Goal: Task Accomplishment & Management: Manage account settings

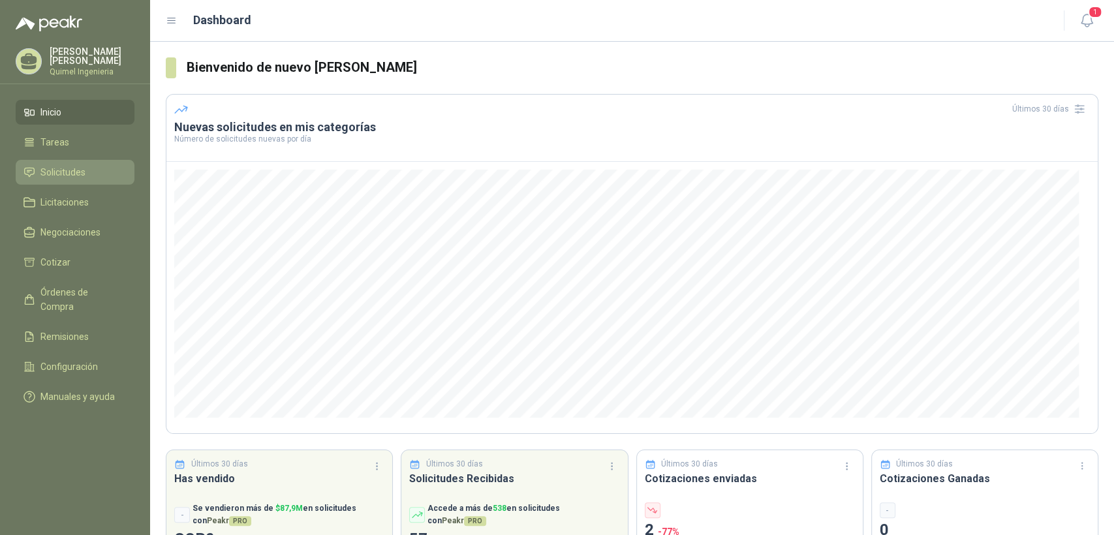
click at [77, 165] on span "Solicitudes" at bounding box center [62, 172] width 45 height 14
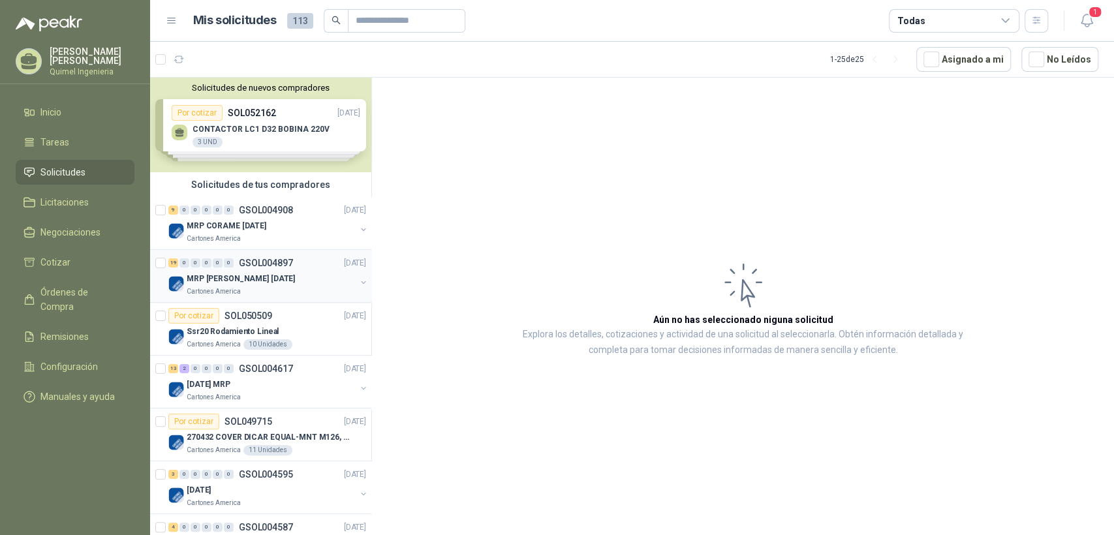
click at [289, 279] on div "MRP [PERSON_NAME] [DATE]" at bounding box center [271, 279] width 169 height 16
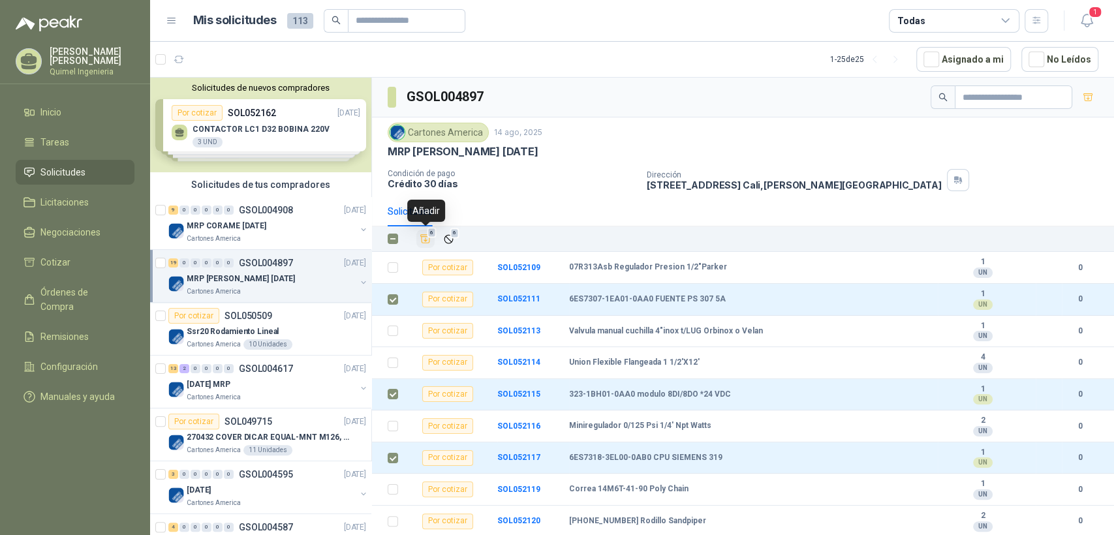
click at [423, 239] on icon "Añadir" at bounding box center [426, 239] width 12 height 12
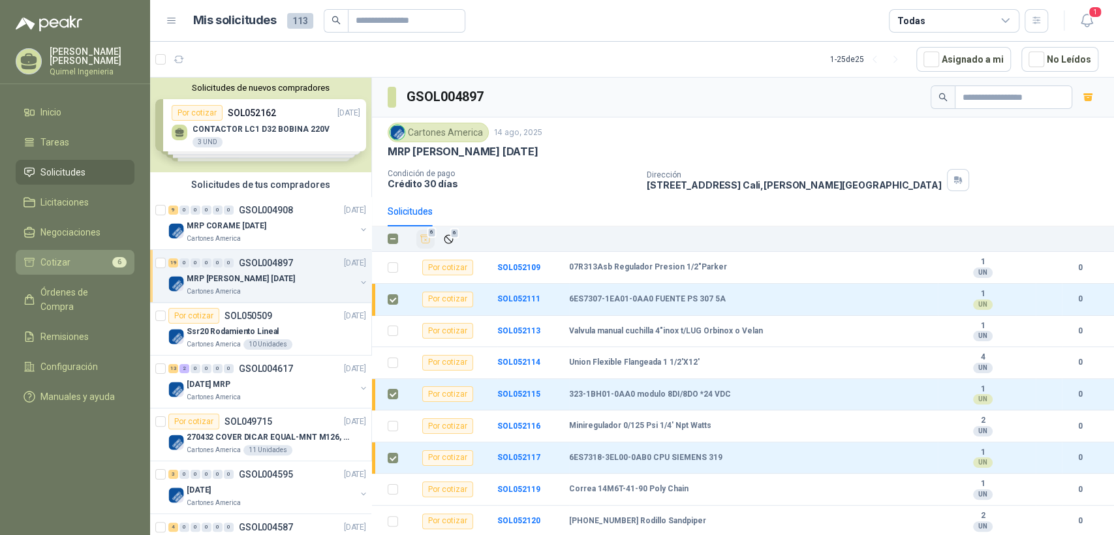
click at [85, 263] on li "Cotizar 6" at bounding box center [74, 262] width 103 height 14
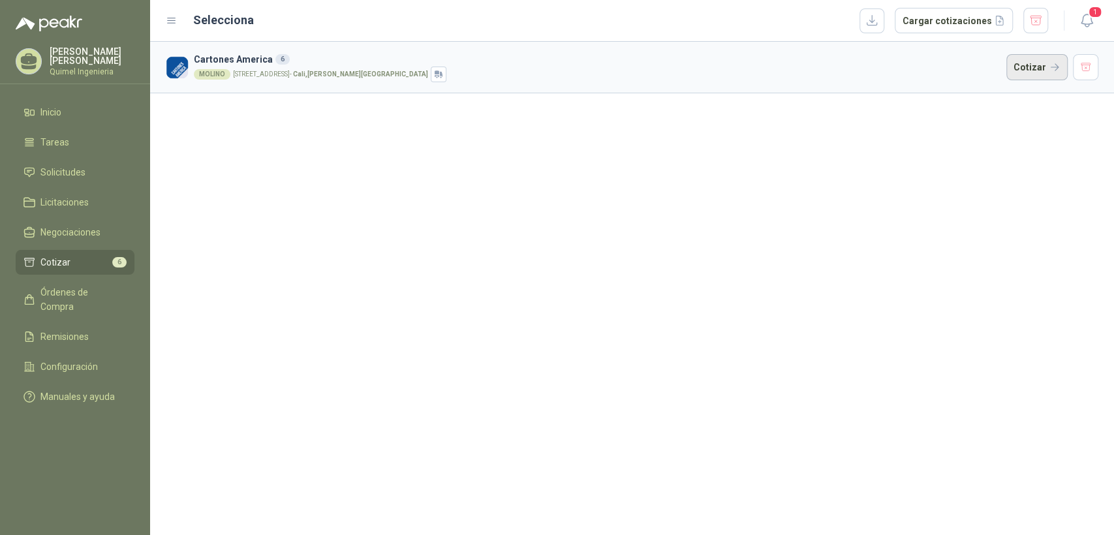
click at [1049, 70] on button "Cotizar" at bounding box center [1036, 67] width 61 height 26
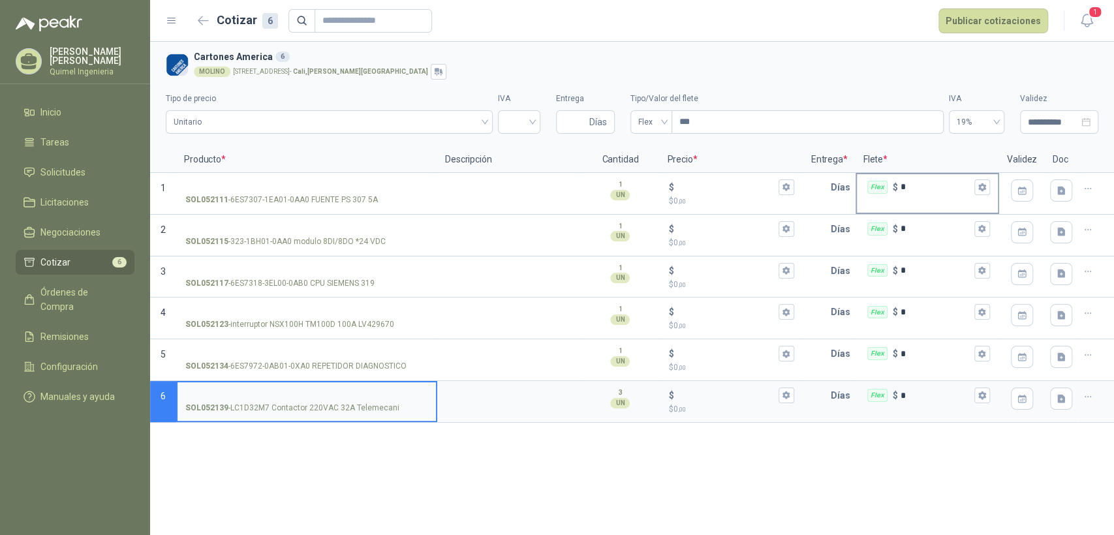
click at [932, 189] on input "*" at bounding box center [935, 187] width 71 height 10
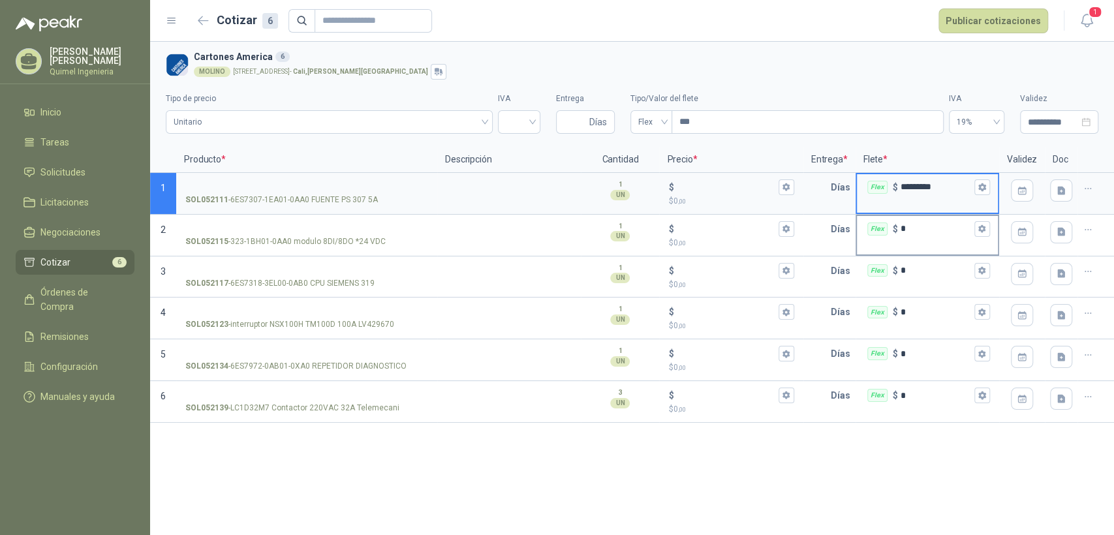
type input "*********"
click at [903, 232] on input "*" at bounding box center [935, 229] width 71 height 10
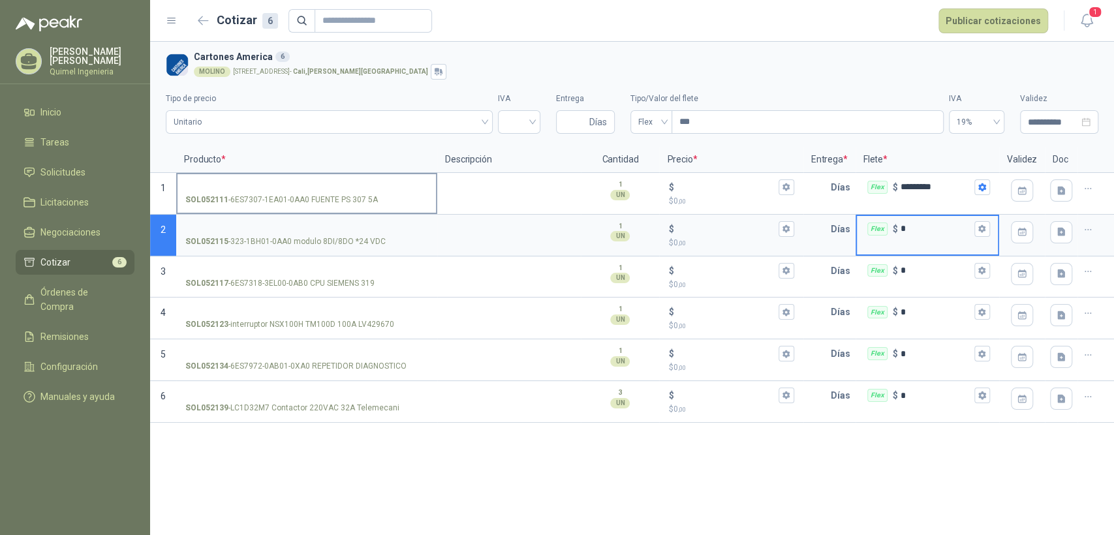
click at [256, 185] on input "SOL052111 - 6ES7307-1EA01-0AA0 FUENTE PS 307 5A" at bounding box center [306, 188] width 243 height 10
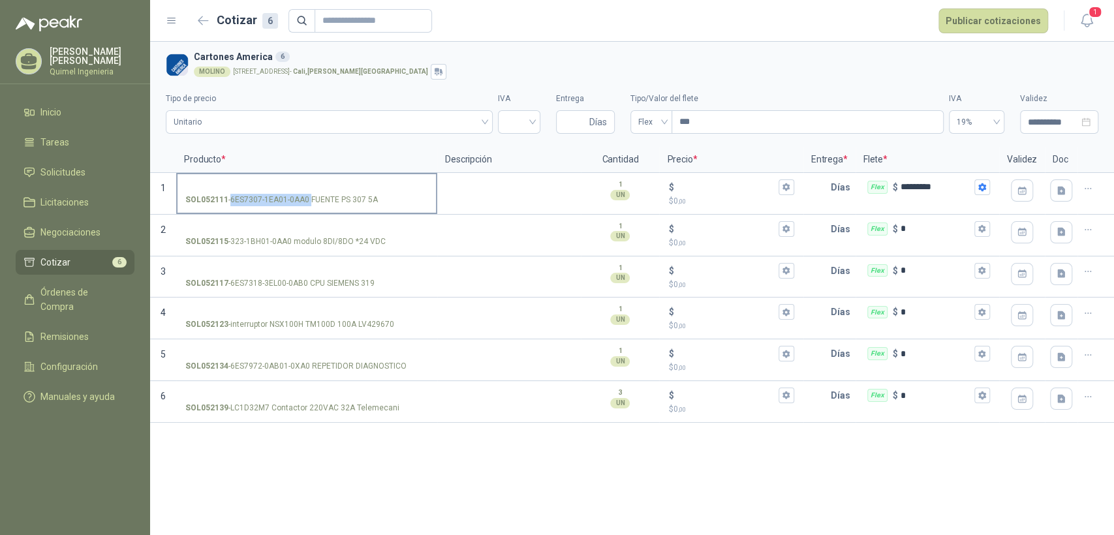
drag, startPoint x: 231, startPoint y: 196, endPoint x: 309, endPoint y: 201, distance: 78.4
click at [309, 201] on p "SOL052111 - 6ES7307-1EA01-0AA0 FUENTE PS 307 5A" at bounding box center [281, 200] width 192 height 12
copy p "6ES7307-1EA01-0AA0"
click at [253, 175] on label "SOL052111 - 6ES7307-1EA01-0AA0 FUENTE PS 307 5A" at bounding box center [306, 192] width 258 height 37
click at [253, 183] on input "SOL052111 - 6ES7307-1EA01-0AA0 FUENTE PS 307 5A" at bounding box center [306, 188] width 243 height 10
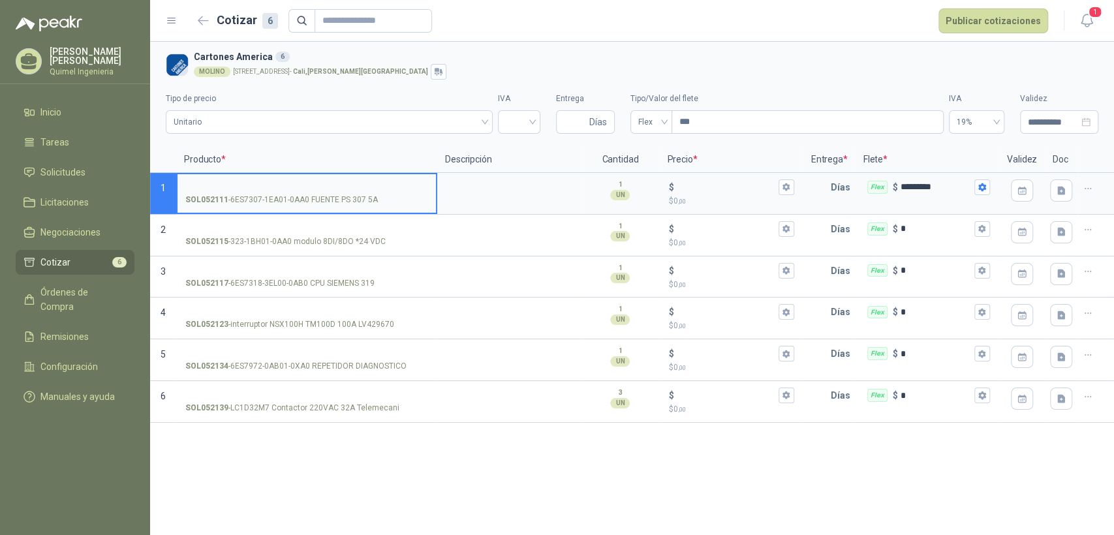
click at [262, 185] on input "SOL052111 - 6ES7307-1EA01-0AA0 FUENTE PS 307 5A" at bounding box center [306, 188] width 243 height 10
drag, startPoint x: 230, startPoint y: 280, endPoint x: 307, endPoint y: 283, distance: 77.1
click at [307, 283] on p "SOL052117 - 6ES7318-3EL00-0AB0 CPU SIEMENS 319" at bounding box center [279, 283] width 189 height 12
copy p "6ES7318-3EL00-0AB0"
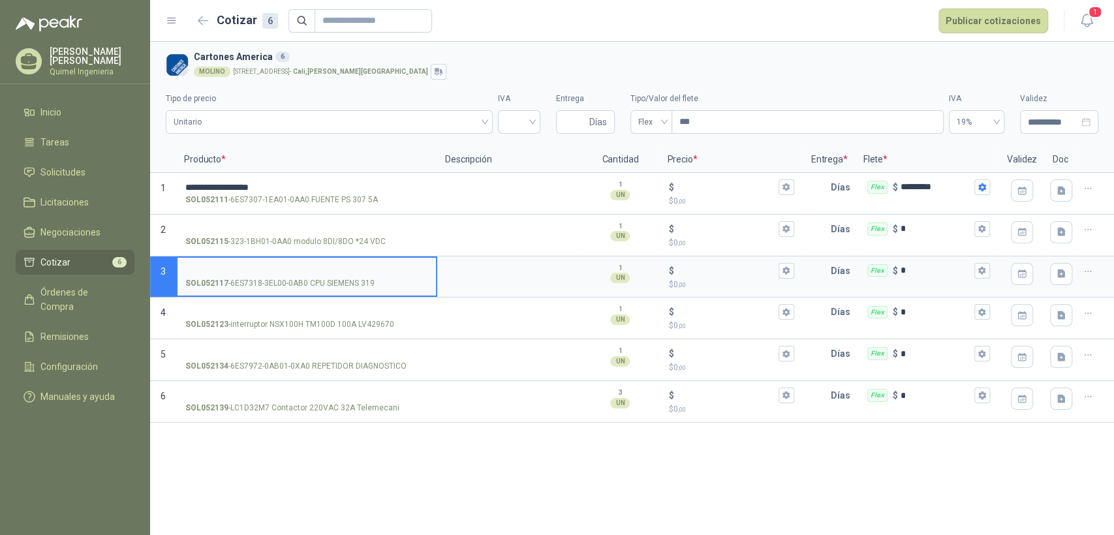
click at [219, 266] on input "SOL052117 - 6ES7318-3EL00-0AB0 CPU SIEMENS 319" at bounding box center [306, 271] width 243 height 10
drag, startPoint x: 358, startPoint y: 320, endPoint x: 395, endPoint y: 323, distance: 38.0
click at [395, 323] on div "SOL052123 - interruptor NSX100H TM100D 100A LV429670" at bounding box center [306, 324] width 243 height 12
click at [395, 324] on div "SOL052123 - interruptor NSX100H TM100D 100A LV429670" at bounding box center [306, 324] width 243 height 12
click at [395, 317] on input "SOL052123 - interruptor NSX100H TM100D 100A LV429670" at bounding box center [306, 312] width 243 height 10
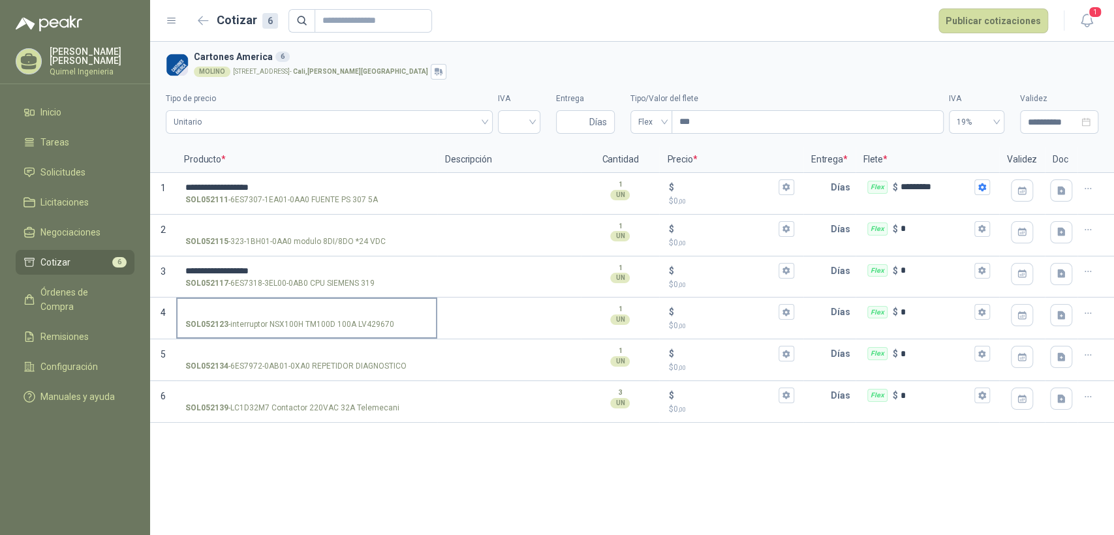
drag, startPoint x: 395, startPoint y: 324, endPoint x: 365, endPoint y: 330, distance: 30.7
click at [365, 330] on div "SOL052123 - interruptor NSX100H TM100D 100A LV429670" at bounding box center [306, 324] width 243 height 12
click at [365, 317] on input "SOL052123 - interruptor NSX100H TM100D 100A LV429670" at bounding box center [306, 312] width 243 height 10
drag, startPoint x: 358, startPoint y: 325, endPoint x: 391, endPoint y: 325, distance: 32.6
click at [391, 325] on p "SOL052123 - interruptor NSX100H TM100D 100A LV429670" at bounding box center [289, 324] width 209 height 12
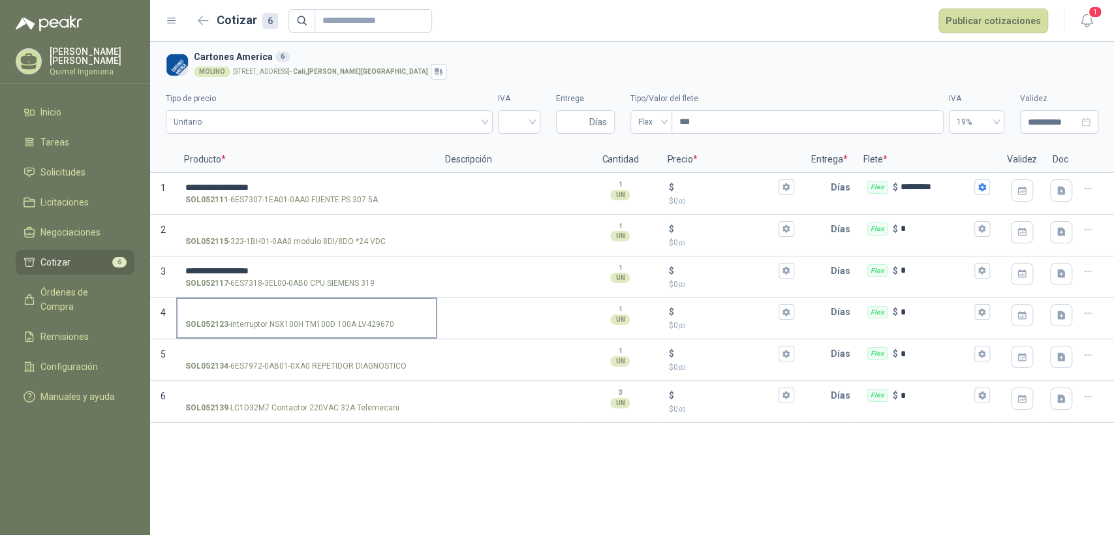
drag, startPoint x: 392, startPoint y: 325, endPoint x: 356, endPoint y: 326, distance: 35.9
click at [382, 327] on div "SOL052123 - interruptor NSX100H TM100D 100A LV429670" at bounding box center [306, 324] width 243 height 12
copy p "- interruptor NSX100H TM100D 100A LV4296"
click at [393, 312] on input "SOL052123 - interruptor NSX100H TM100D 100A LV429670" at bounding box center [306, 312] width 243 height 10
drag, startPoint x: 357, startPoint y: 322, endPoint x: 392, endPoint y: 325, distance: 34.7
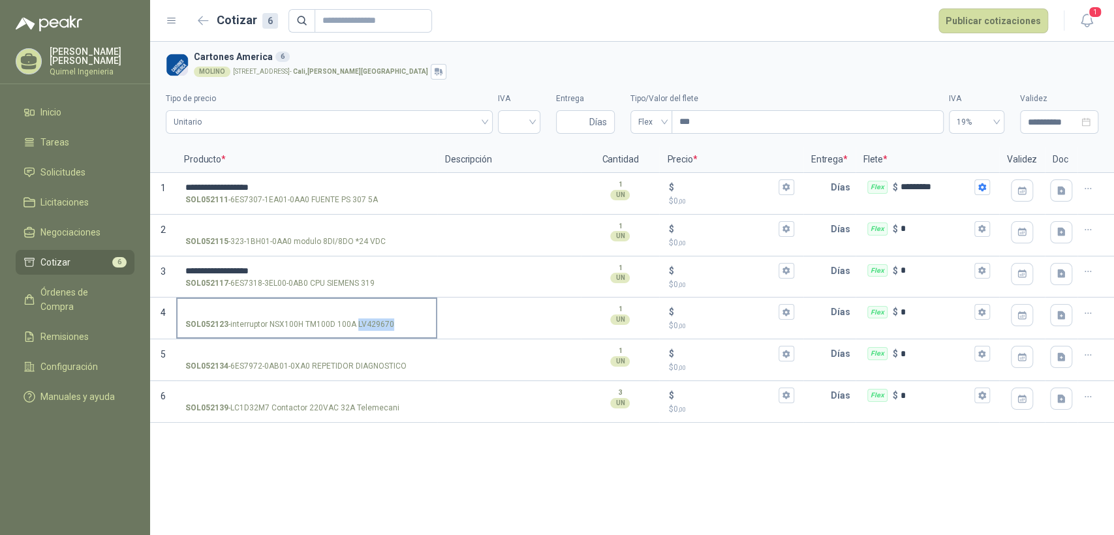
click at [392, 325] on p "SOL052123 - interruptor NSX100H TM100D 100A LV429670" at bounding box center [289, 324] width 209 height 12
copy p "LV429670"
click at [241, 309] on input "SOL052123 - interruptor NSX100H TM100D 100A LV429670" at bounding box center [306, 312] width 243 height 10
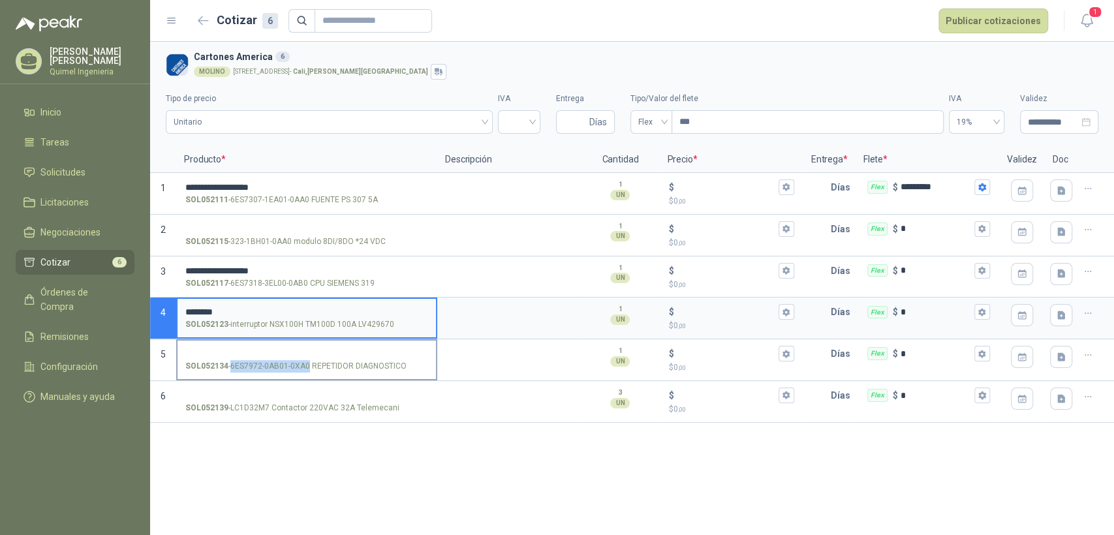
drag, startPoint x: 231, startPoint y: 365, endPoint x: 307, endPoint y: 370, distance: 75.8
click at [307, 370] on p "SOL052134 - 6ES7972-0AB01-0XA0 REPETIDOR DIAGNOSTICO" at bounding box center [295, 366] width 221 height 12
copy p "6ES7972-0AB01-0XA0"
click at [211, 356] on input "SOL052134 - 6ES7972-0AB01-0XA0 REPETIDOR DIAGNOSTICO" at bounding box center [306, 354] width 243 height 10
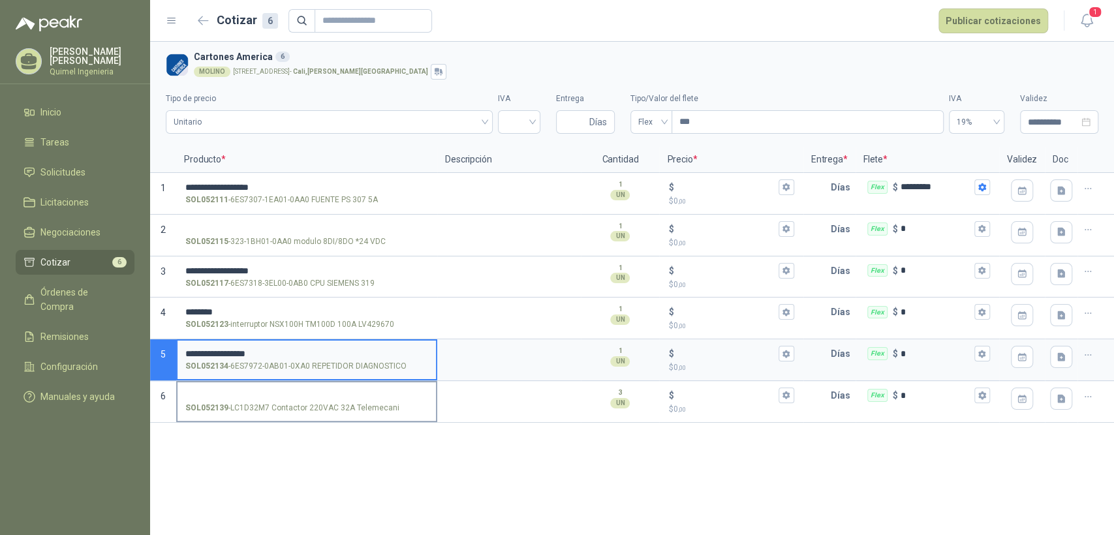
drag, startPoint x: 236, startPoint y: 405, endPoint x: 268, endPoint y: 408, distance: 32.1
click at [268, 408] on p "SOL052139 - LC1D32M7 Contactor 220VAC 32A Telemecani" at bounding box center [292, 408] width 214 height 12
copy p "LC1D32M7"
click at [216, 391] on input "SOL052139 - LC1D32M7 Contactor 220VAC 32A Telemecani" at bounding box center [306, 396] width 243 height 10
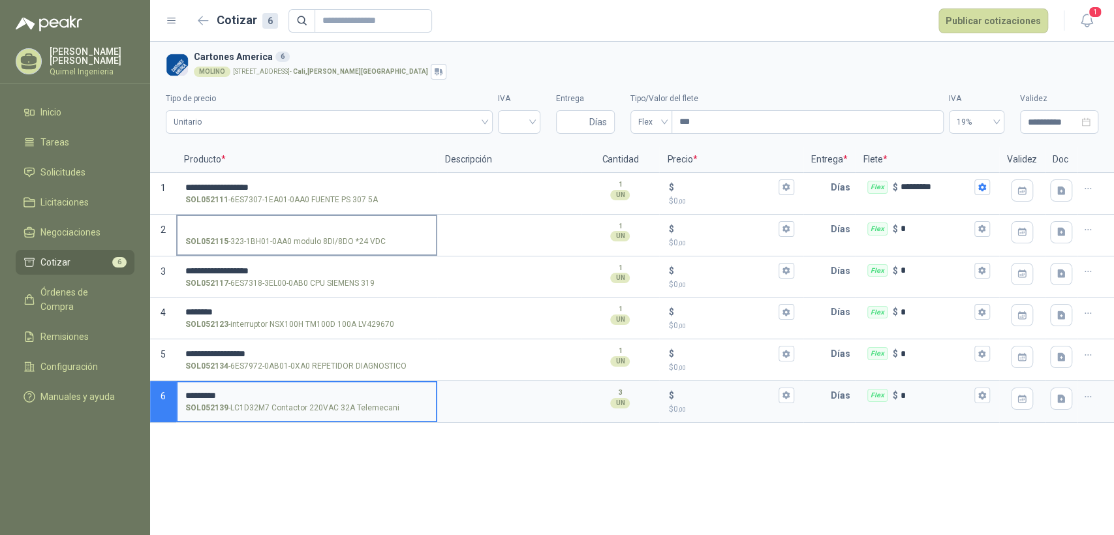
click at [232, 217] on label "SOL052115 - 323-1BH01-0AA0 modulo 8DI/8DO *24 VDC" at bounding box center [306, 234] width 258 height 37
click at [232, 224] on input "SOL052115 - 323-1BH01-0AA0 modulo 8DI/8DO *24 VDC" at bounding box center [306, 229] width 243 height 10
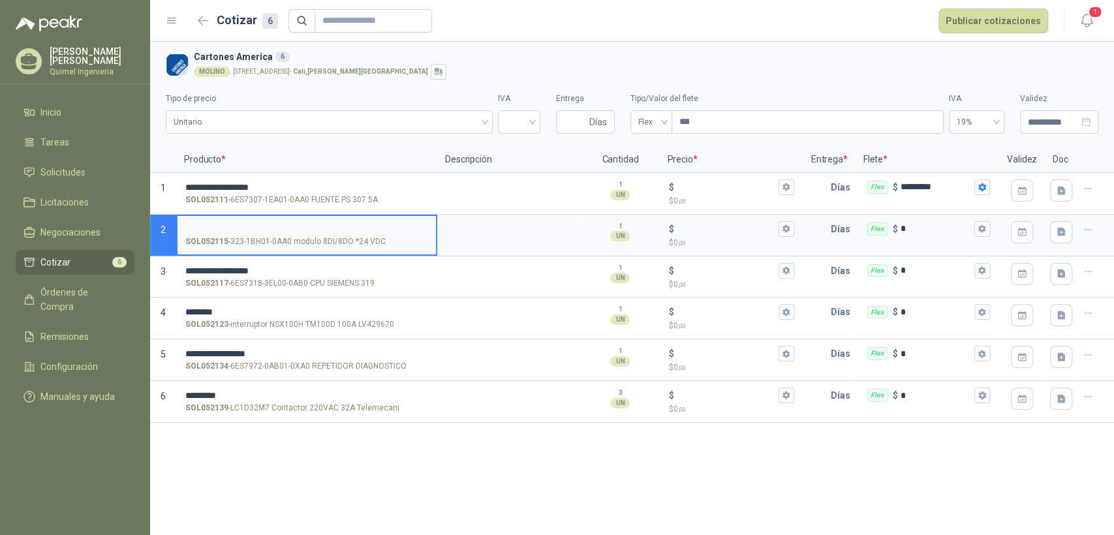
click at [229, 224] on input "SOL052115 - 323-1BH01-0AA0 modulo 8DI/8DO *24 VDC" at bounding box center [306, 229] width 243 height 10
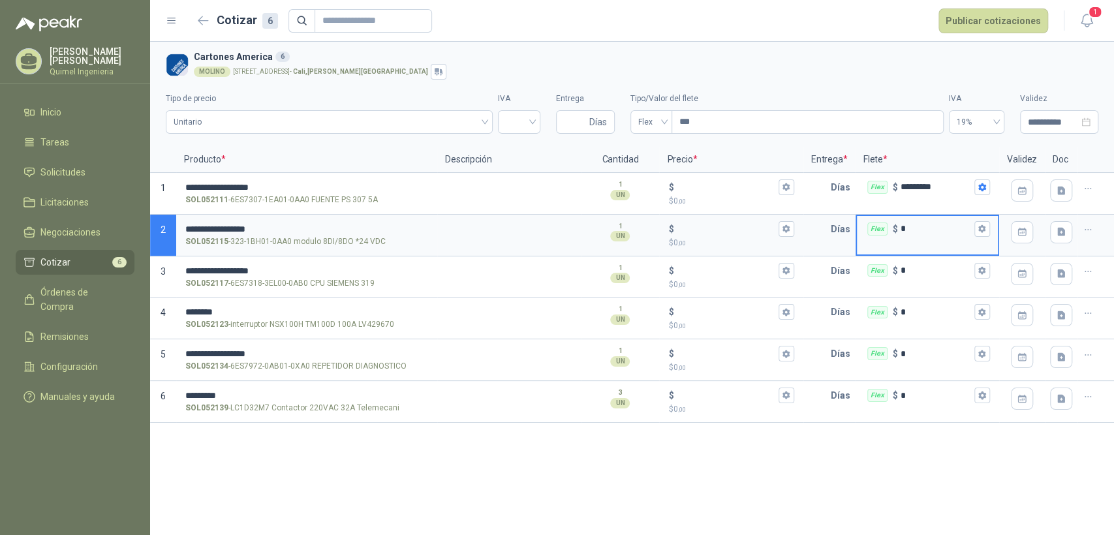
click at [918, 226] on input "*" at bounding box center [935, 229] width 71 height 10
type input "*********"
click at [886, 223] on div "Flex $ *********" at bounding box center [927, 229] width 141 height 26
click at [900, 224] on input "*********" at bounding box center [935, 229] width 71 height 10
click at [914, 228] on input "*********" at bounding box center [935, 229] width 71 height 10
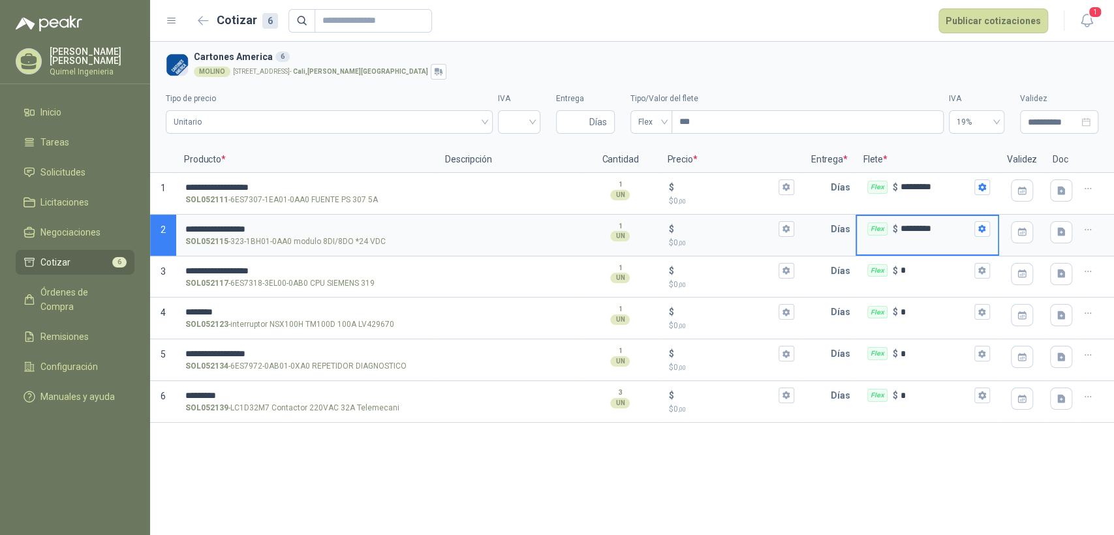
click at [917, 229] on input "*********" at bounding box center [935, 229] width 71 height 10
click at [949, 227] on input "*********" at bounding box center [935, 229] width 71 height 10
type input "*********"
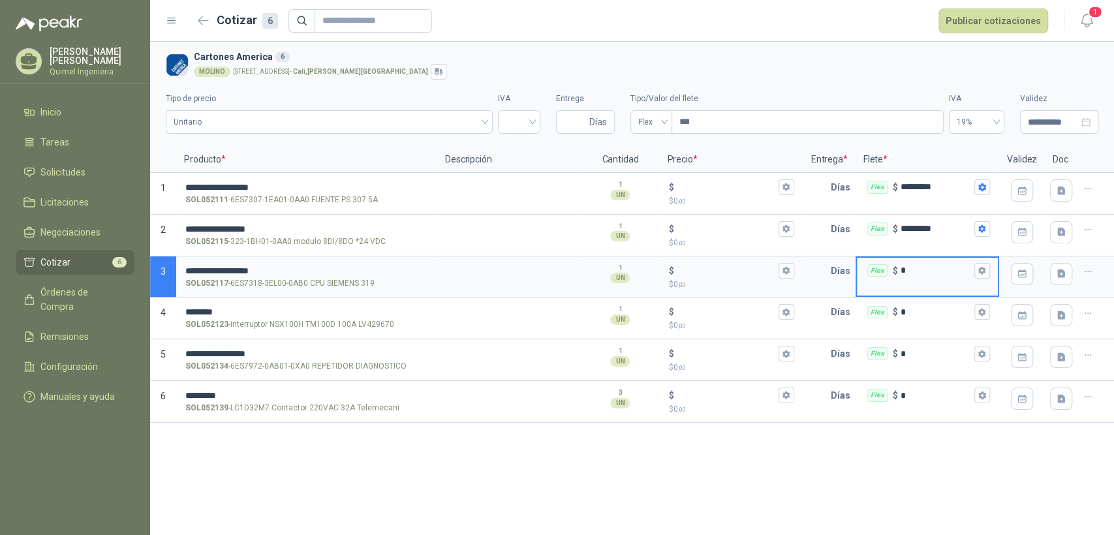
click at [922, 273] on input "*" at bounding box center [935, 271] width 71 height 10
click at [923, 311] on input "*" at bounding box center [935, 312] width 71 height 10
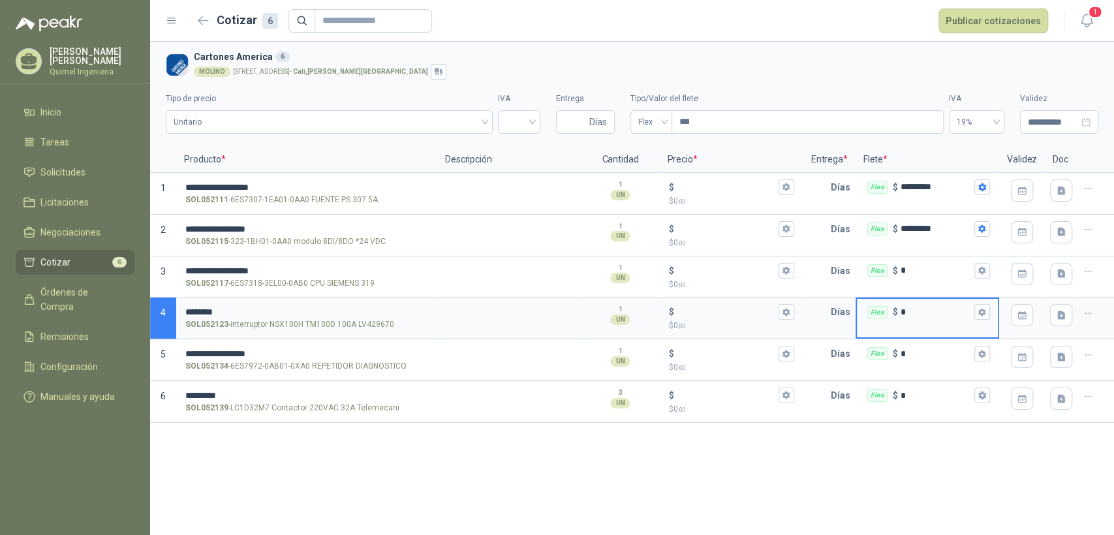
click at [912, 311] on input "*" at bounding box center [935, 312] width 71 height 10
type input "*******"
click at [927, 356] on input "*" at bounding box center [935, 354] width 71 height 10
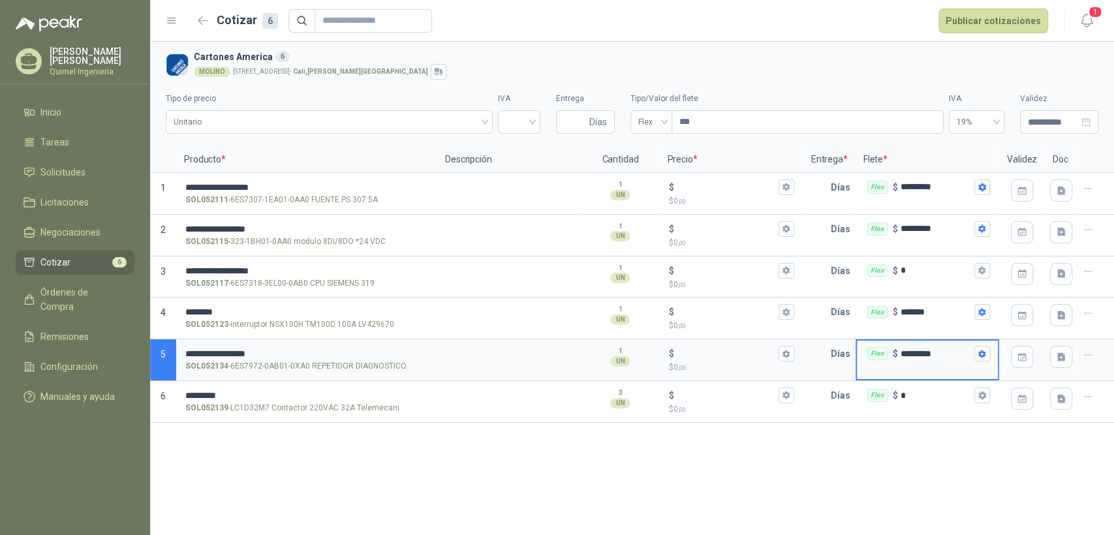
type input "*********"
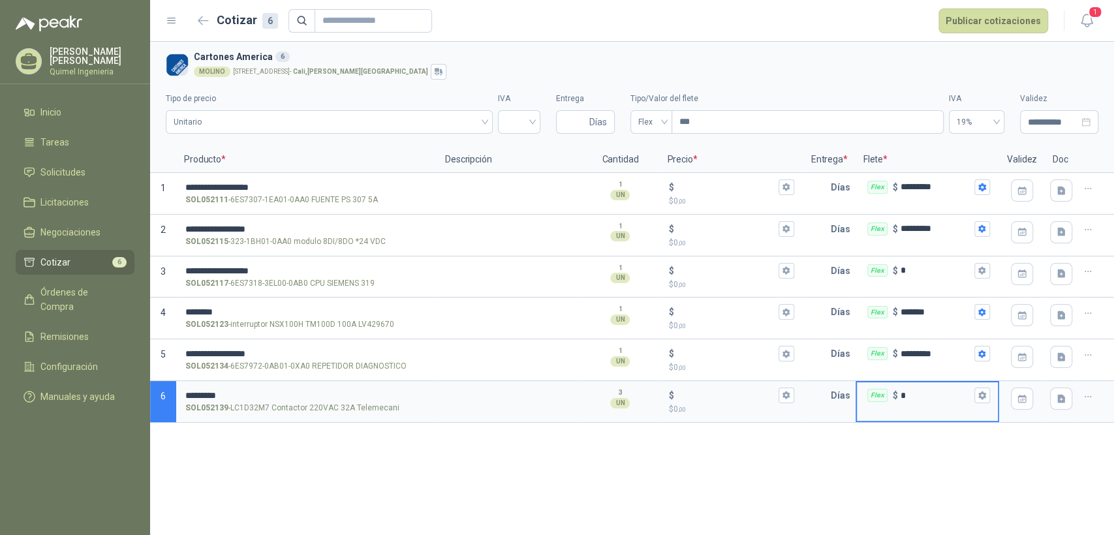
click at [929, 393] on input "*" at bounding box center [935, 396] width 71 height 10
type input "*******"
drag, startPoint x: 644, startPoint y: 510, endPoint x: 645, endPoint y: 503, distance: 6.6
click at [644, 505] on div "**********" at bounding box center [632, 288] width 964 height 493
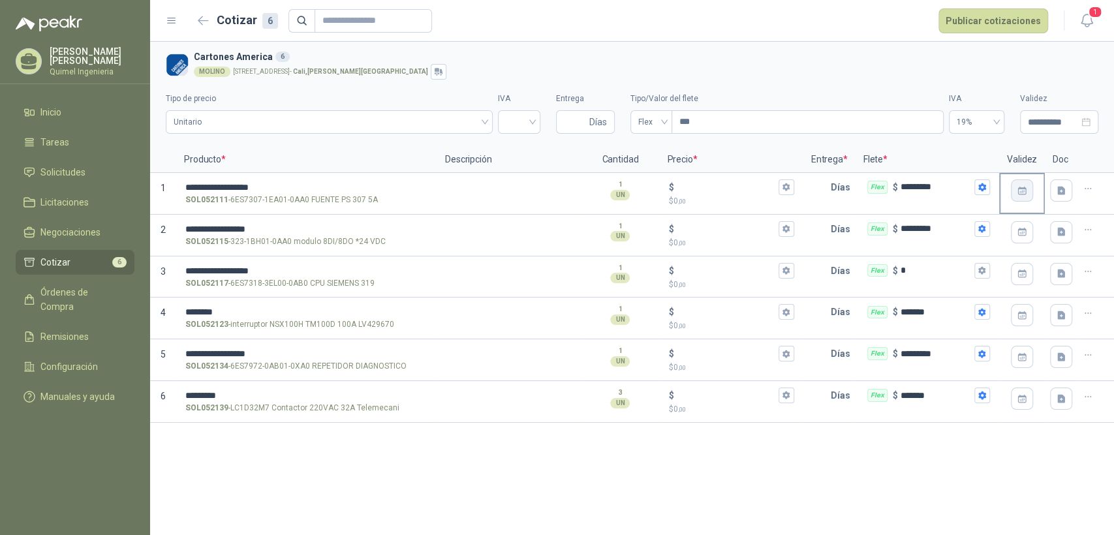
click at [1027, 194] on button "button" at bounding box center [1022, 190] width 22 height 22
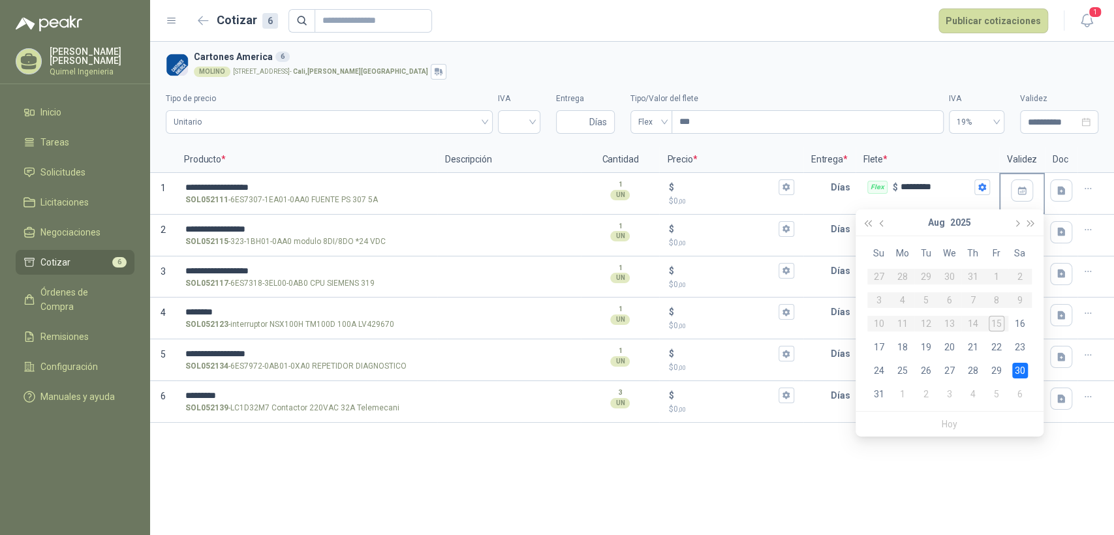
click at [665, 483] on div "**********" at bounding box center [632, 288] width 964 height 493
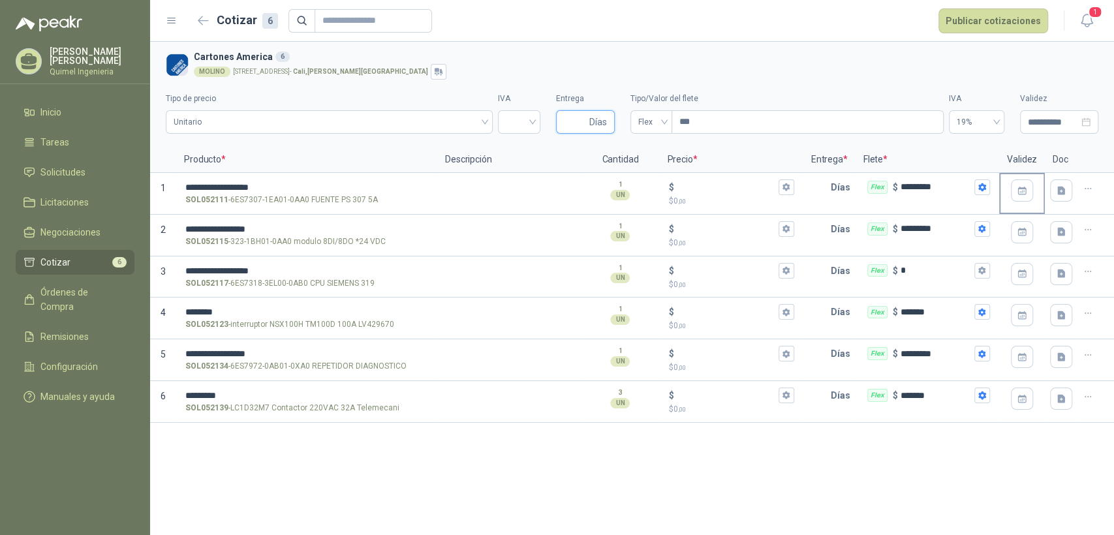
click at [572, 125] on input "Entrega" at bounding box center [575, 122] width 23 height 22
type input "*"
type input "**"
click at [575, 137] on div "**********" at bounding box center [632, 109] width 932 height 59
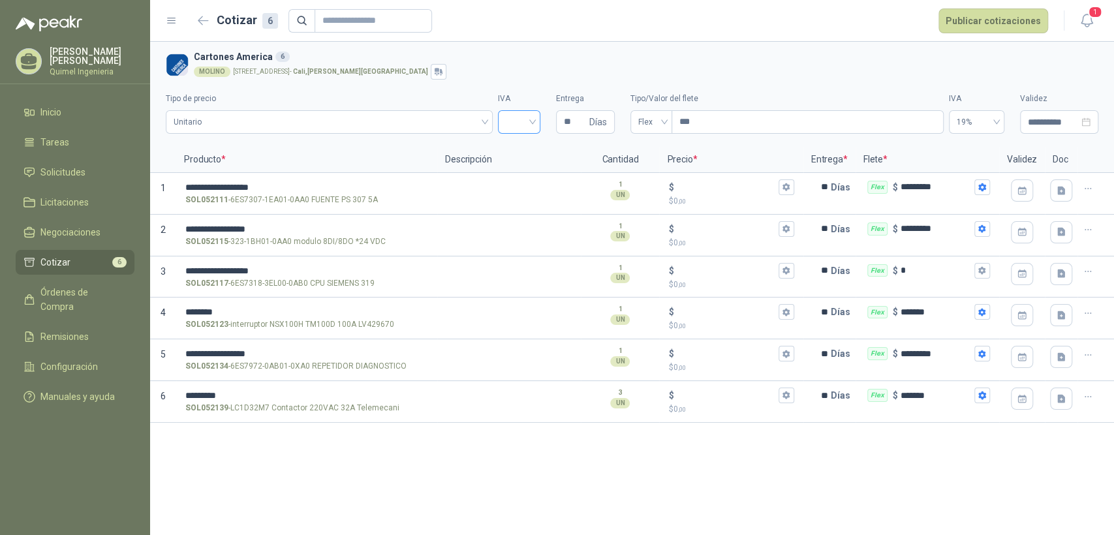
click at [520, 126] on input "search" at bounding box center [519, 121] width 27 height 20
click at [519, 149] on div "19%" at bounding box center [519, 149] width 22 height 14
click at [1019, 194] on icon "button" at bounding box center [1022, 190] width 11 height 11
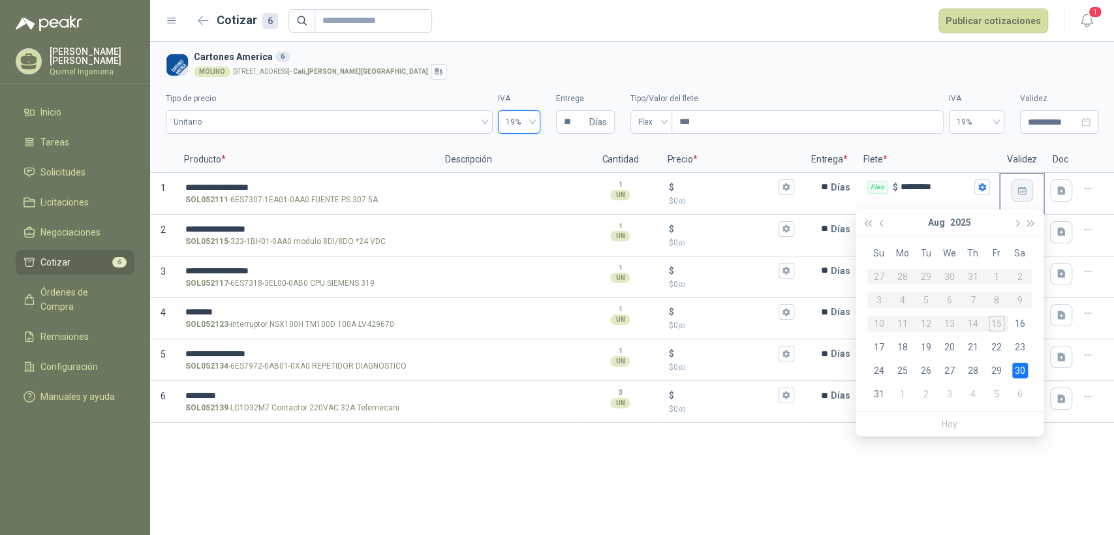
click at [1019, 194] on icon "button" at bounding box center [1022, 190] width 11 height 11
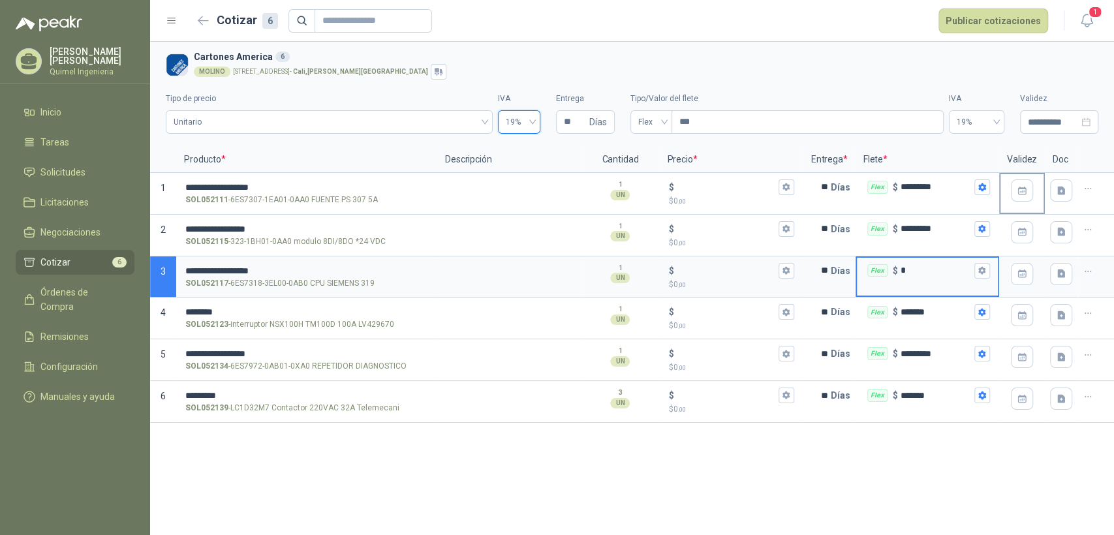
click at [929, 269] on input "*" at bounding box center [935, 271] width 71 height 10
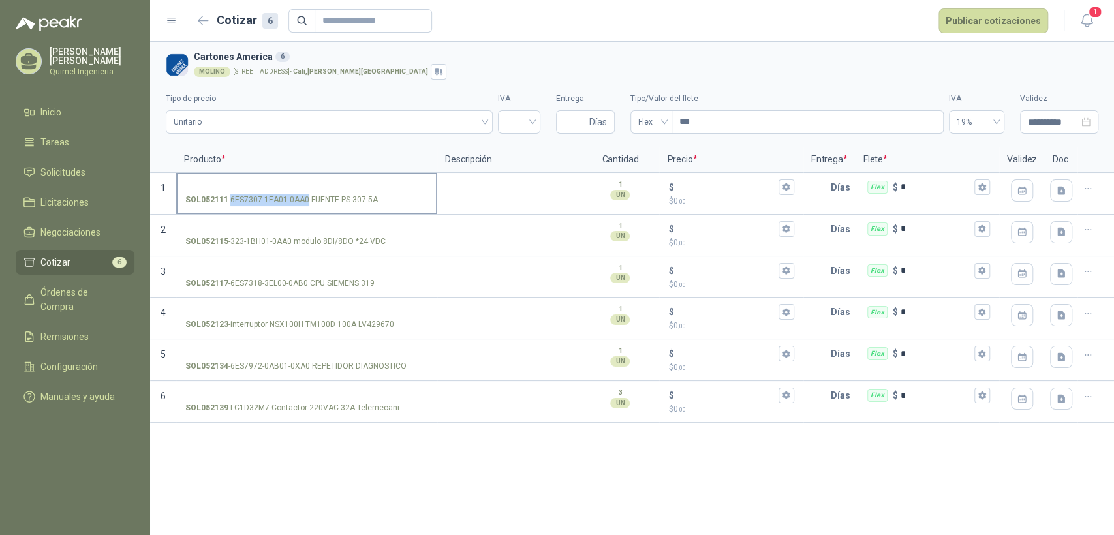
drag, startPoint x: 232, startPoint y: 200, endPoint x: 307, endPoint y: 200, distance: 75.0
click at [307, 200] on p "SOL052111 - 6ES7307-1EA01-0AA0 FUENTE PS 307 5A" at bounding box center [281, 200] width 192 height 12
copy p "6ES7307-1EA01-0AA0"
click at [231, 183] on input "SOL052111 - 6ES7307-1EA01-0AA0 FUENTE PS 307 5A" at bounding box center [306, 188] width 243 height 10
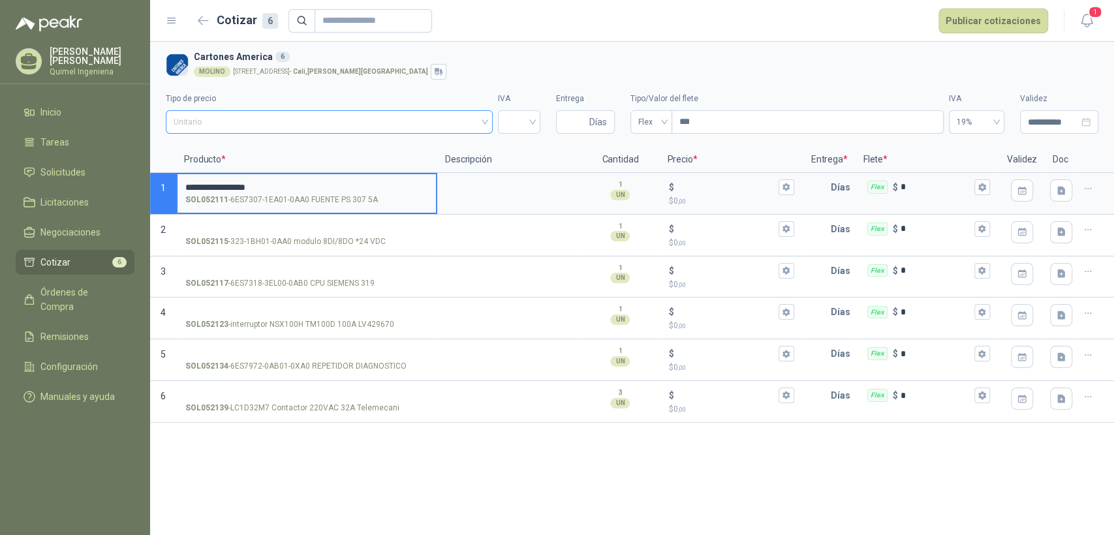
click at [374, 119] on span "Unitario" at bounding box center [329, 122] width 311 height 20
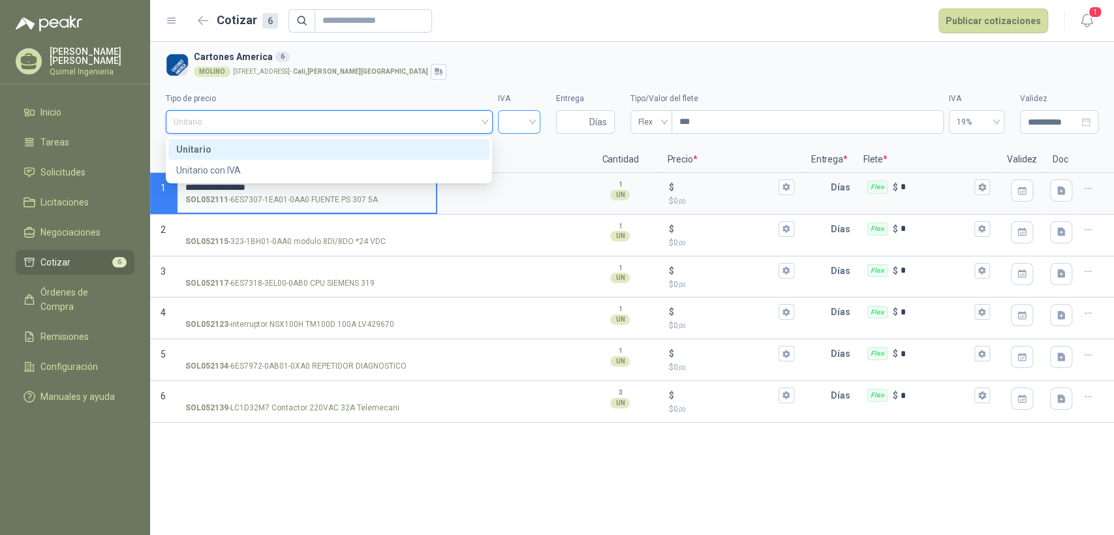
click at [502, 121] on div at bounding box center [519, 121] width 42 height 23
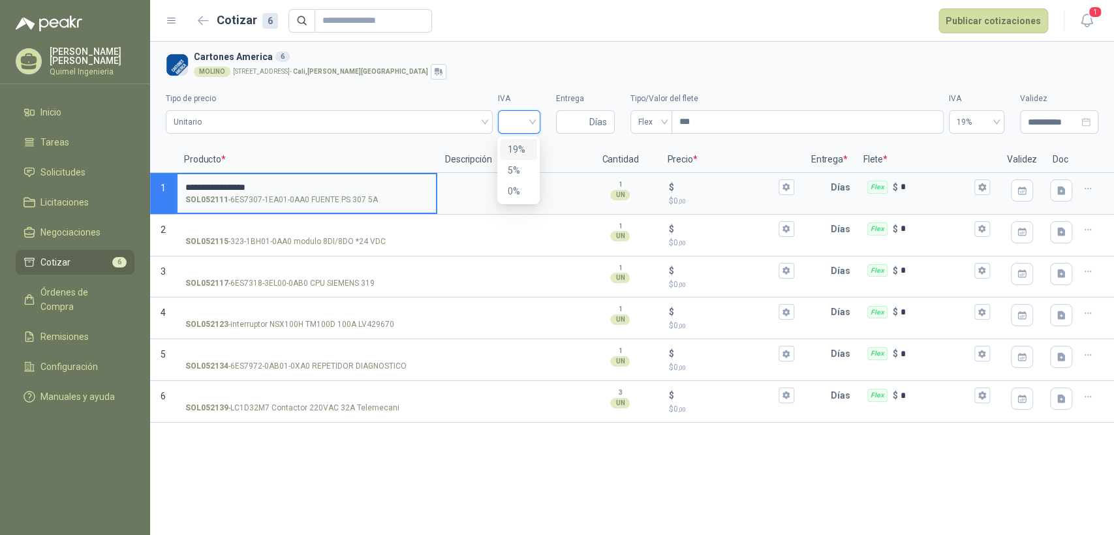
drag, startPoint x: 521, startPoint y: 147, endPoint x: 577, endPoint y: 129, distance: 59.6
click at [521, 146] on div "19%" at bounding box center [519, 149] width 22 height 14
click at [579, 124] on input "Entrega" at bounding box center [575, 122] width 23 height 22
type input "*"
type input "**"
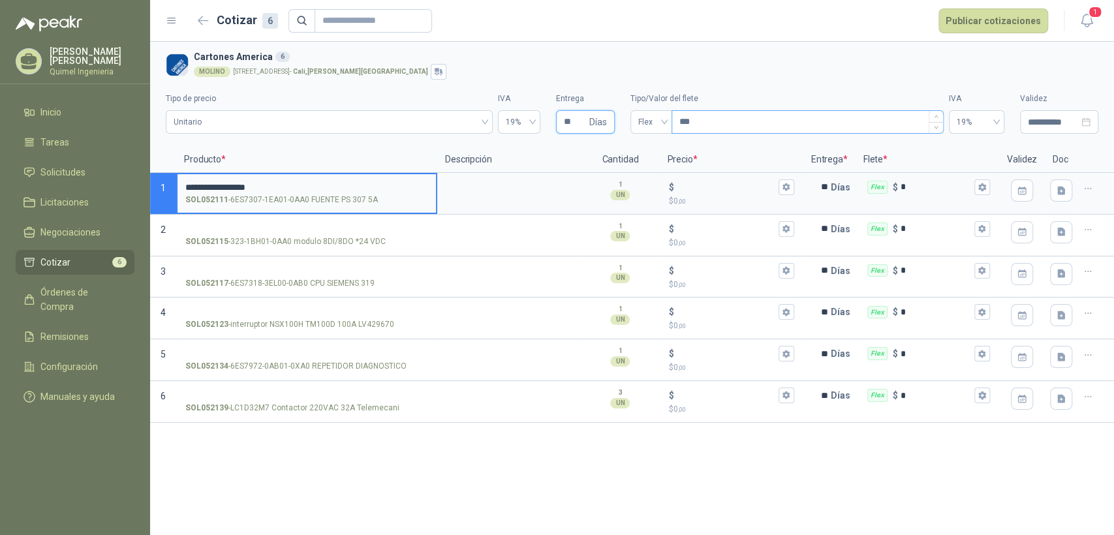
type input "**"
click at [744, 129] on input "***" at bounding box center [807, 122] width 271 height 22
click at [1019, 195] on icon "button" at bounding box center [1022, 190] width 11 height 11
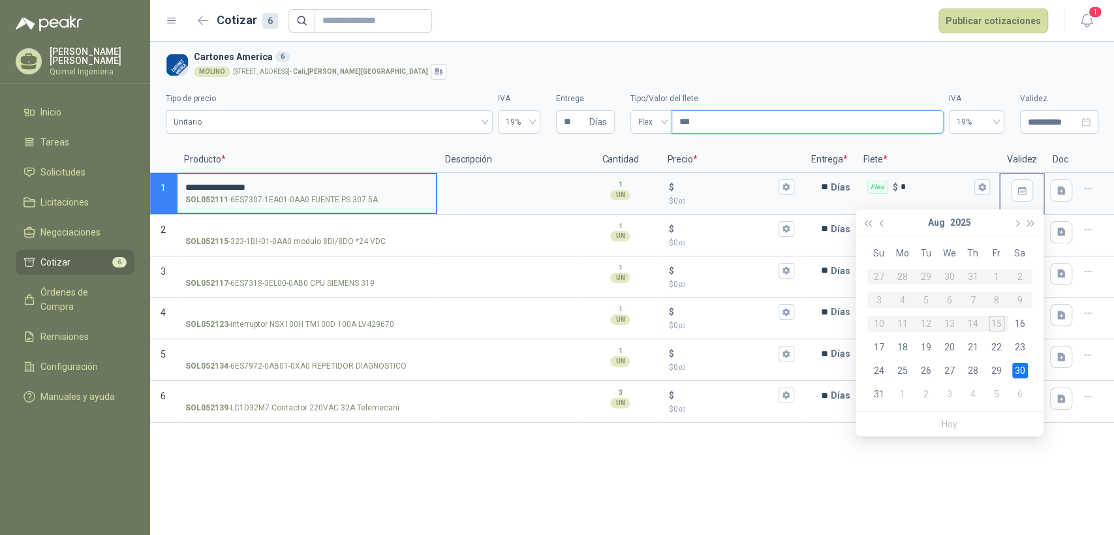
click at [1019, 195] on icon "button" at bounding box center [1022, 190] width 11 height 11
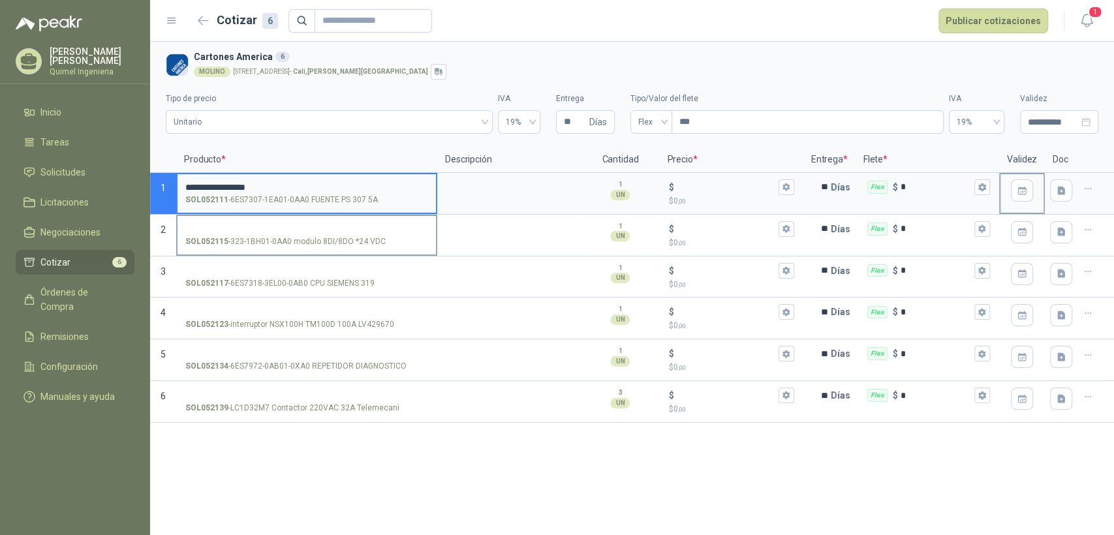
click at [224, 221] on label "SOL052115 - 323-1BH01-0AA0 modulo 8DI/8DO *24 VDC" at bounding box center [306, 234] width 258 height 37
click at [224, 224] on input "SOL052115 - 323-1BH01-0AA0 modulo 8DI/8DO *24 VDC" at bounding box center [306, 229] width 243 height 10
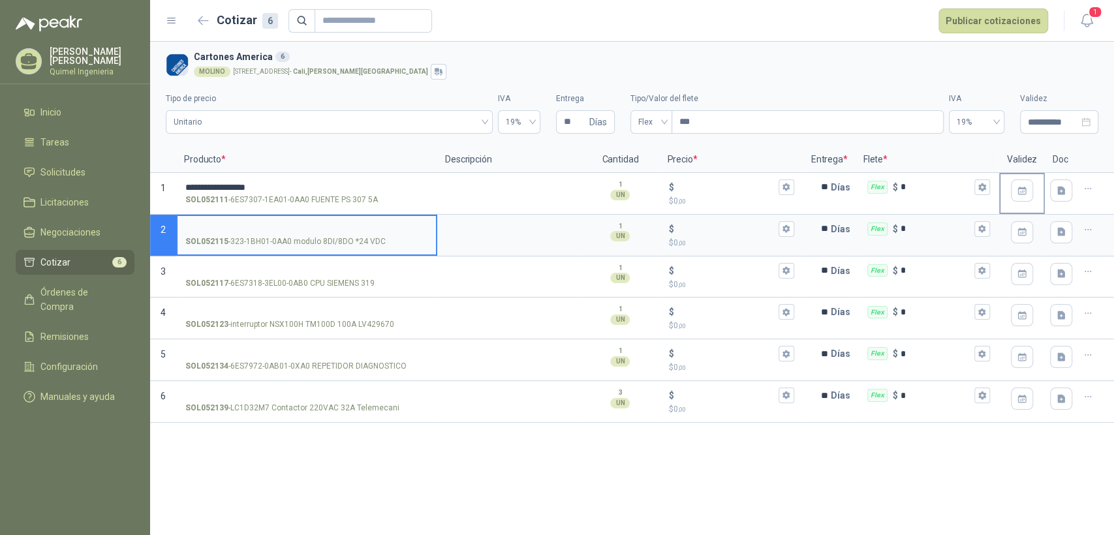
click at [221, 224] on input "SOL052115 - 323-1BH01-0AA0 modulo 8DI/8DO *24 VDC" at bounding box center [306, 229] width 243 height 10
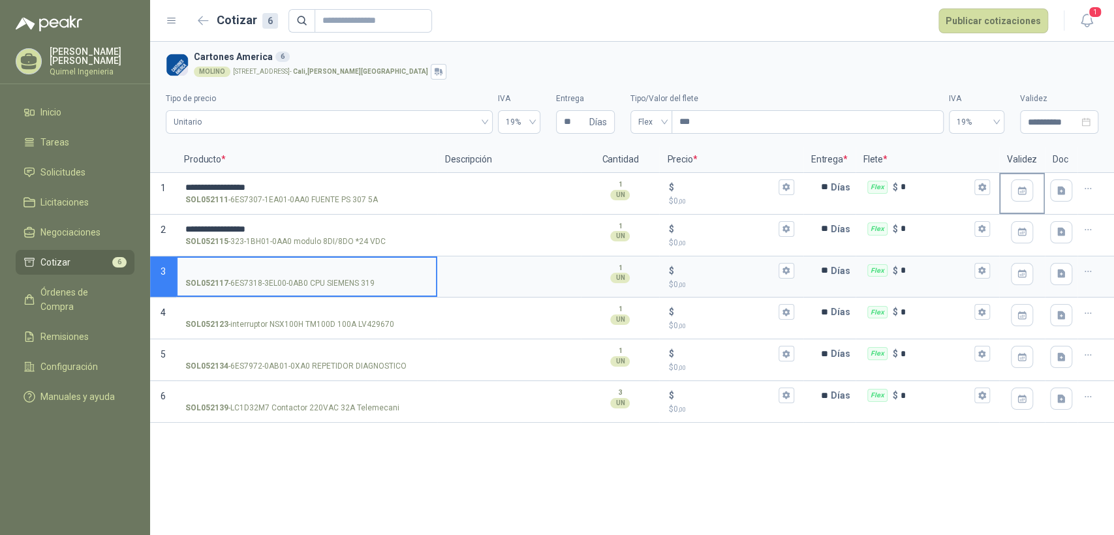
click at [211, 268] on input "SOL052117 - 6ES7318-3EL00-0AB0 CPU SIEMENS 319" at bounding box center [306, 271] width 243 height 10
drag, startPoint x: 230, startPoint y: 277, endPoint x: 251, endPoint y: 287, distance: 23.7
click at [251, 287] on p "SOL052117 - 6ES7318-3EL00-0AB0 CPU SIEMENS 319" at bounding box center [279, 283] width 189 height 12
click at [251, 276] on input "SOL052117 - 6ES7318-3EL00-0AB0 CPU SIEMENS 319" at bounding box center [306, 271] width 243 height 10
click at [231, 279] on p "SOL052117 - 6ES7318-3EL00-0AB0 CPU SIEMENS 319" at bounding box center [279, 283] width 189 height 12
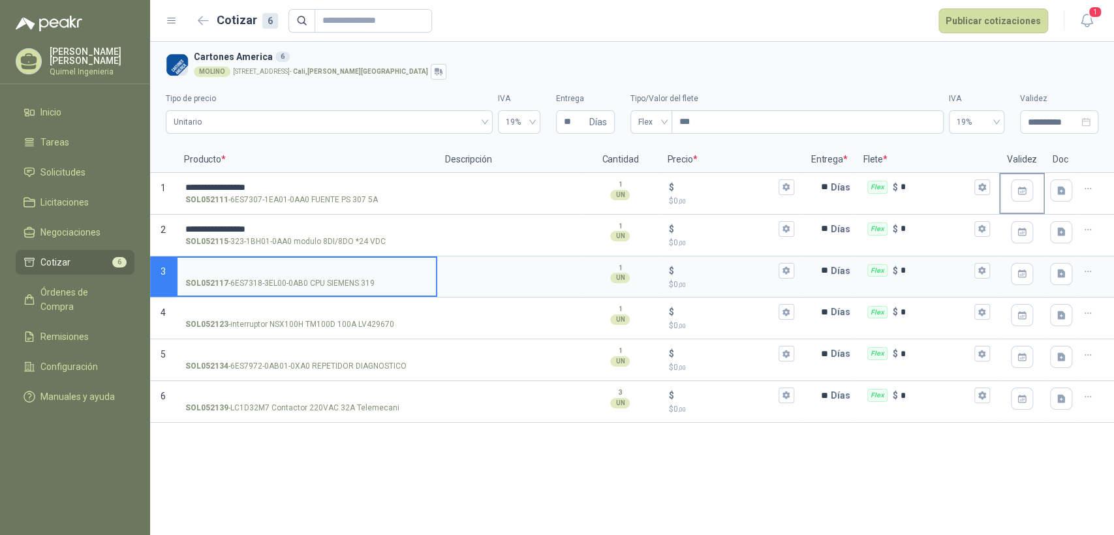
click at [231, 276] on input "SOL052117 - 6ES7318-3EL00-0AB0 CPU SIEMENS 319" at bounding box center [306, 271] width 243 height 10
drag, startPoint x: 232, startPoint y: 281, endPoint x: 305, endPoint y: 286, distance: 73.2
click at [305, 286] on p "SOL052117 - 6ES7318-3EL00-0AB0 CPU SIEMENS 319" at bounding box center [279, 283] width 189 height 12
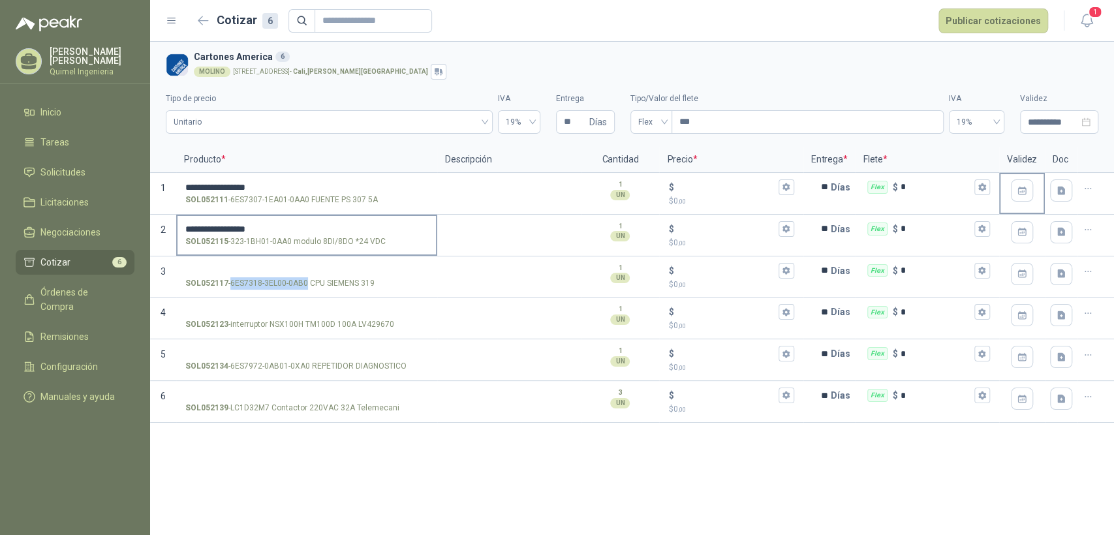
copy p "6ES7318-3EL00-0AB0"
click at [203, 266] on input "SOL052117 - 6ES7318-3EL00-0AB0 CPU SIEMENS 319" at bounding box center [306, 271] width 243 height 10
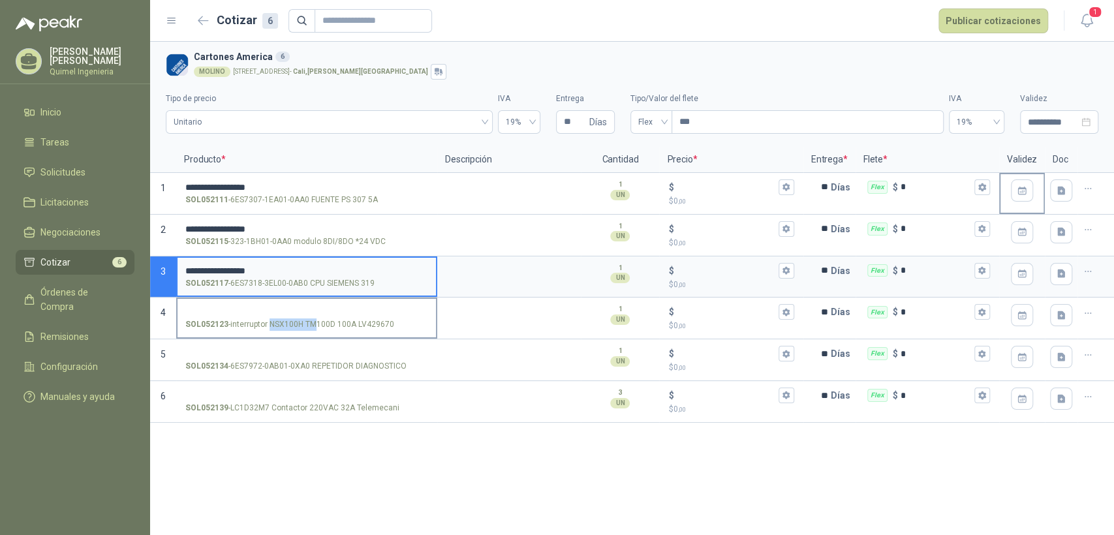
drag, startPoint x: 271, startPoint y: 324, endPoint x: 313, endPoint y: 327, distance: 41.8
click at [313, 327] on p "SOL052123 - interruptor NSX100H TM100D 100A LV429670" at bounding box center [289, 324] width 209 height 12
drag, startPoint x: 355, startPoint y: 320, endPoint x: 396, endPoint y: 325, distance: 41.4
click at [396, 325] on div "SOL052123 - interruptor NSX100H TM100D 100A LV429670" at bounding box center [306, 324] width 243 height 12
click at [367, 325] on p "SOL052123 - interruptor NSX100H TM100D 100A LV429670" at bounding box center [289, 324] width 209 height 12
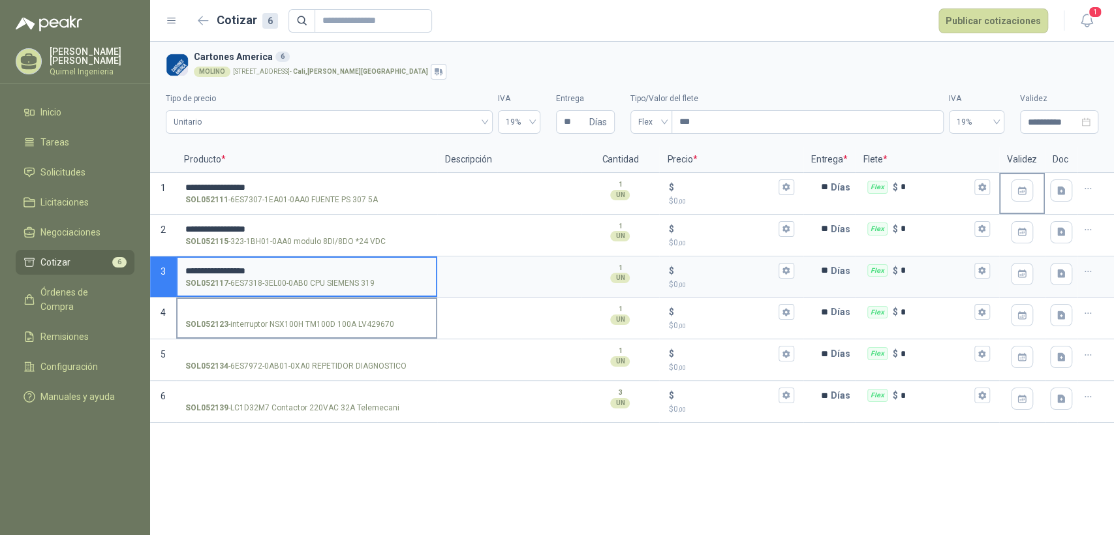
click at [367, 317] on input "SOL052123 - interruptor NSX100H TM100D 100A LV429670" at bounding box center [306, 312] width 243 height 10
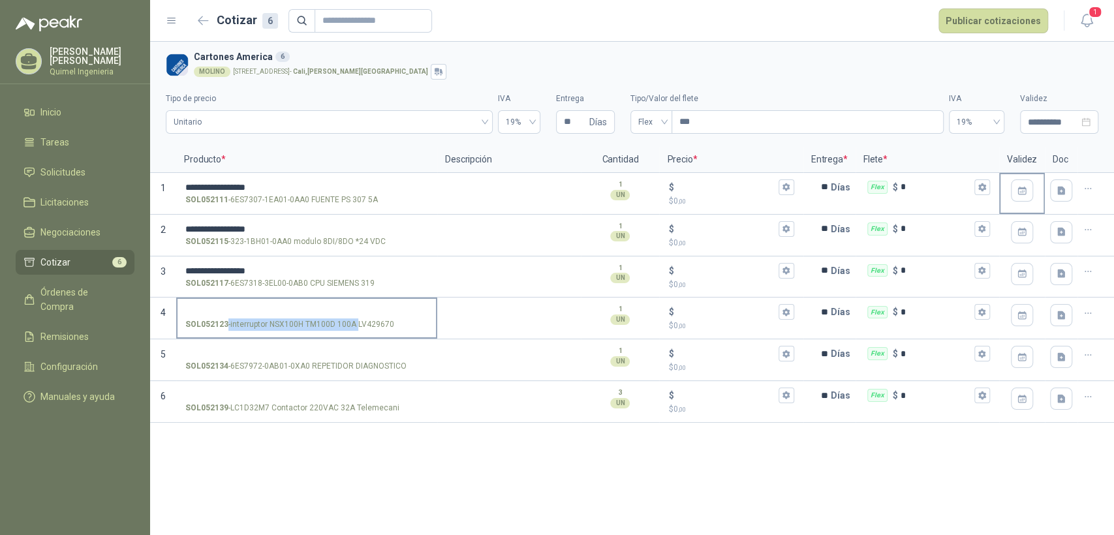
drag, startPoint x: 359, startPoint y: 324, endPoint x: 393, endPoint y: 324, distance: 34.6
click at [393, 324] on div "SOL052123 - interruptor NSX100H TM100D 100A LV429670" at bounding box center [306, 324] width 243 height 12
click at [361, 326] on p "SOL052123 - interruptor NSX100H TM100D 100A LV429670" at bounding box center [289, 324] width 209 height 12
click at [361, 317] on input "SOL052123 - interruptor NSX100H TM100D 100A LV429670" at bounding box center [306, 312] width 243 height 10
drag, startPoint x: 357, startPoint y: 326, endPoint x: 390, endPoint y: 325, distance: 33.3
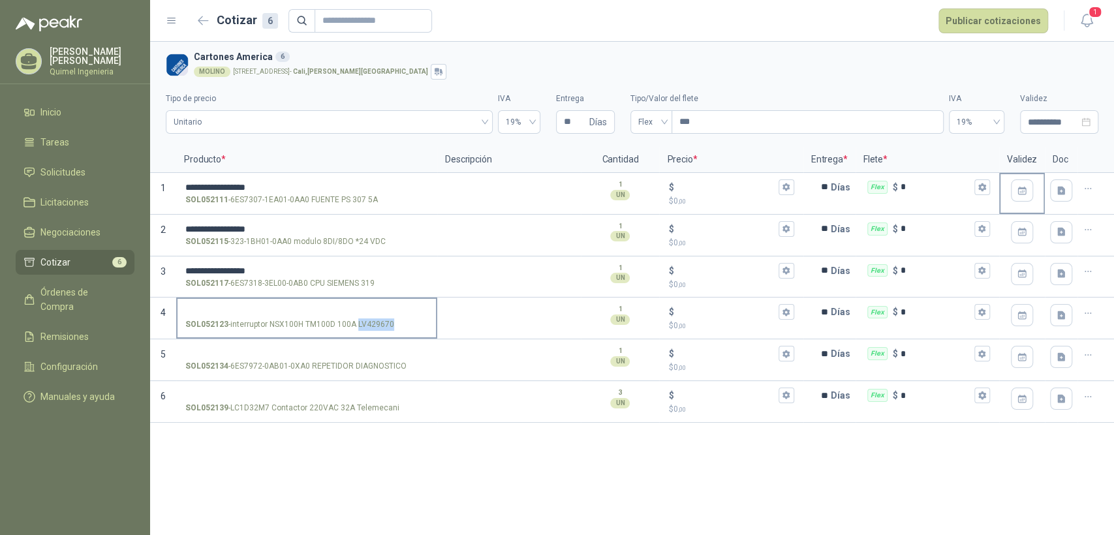
click at [390, 325] on p "SOL052123 - interruptor NSX100H TM100D 100A LV429670" at bounding box center [289, 324] width 209 height 12
copy p "LV429670"
click at [271, 307] on input "SOL052123 - interruptor NSX100H TM100D 100A LV429670" at bounding box center [306, 312] width 243 height 10
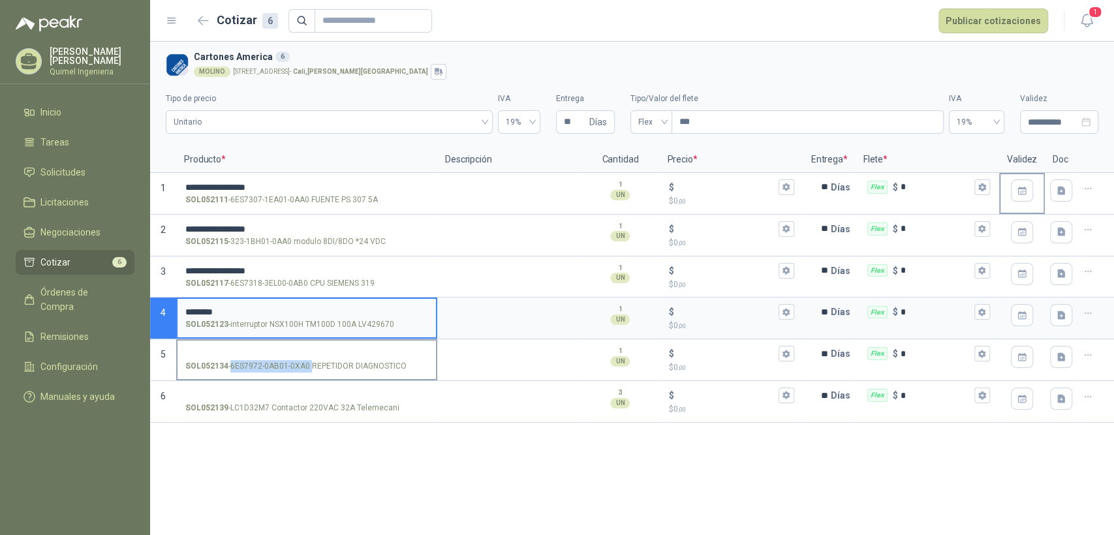
drag, startPoint x: 230, startPoint y: 365, endPoint x: 311, endPoint y: 368, distance: 80.3
click at [311, 368] on p "SOL052134 - 6ES7972-0AB01-0XA0 REPETIDOR DIAGNOSTICO" at bounding box center [295, 366] width 221 height 12
copy p "6ES7972-0AB01-0XA0"
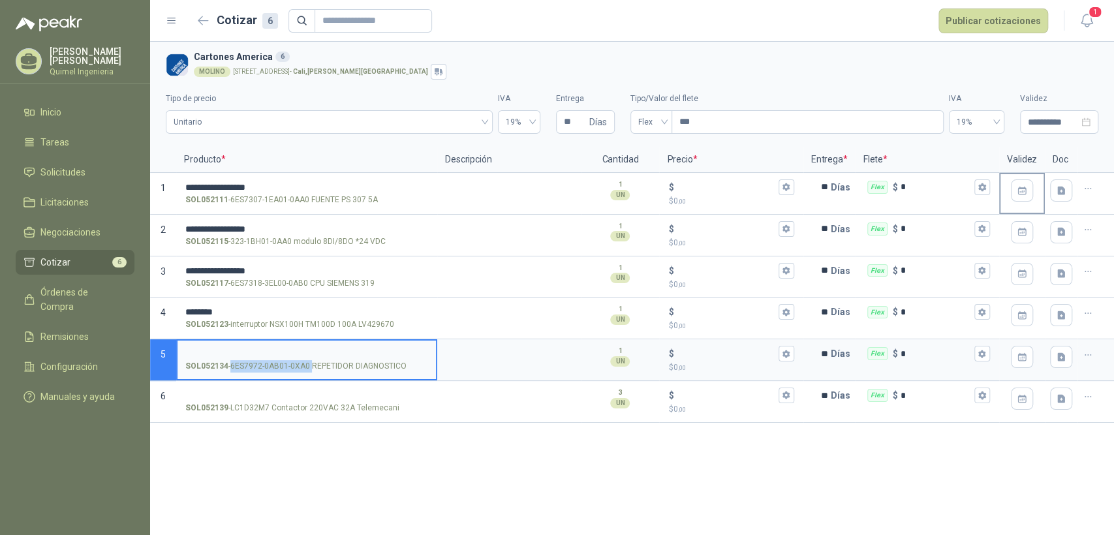
click at [209, 349] on input "SOL052134 - 6ES7972-0AB01-0XA0 REPETIDOR DIAGNOSTICO" at bounding box center [306, 354] width 243 height 10
drag, startPoint x: 230, startPoint y: 408, endPoint x: 269, endPoint y: 408, distance: 39.2
click at [269, 408] on p "SOL052139 - LC1D32M7 Contactor 220VAC 32A Telemecani" at bounding box center [292, 408] width 214 height 12
copy p "LC1D32M7"
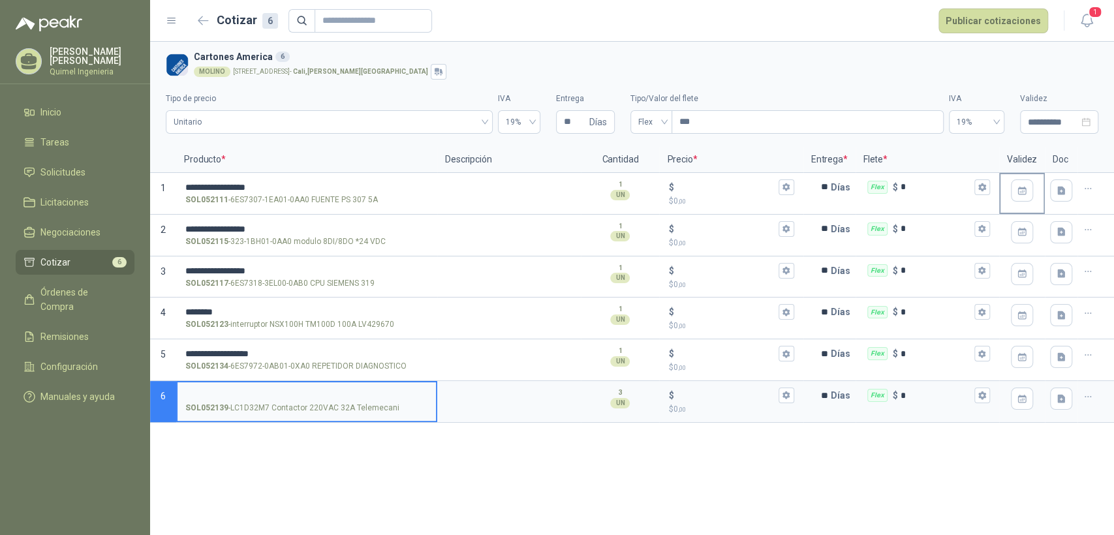
click at [236, 393] on input "SOL052139 - LC1D32M7 Contactor 220VAC 32A Telemecani" at bounding box center [306, 396] width 243 height 10
click at [715, 199] on p "$ 0 ,00" at bounding box center [730, 201] width 125 height 12
click at [715, 192] on input "$ $ 0 ,00" at bounding box center [725, 187] width 99 height 10
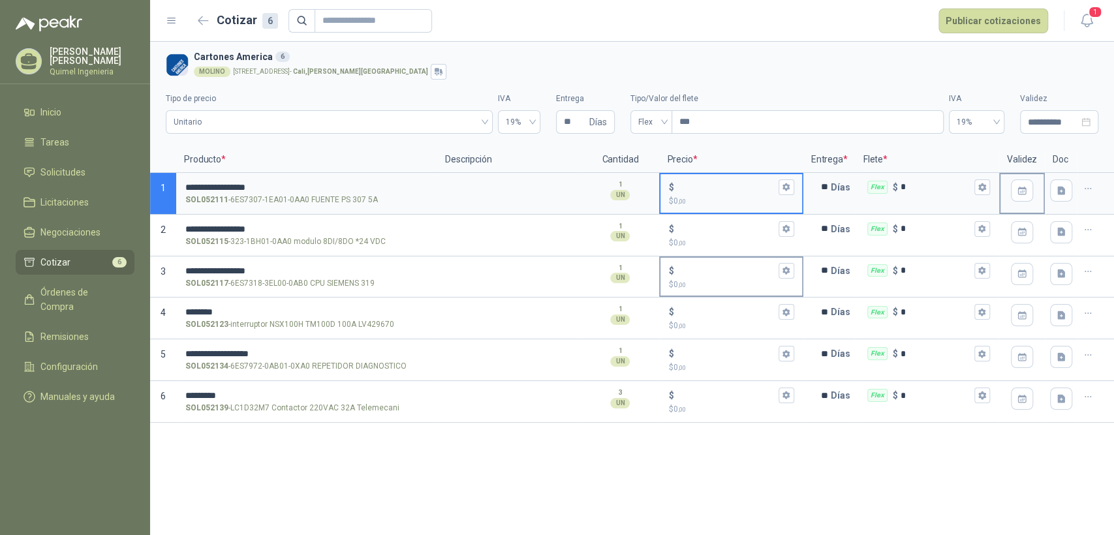
click at [687, 264] on div "$" at bounding box center [730, 271] width 125 height 16
click at [687, 266] on input "$ $ 0 ,00" at bounding box center [725, 271] width 99 height 10
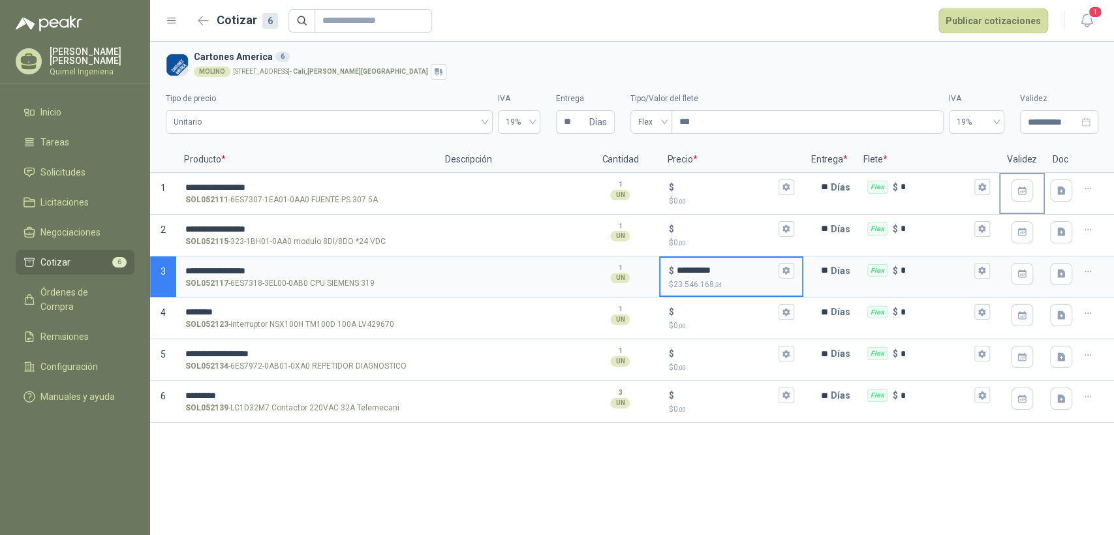
type input "**********"
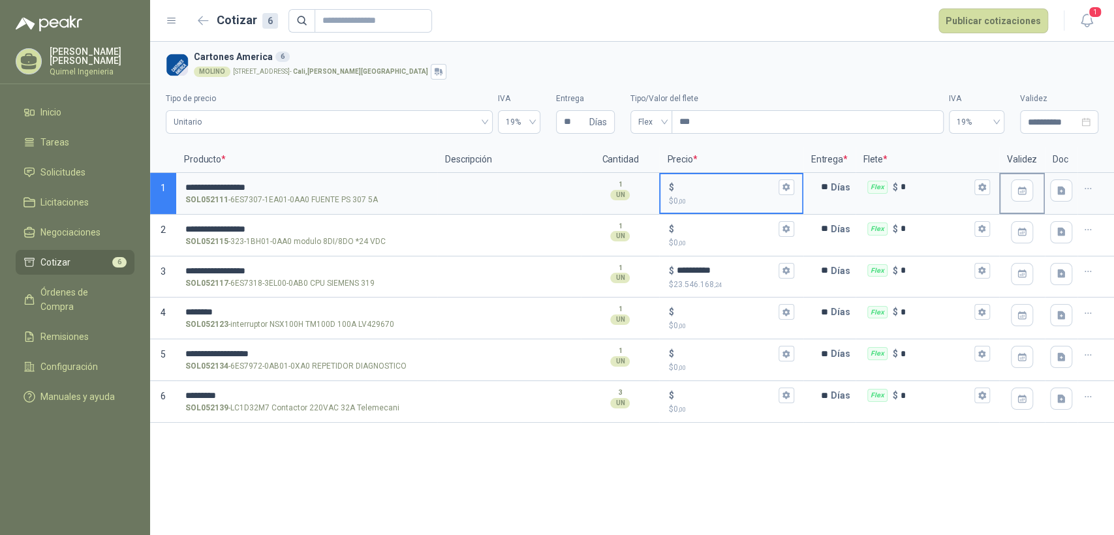
click at [707, 184] on input "$ $ 0 ,00" at bounding box center [725, 187] width 99 height 10
type input "*********"
click at [710, 231] on input "$ $ 0 ,00" at bounding box center [725, 229] width 99 height 10
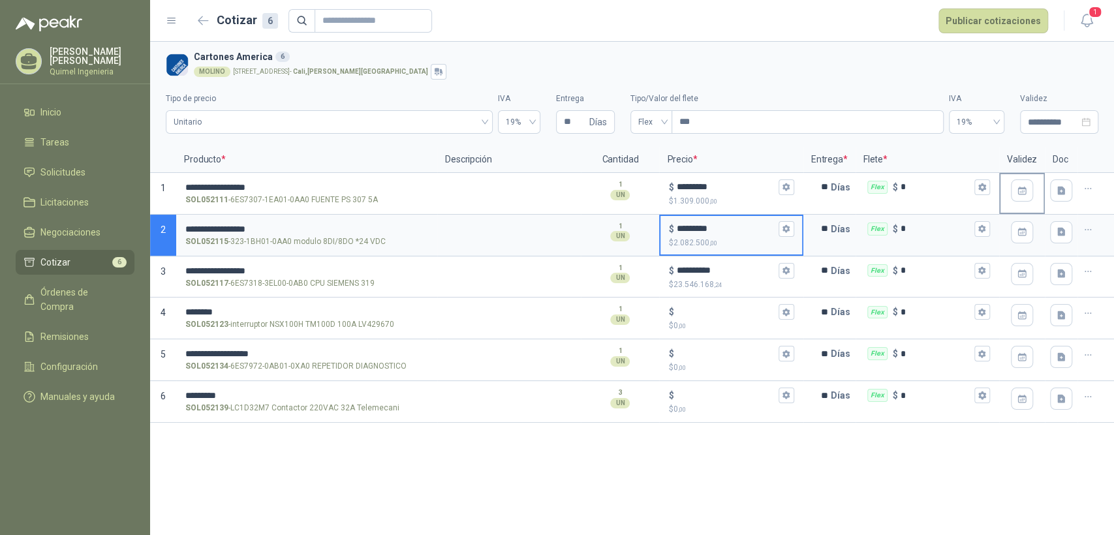
click at [696, 228] on input "*********" at bounding box center [725, 229] width 99 height 10
type input "*********"
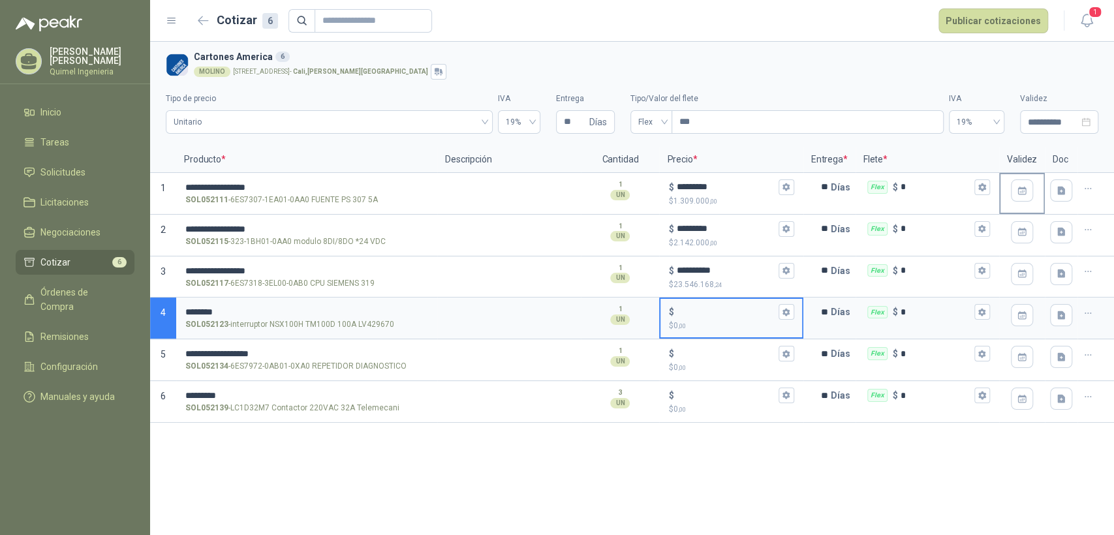
click at [716, 315] on input "$ $ 0 ,00" at bounding box center [725, 312] width 99 height 10
type input "*******"
click at [731, 360] on div "$" at bounding box center [730, 354] width 125 height 16
click at [731, 359] on input "$ $ 0 ,00" at bounding box center [725, 354] width 99 height 10
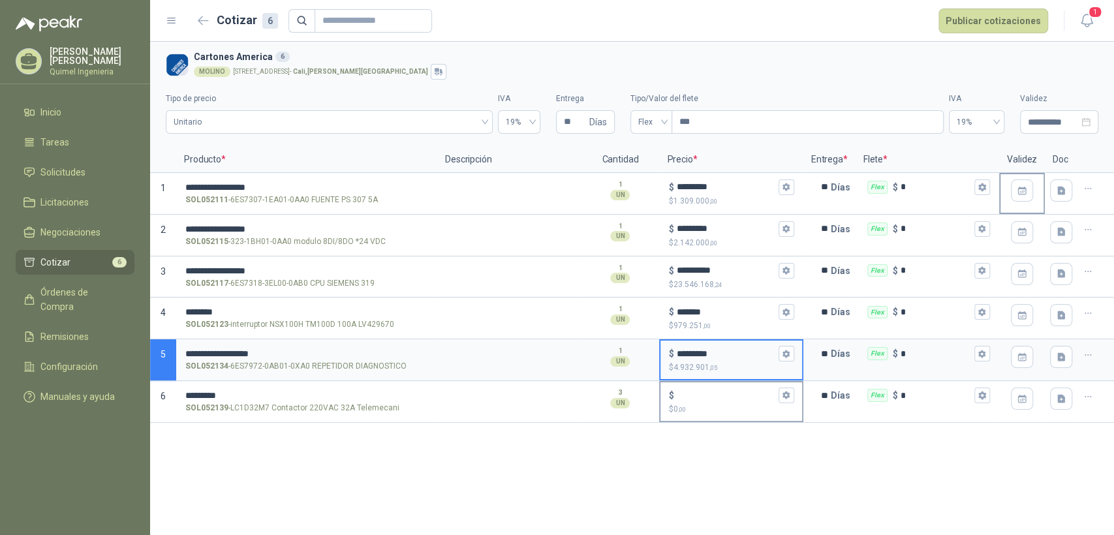
type input "*********"
click at [700, 409] on p "$ 0 ,00" at bounding box center [730, 409] width 125 height 12
click at [700, 401] on input "$ $ 0 ,00" at bounding box center [725, 396] width 99 height 10
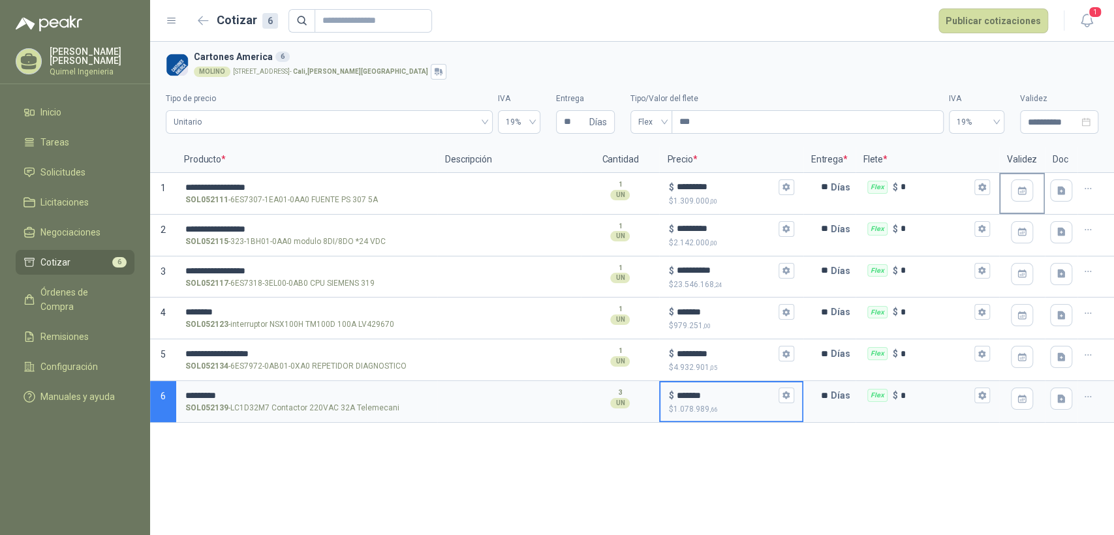
type input "*******"
click at [574, 480] on div "**********" at bounding box center [632, 288] width 964 height 493
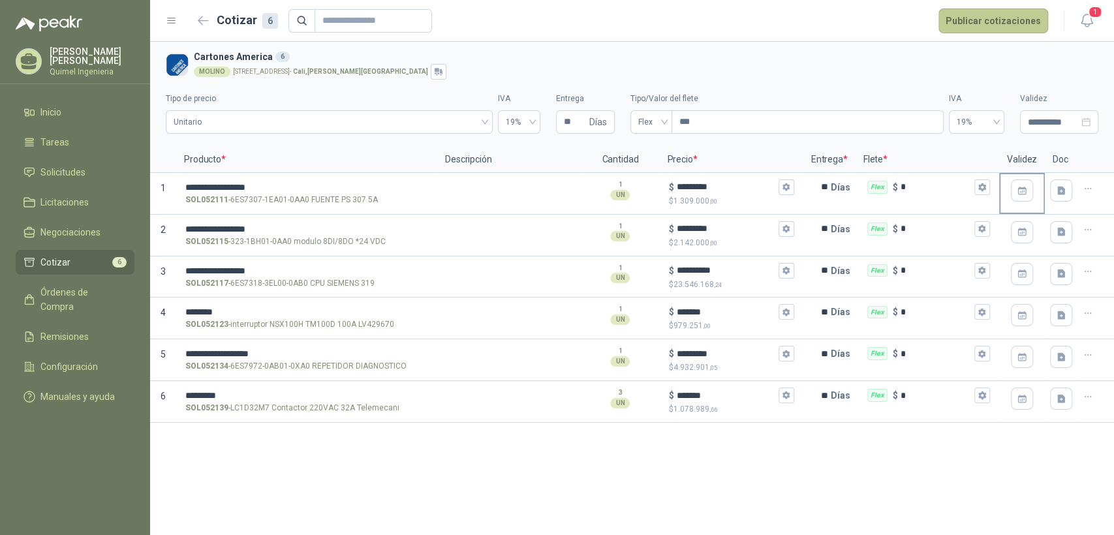
click at [1008, 21] on button "Publicar cotizaciones" at bounding box center [993, 20] width 110 height 25
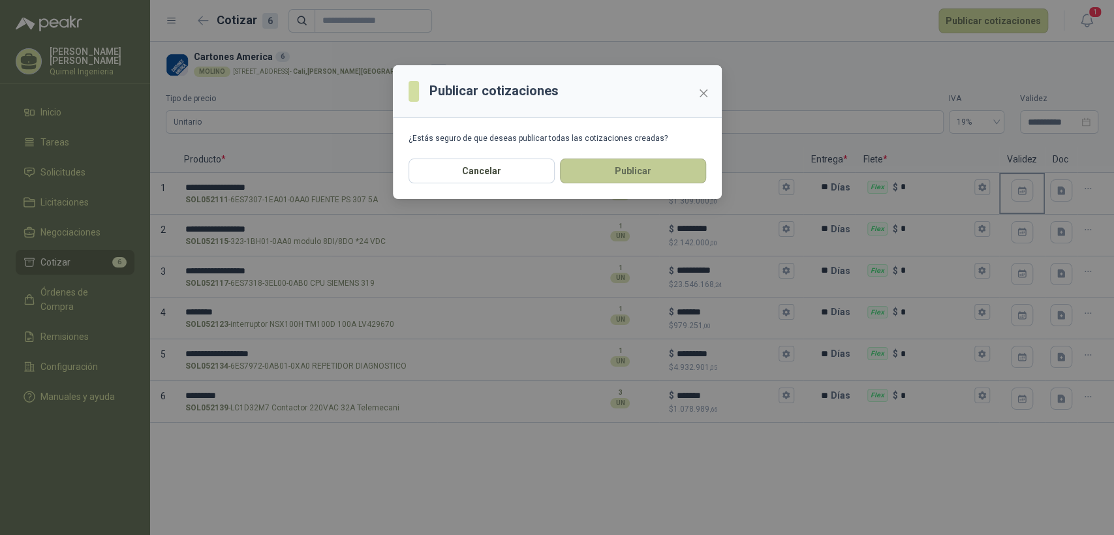
click at [660, 172] on button "Publicar" at bounding box center [633, 171] width 146 height 25
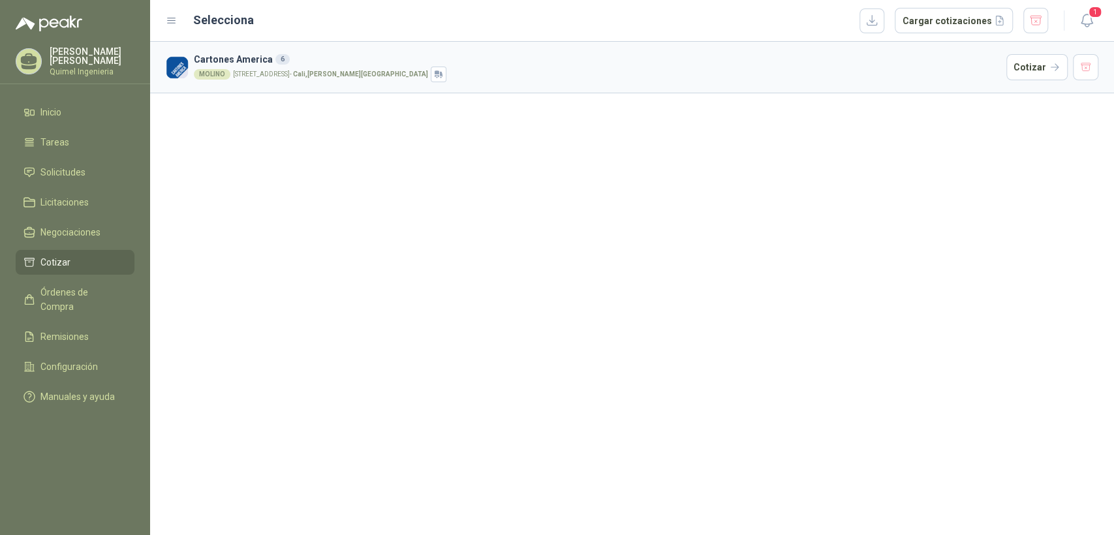
click at [230, 78] on div "MOLINO Calle 70 Norte No 2A - 130 Cali - Cali , Valle del Cauca" at bounding box center [597, 75] width 807 height 16
click at [263, 57] on h3 "Cartones America 6" at bounding box center [597, 59] width 807 height 14
click at [1038, 68] on button "Cotizar" at bounding box center [1036, 67] width 61 height 26
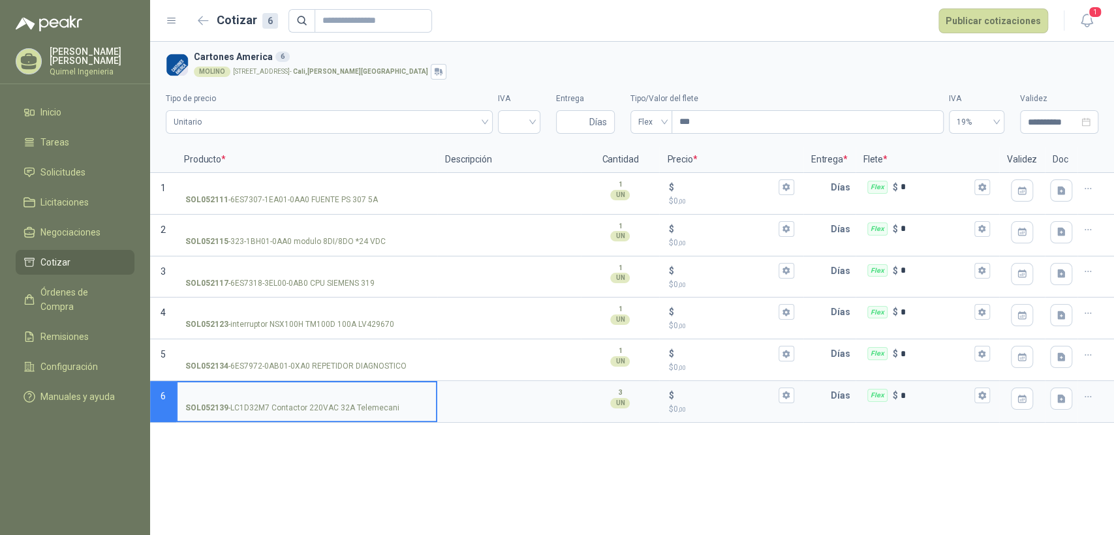
click at [174, 22] on icon at bounding box center [172, 21] width 12 height 12
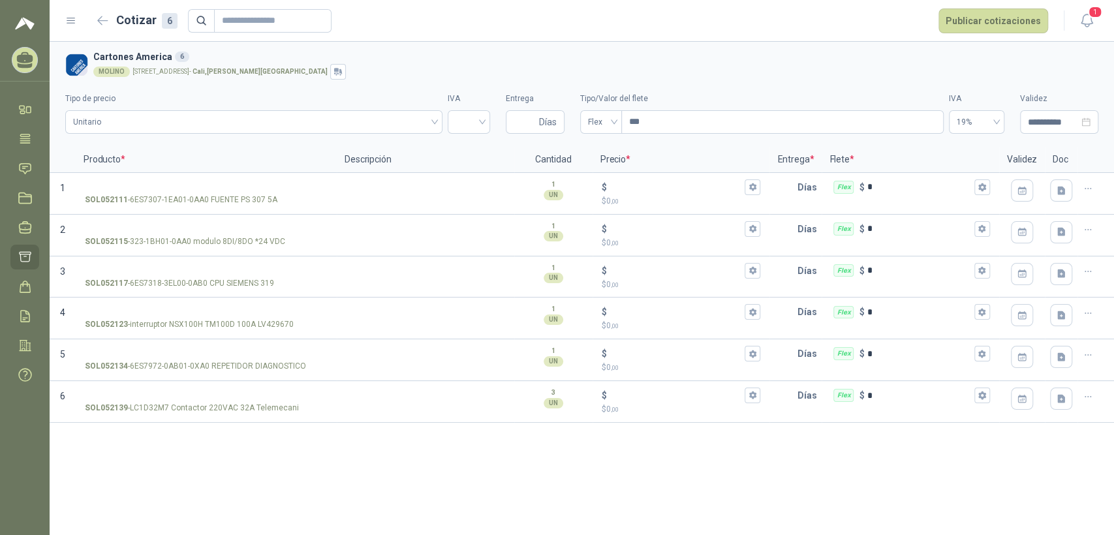
click at [65, 16] on icon at bounding box center [71, 21] width 12 height 12
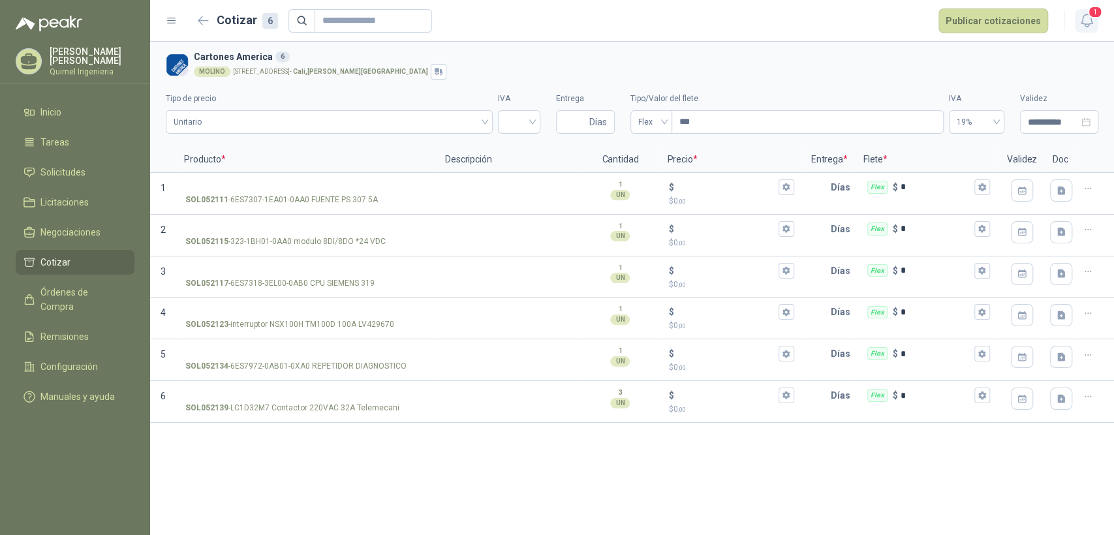
click at [1086, 24] on icon "button" at bounding box center [1086, 20] width 11 height 12
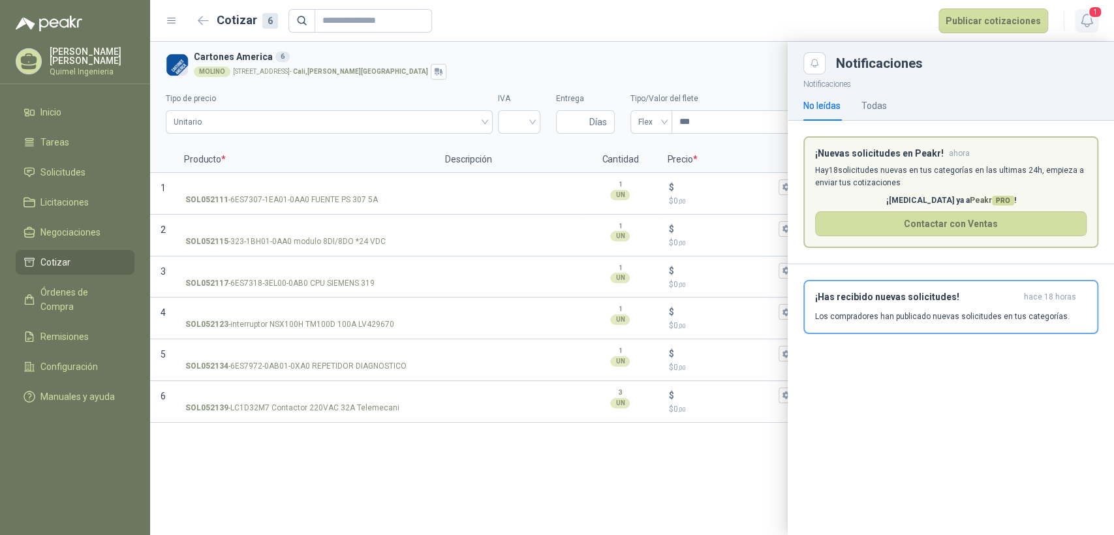
click at [1086, 24] on icon "button" at bounding box center [1086, 20] width 11 height 12
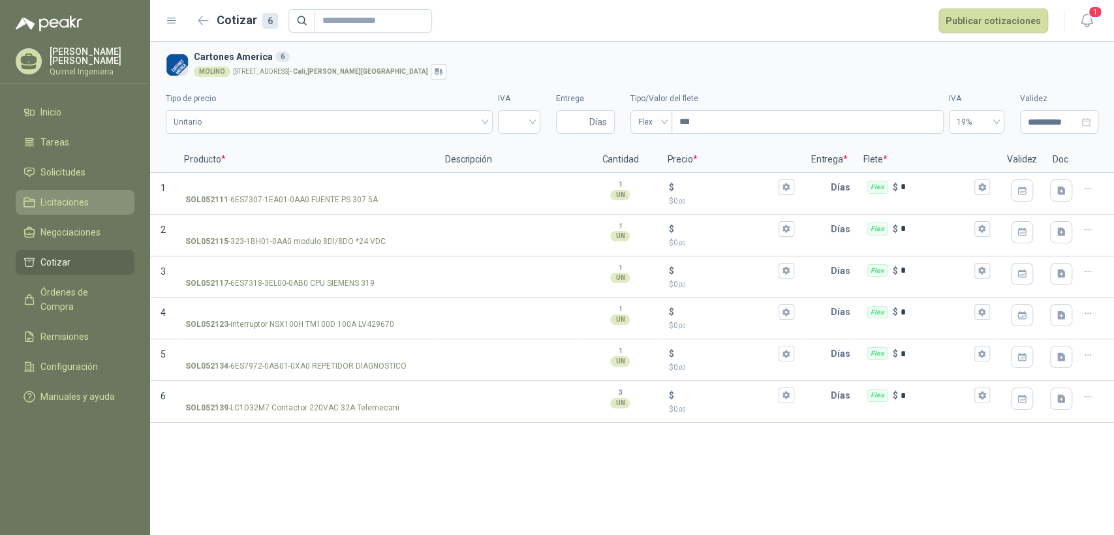
click at [89, 209] on link "Licitaciones" at bounding box center [75, 202] width 119 height 25
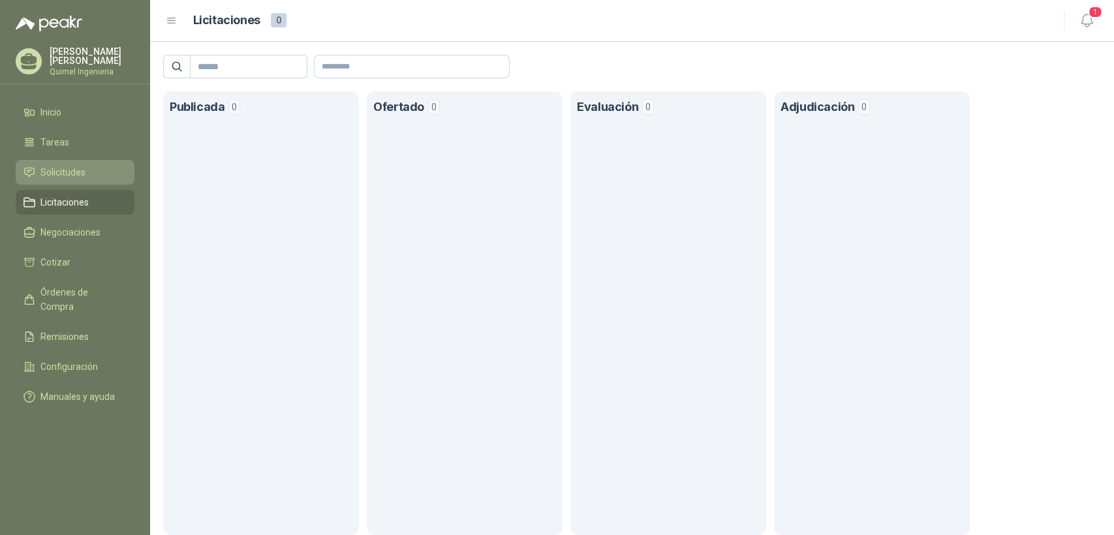
click at [90, 172] on li "Solicitudes" at bounding box center [74, 172] width 103 height 14
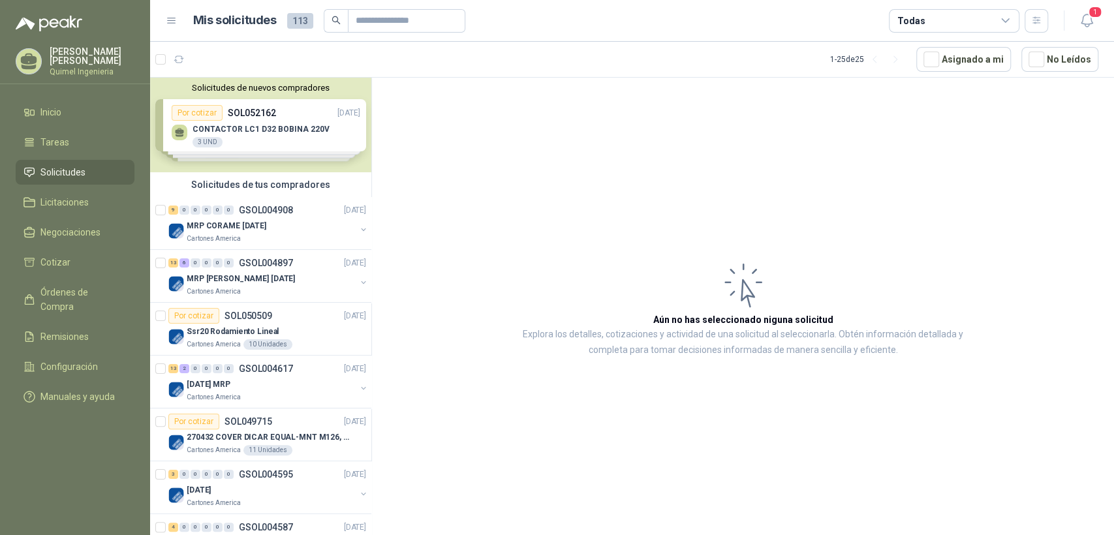
click at [274, 144] on div "Solicitudes de nuevos compradores Por cotizar SOL052162 14/08/25 CONTACTOR LC1 …" at bounding box center [260, 125] width 221 height 95
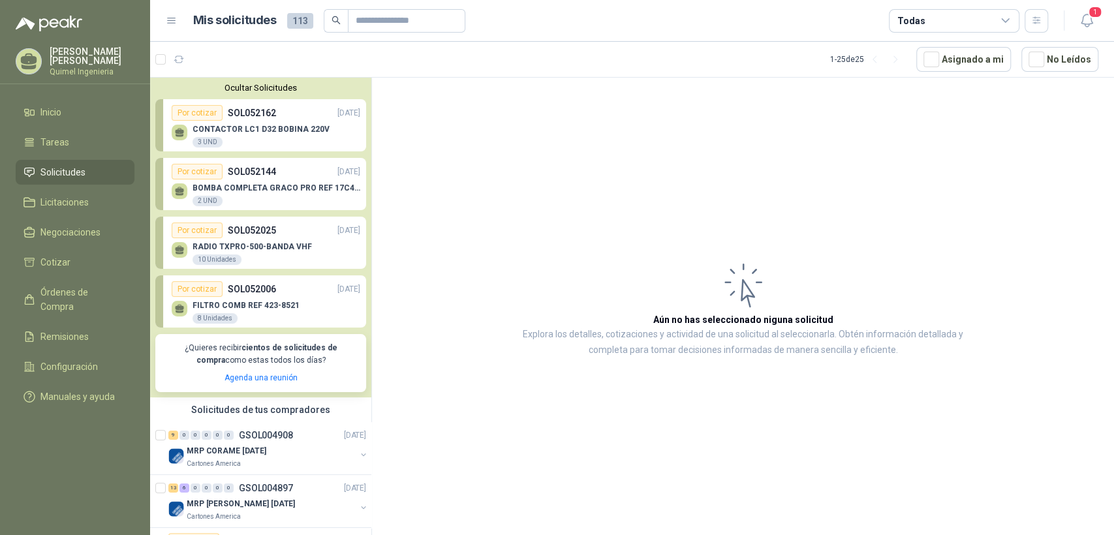
click at [289, 116] on div "Por cotizar SOL052162 14/08/25" at bounding box center [266, 113] width 189 height 16
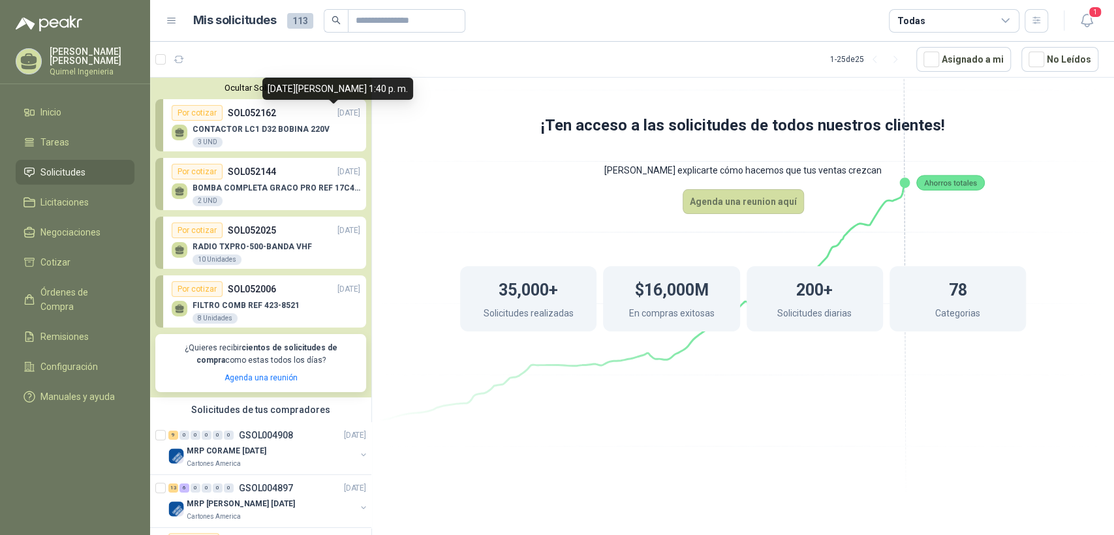
click at [337, 116] on p "[DATE]" at bounding box center [348, 113] width 23 height 12
click at [247, 130] on p "CONTACTOR LC1 D32 BOBINA 220V" at bounding box center [260, 129] width 137 height 9
click at [203, 140] on div "3 UND" at bounding box center [207, 142] width 30 height 10
click at [261, 116] on p "SOL052162" at bounding box center [252, 113] width 48 height 14
click at [251, 174] on p "SOL052144" at bounding box center [252, 171] width 48 height 14
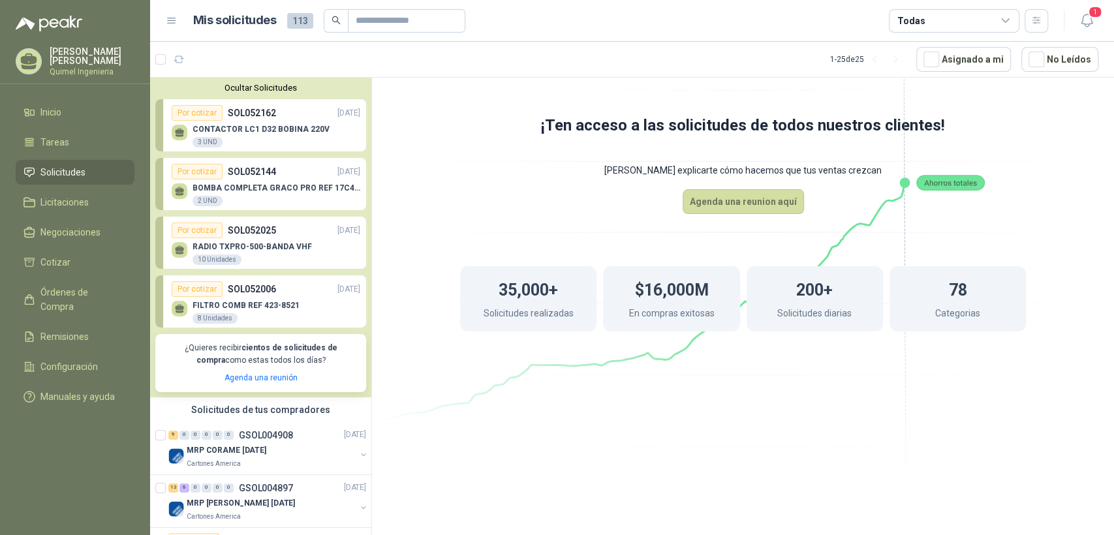
click at [177, 83] on button "Ocultar Solicitudes" at bounding box center [260, 88] width 211 height 10
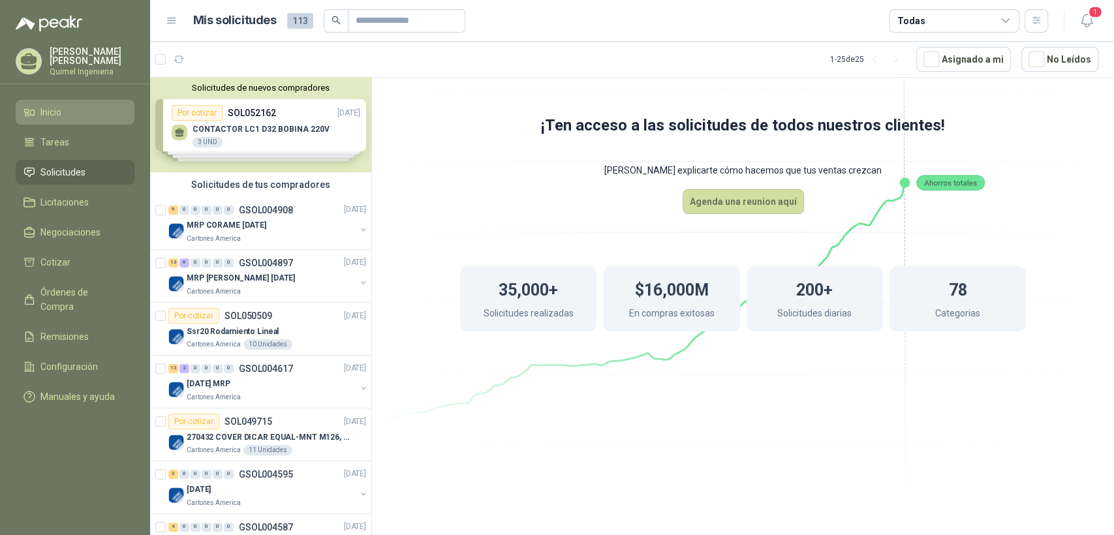
click at [75, 105] on li "Inicio" at bounding box center [74, 112] width 103 height 14
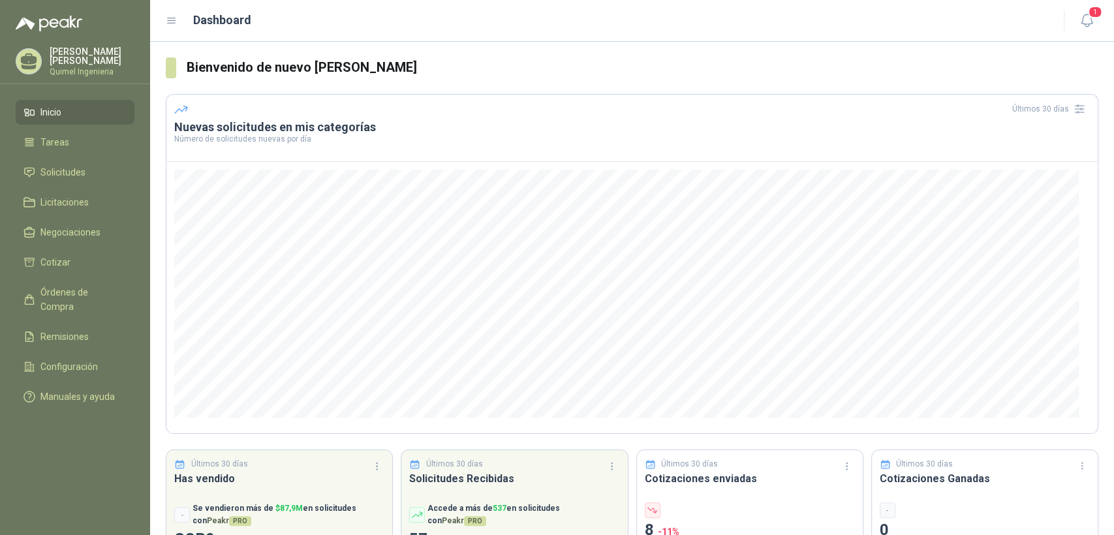
scroll to position [53, 0]
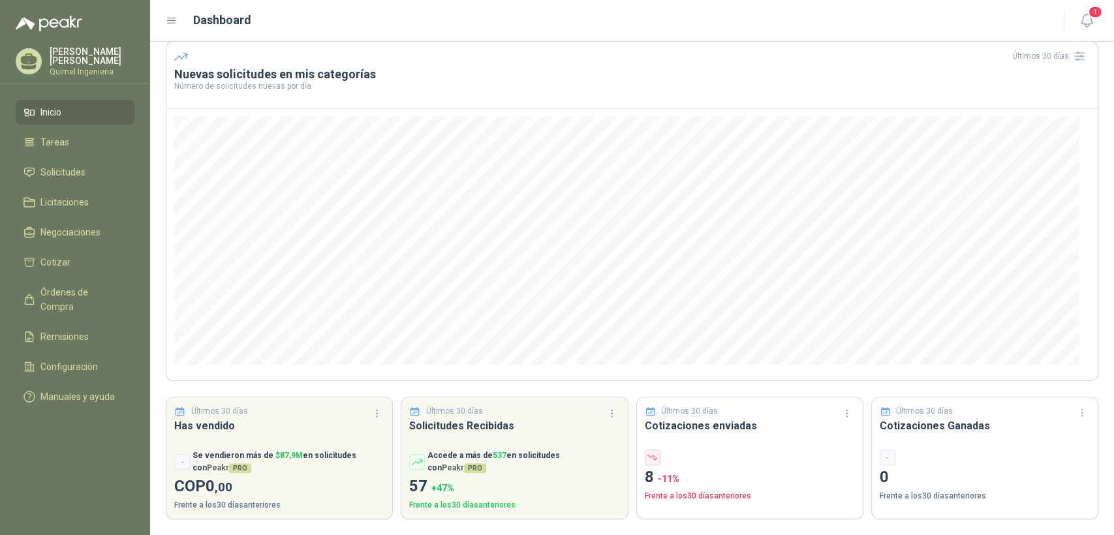
click at [685, 421] on h3 "Cotizaciones enviadas" at bounding box center [750, 426] width 210 height 16
click at [692, 427] on h3 "Cotizaciones enviadas" at bounding box center [750, 426] width 210 height 16
click at [645, 481] on p "8 -11 %" at bounding box center [750, 477] width 210 height 25
click at [658, 481] on span "-11 %" at bounding box center [669, 479] width 22 height 10
click at [901, 474] on p "0" at bounding box center [985, 477] width 210 height 25
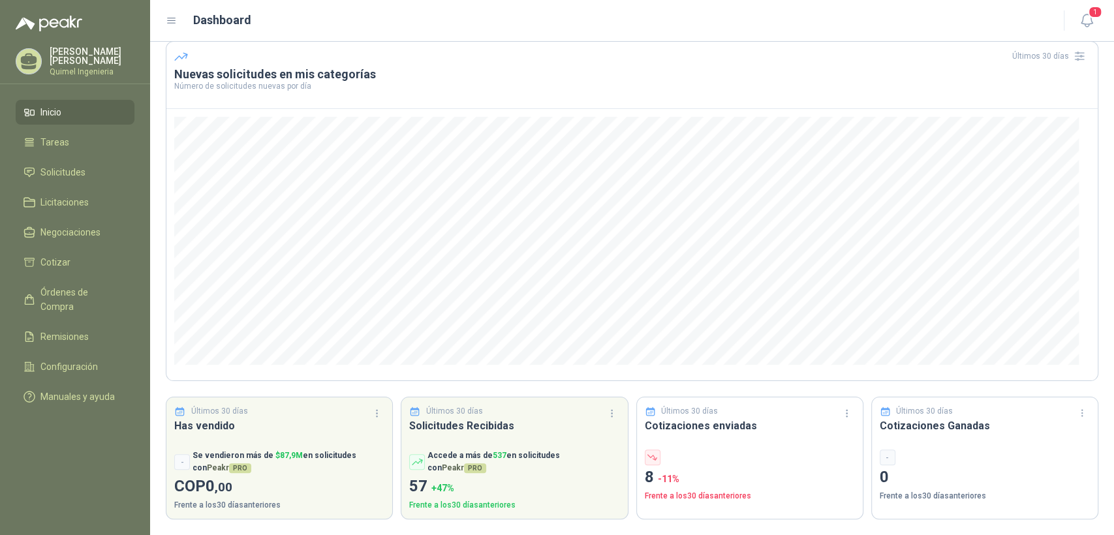
drag, startPoint x: 901, startPoint y: 472, endPoint x: 903, endPoint y: 421, distance: 51.6
click at [900, 472] on p "0" at bounding box center [985, 477] width 210 height 25
click at [904, 409] on p "Últimos 30 días" at bounding box center [924, 411] width 57 height 12
click at [753, 420] on h3 "Cotizaciones enviadas" at bounding box center [750, 426] width 210 height 16
click at [752, 421] on h3 "Cotizaciones enviadas" at bounding box center [750, 426] width 210 height 16
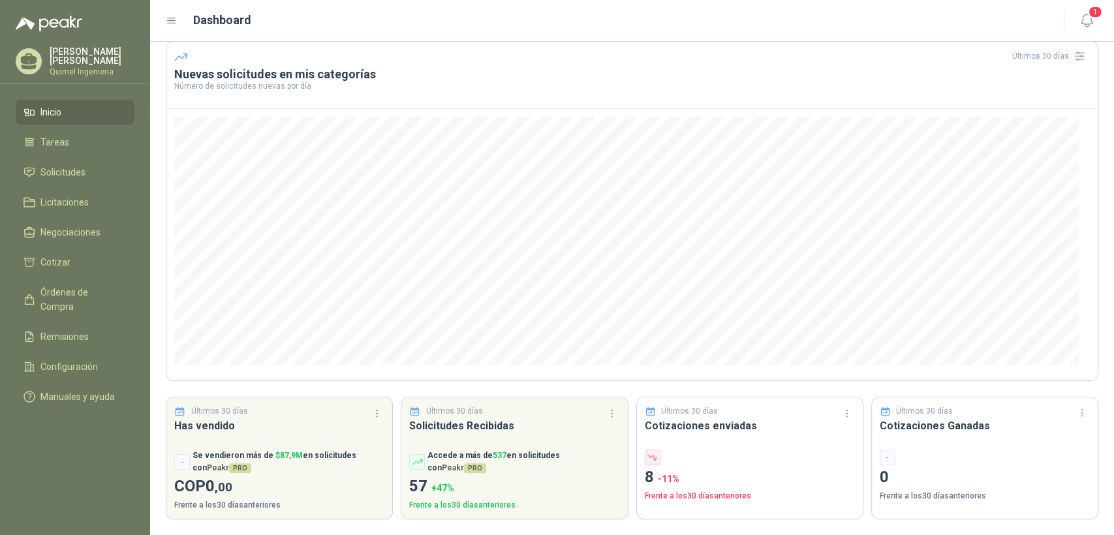
click at [736, 427] on h3 "Cotizaciones enviadas" at bounding box center [750, 426] width 210 height 16
click at [730, 492] on p "Frente a los 30 días anteriores" at bounding box center [750, 496] width 210 height 12
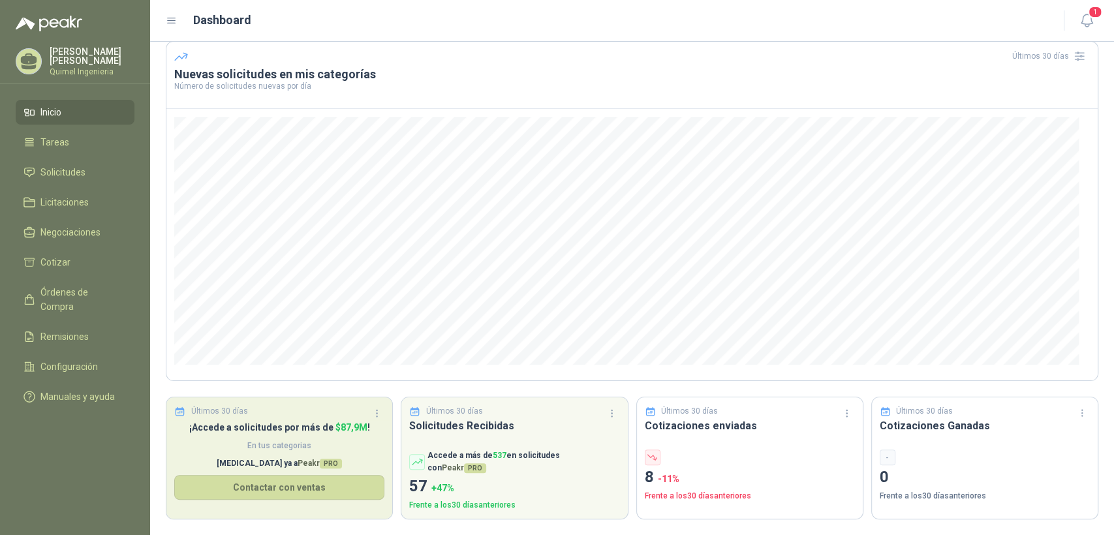
click at [288, 419] on h3 "Has vendido" at bounding box center [279, 426] width 210 height 16
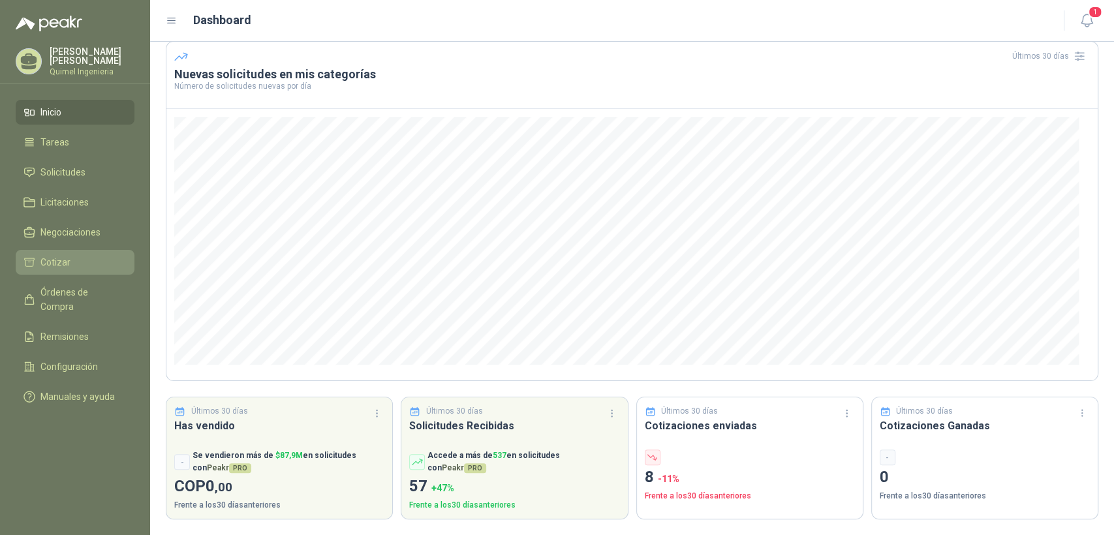
click at [52, 255] on span "Cotizar" at bounding box center [55, 262] width 30 height 14
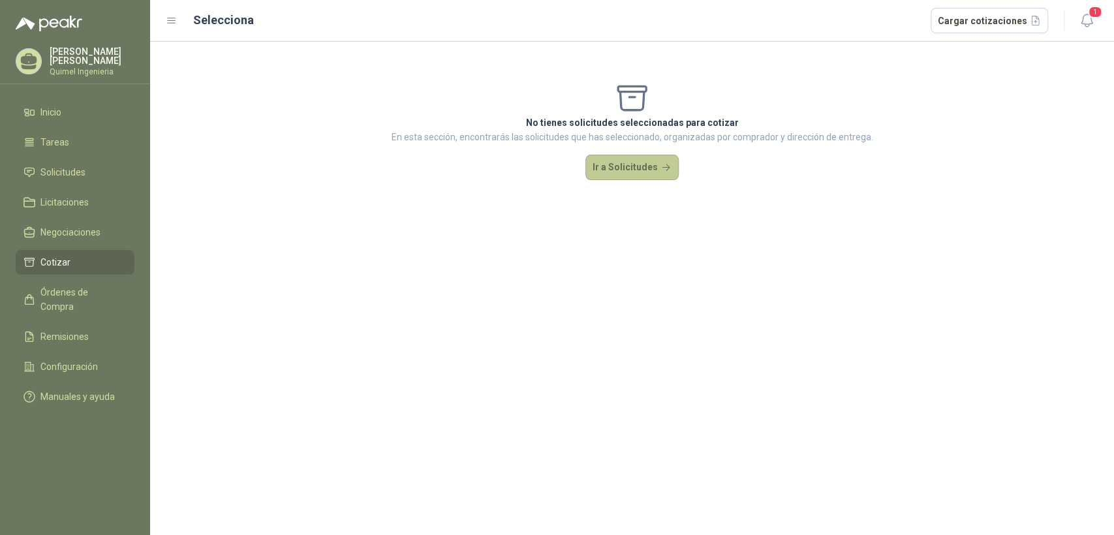
click at [653, 168] on button "Ir a Solicitudes" at bounding box center [632, 168] width 94 height 26
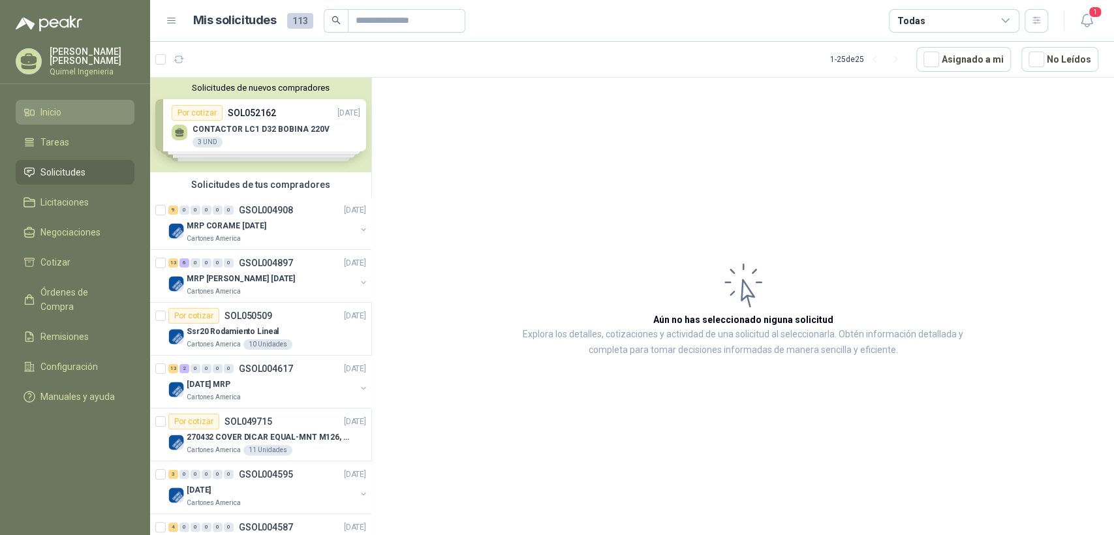
click at [84, 108] on li "Inicio" at bounding box center [74, 112] width 103 height 14
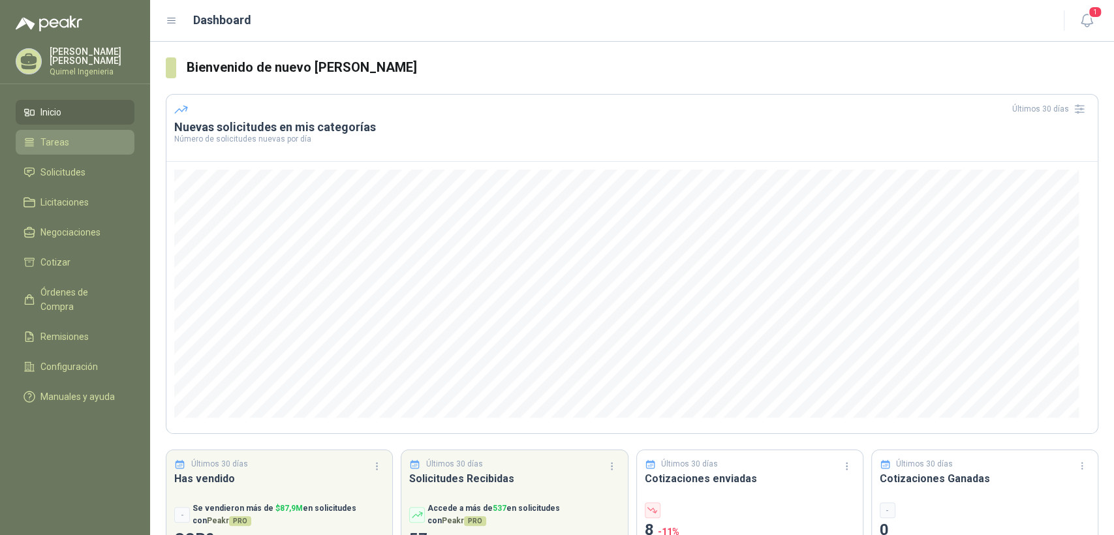
click at [85, 146] on li "Tareas" at bounding box center [74, 142] width 103 height 14
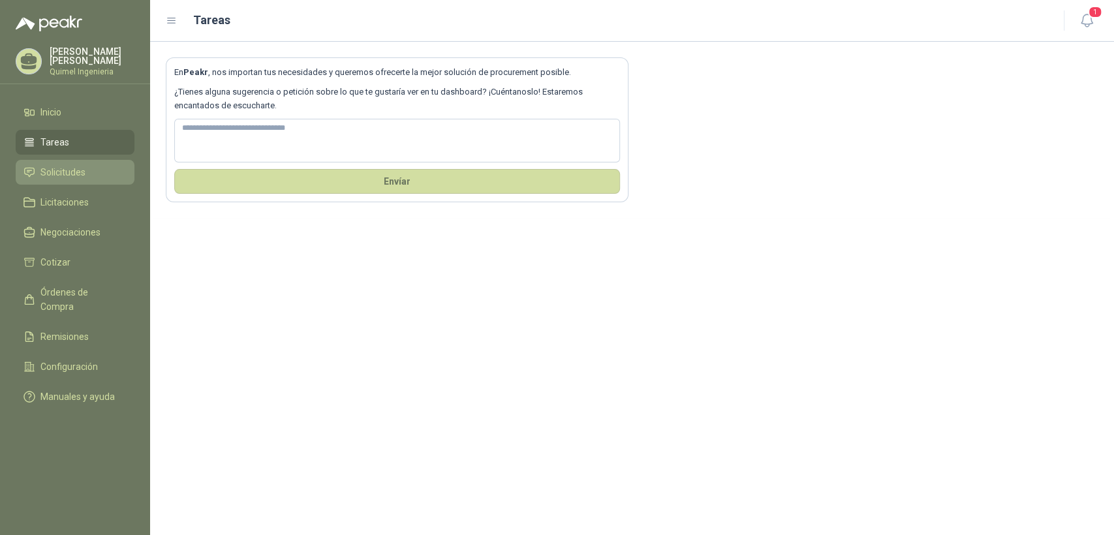
click at [87, 177] on link "Solicitudes" at bounding box center [75, 172] width 119 height 25
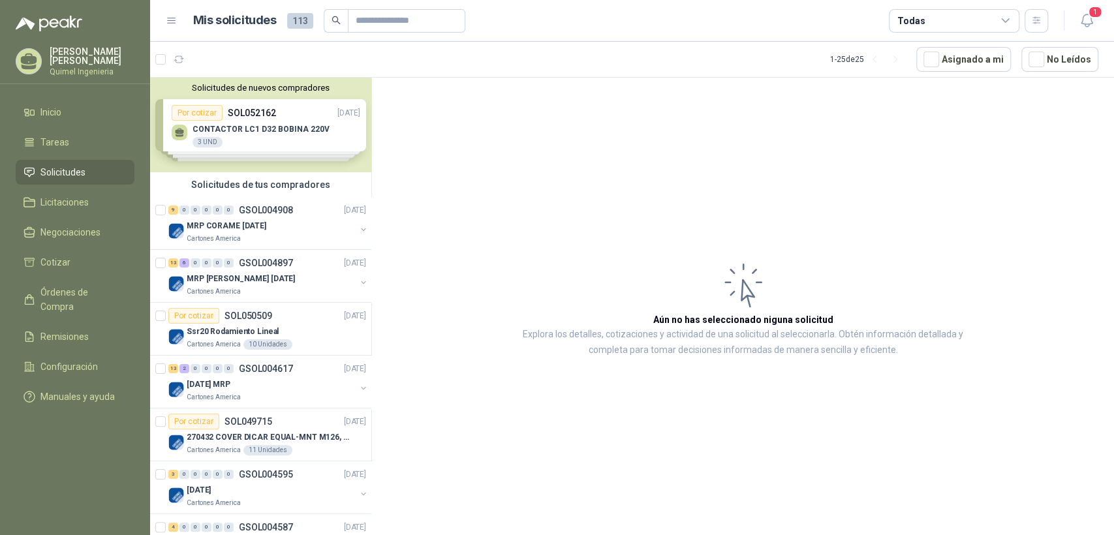
click at [174, 13] on div "Mis solicitudes 113 Todas" at bounding box center [607, 20] width 882 height 23
click at [173, 18] on icon at bounding box center [172, 20] width 8 height 5
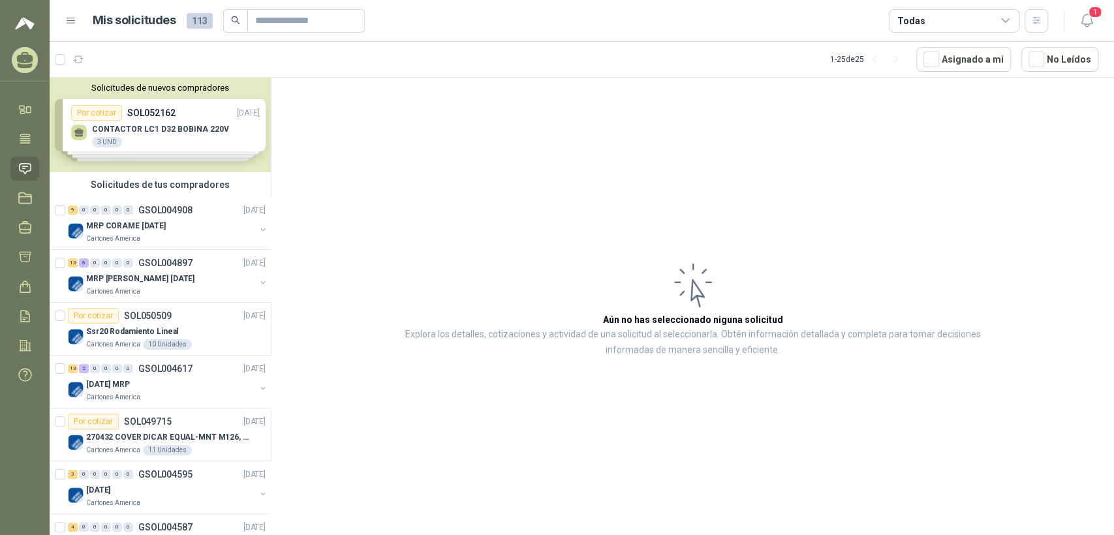
click at [69, 23] on icon at bounding box center [71, 21] width 12 height 12
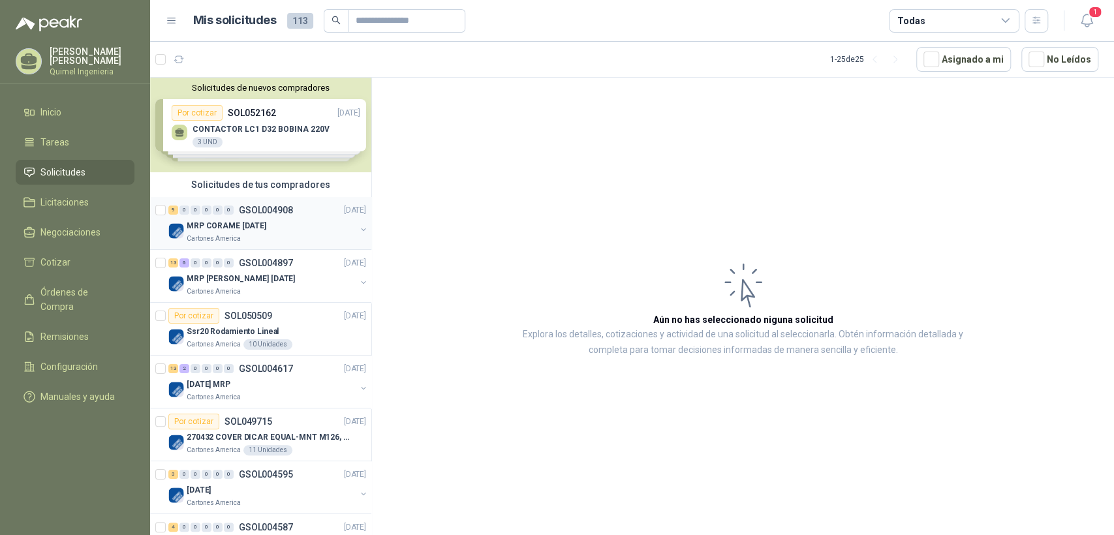
click at [282, 228] on div "MRP CORAME [DATE]" at bounding box center [271, 226] width 169 height 16
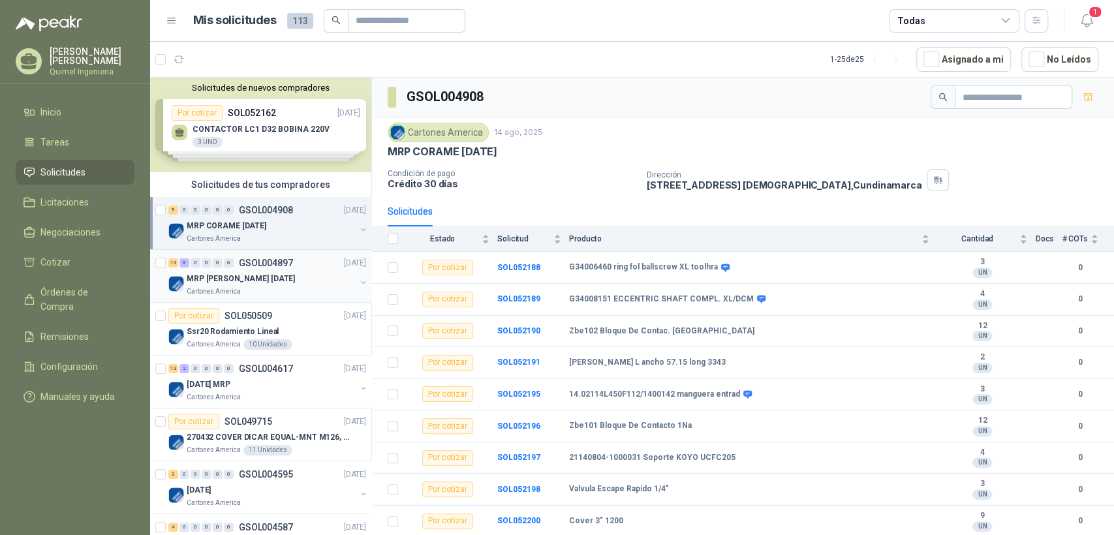
click at [255, 283] on p "MRP [PERSON_NAME] [DATE]" at bounding box center [241, 279] width 108 height 12
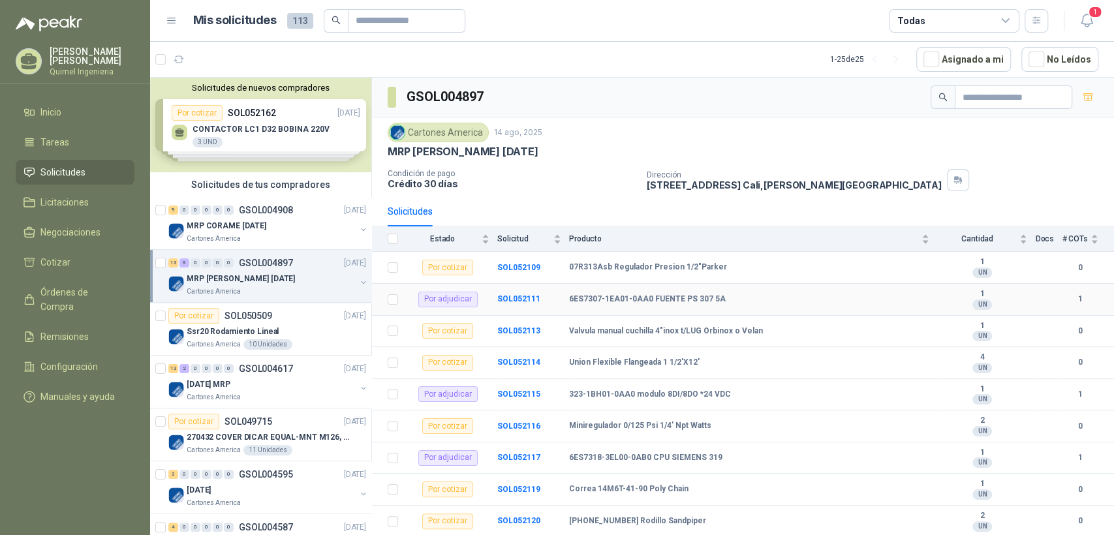
click at [446, 296] on div "Por adjudicar" at bounding box center [447, 300] width 59 height 16
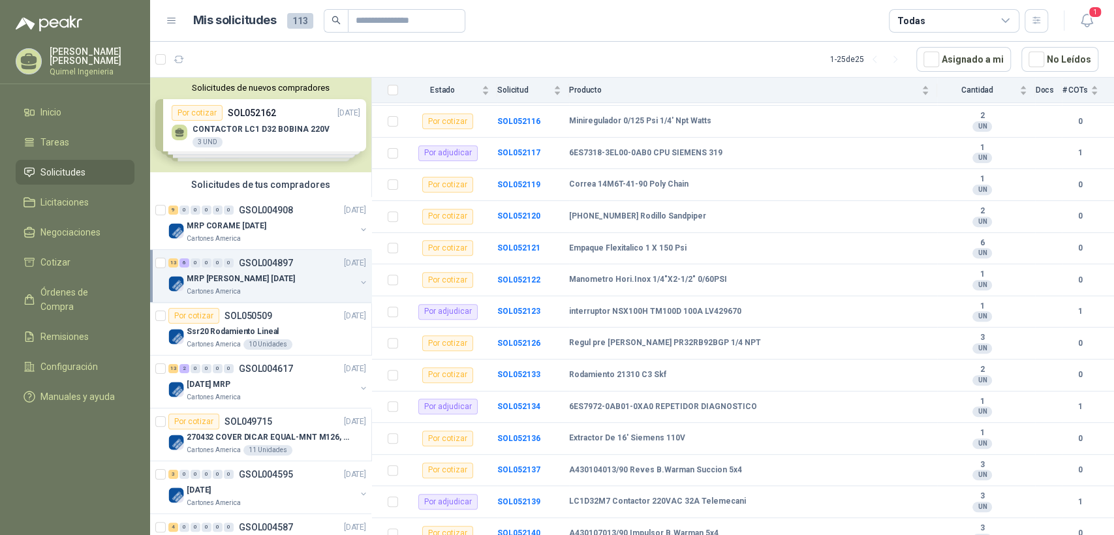
scroll to position [320, 0]
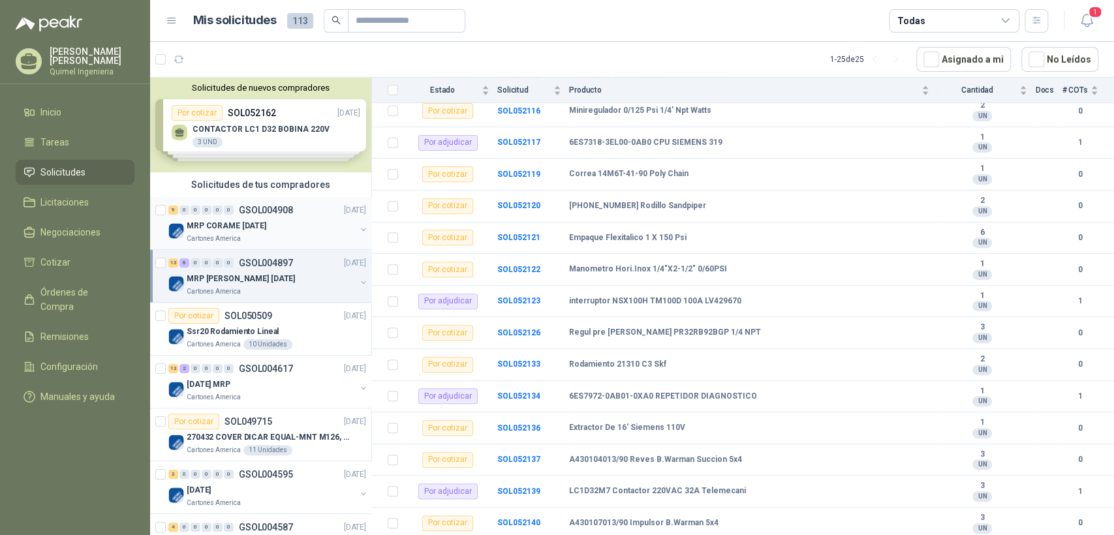
click at [240, 210] on p "GSOL004908" at bounding box center [266, 210] width 54 height 9
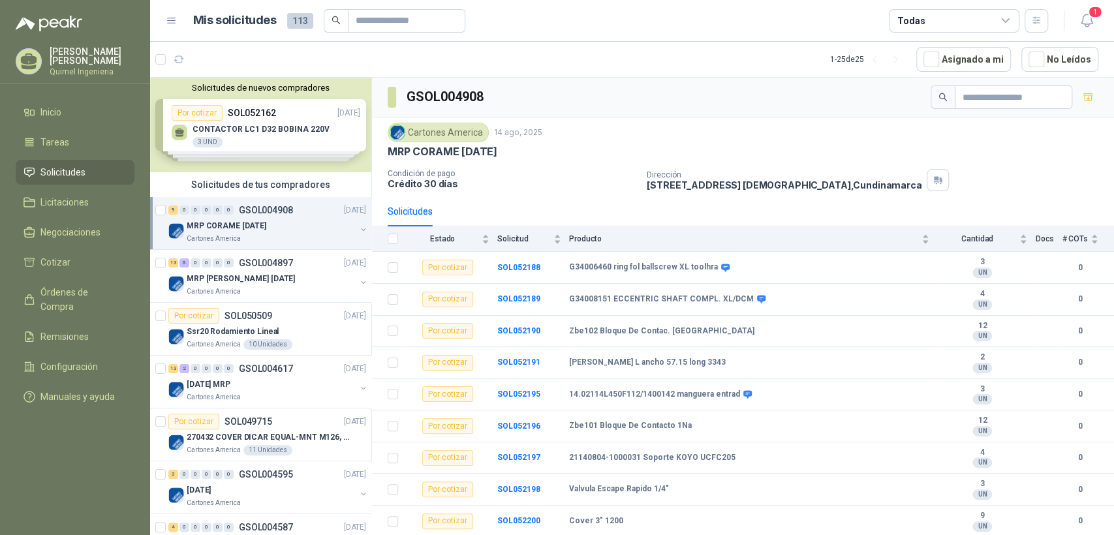
click at [271, 234] on div "Cartones America" at bounding box center [271, 239] width 169 height 10
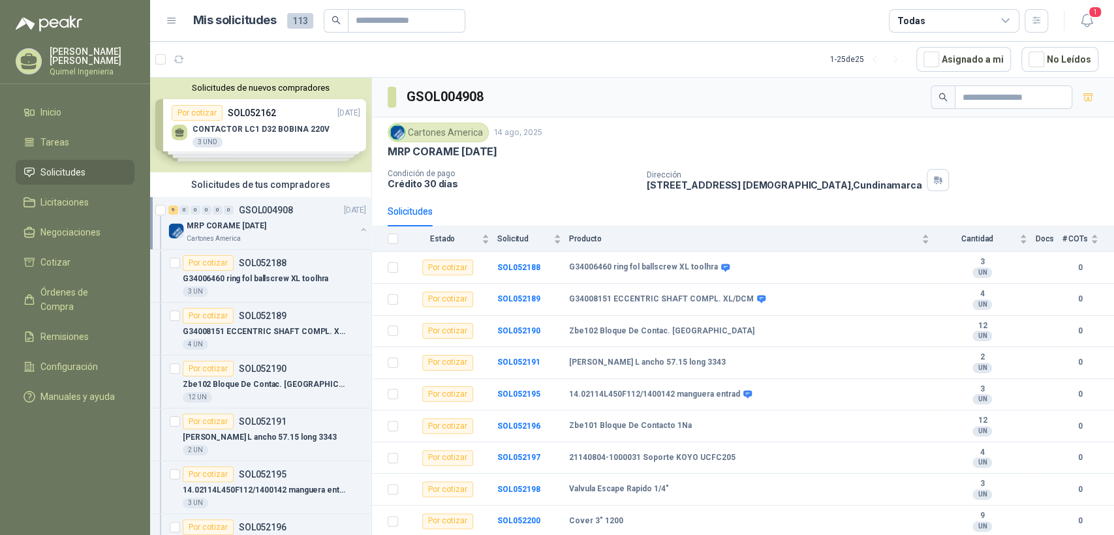
scroll to position [5, 0]
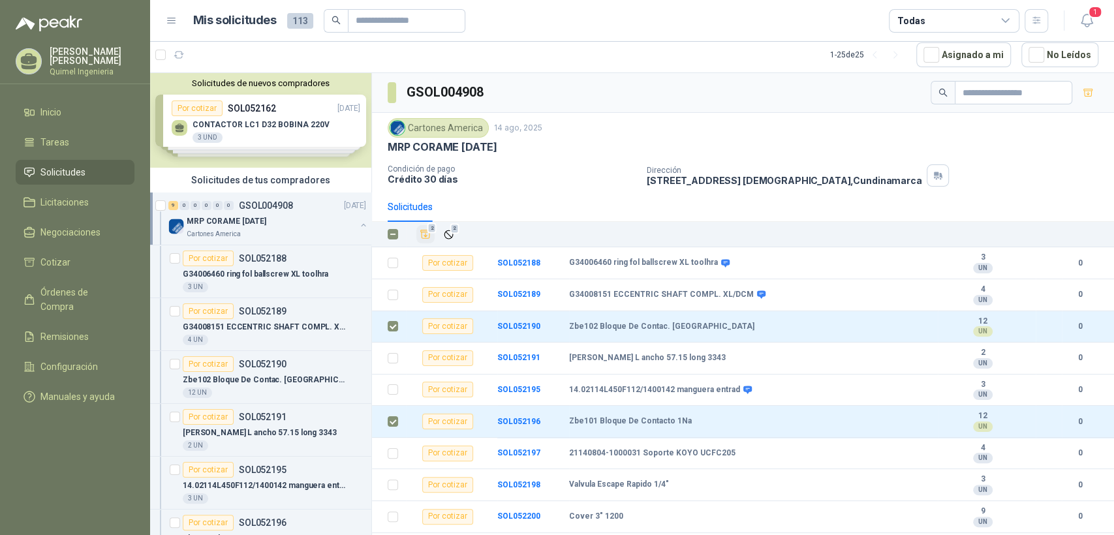
click at [428, 234] on icon "Añadir" at bounding box center [426, 234] width 12 height 12
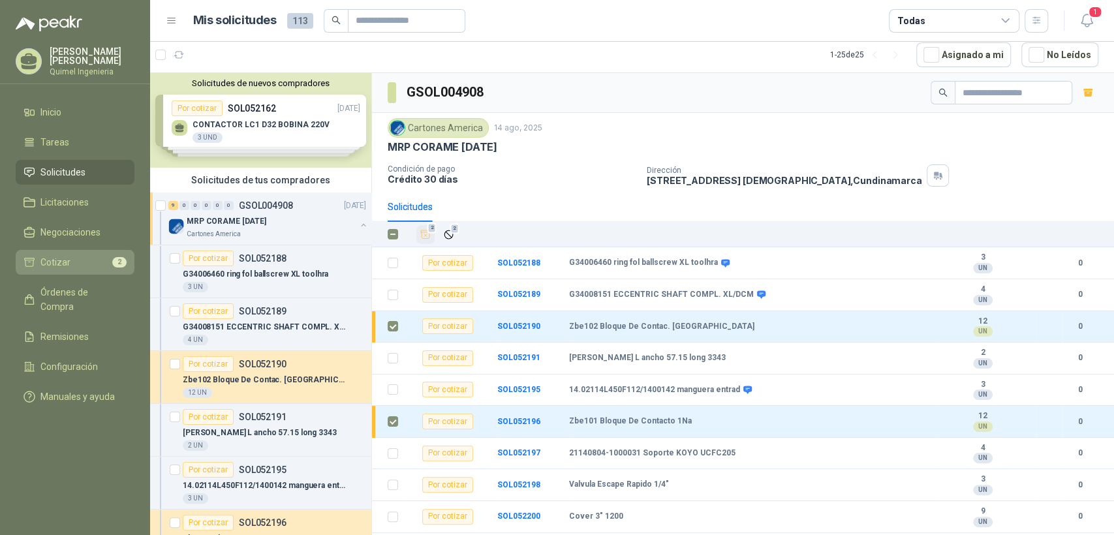
click at [88, 269] on link "Cotizar 2" at bounding box center [75, 262] width 119 height 25
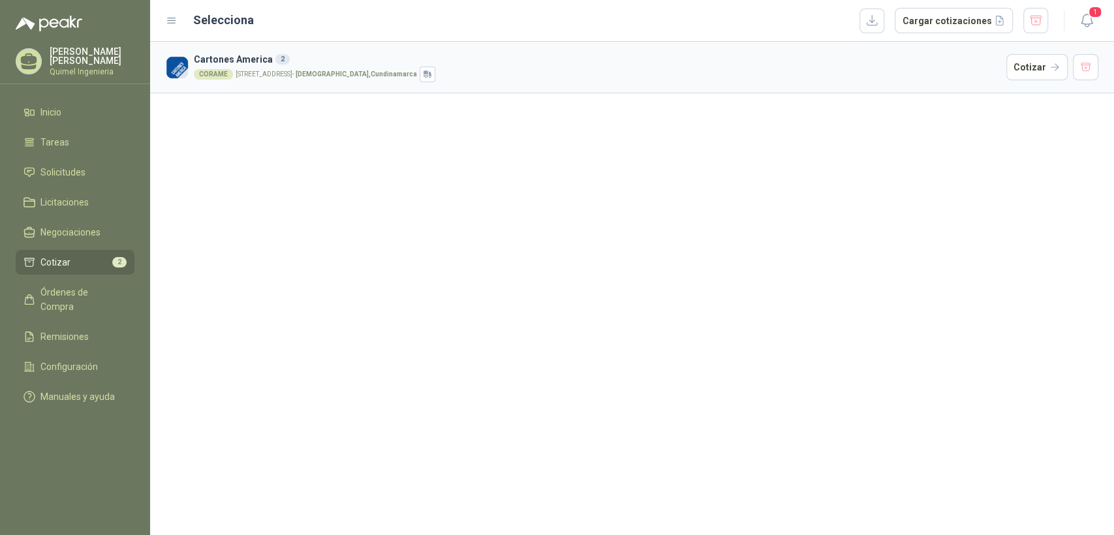
click at [269, 63] on h3 "Cartones America 2" at bounding box center [597, 59] width 807 height 14
click at [1032, 69] on button "Cotizar" at bounding box center [1036, 67] width 61 height 26
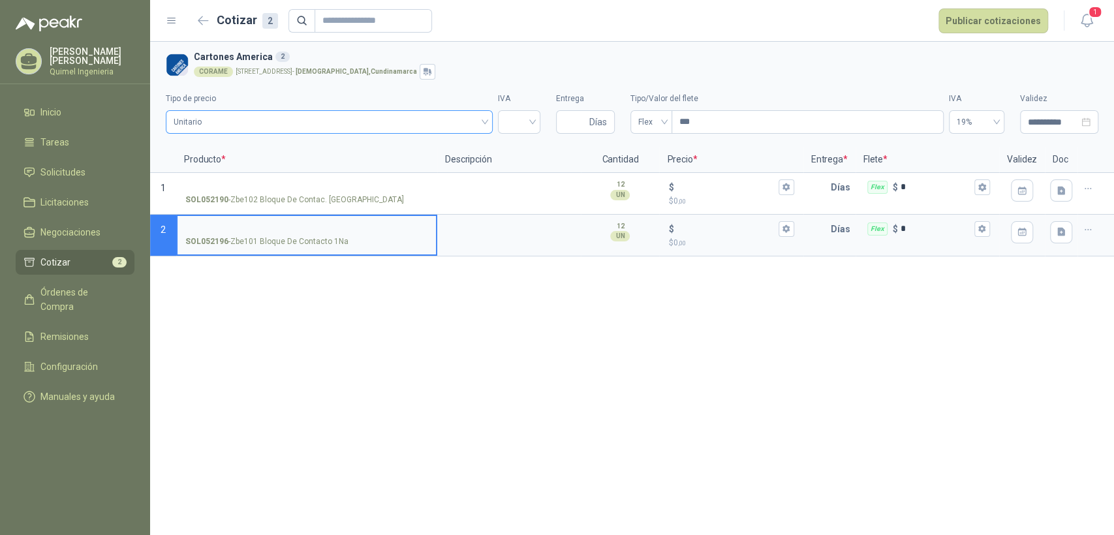
click at [420, 121] on span "Unitario" at bounding box center [329, 122] width 311 height 20
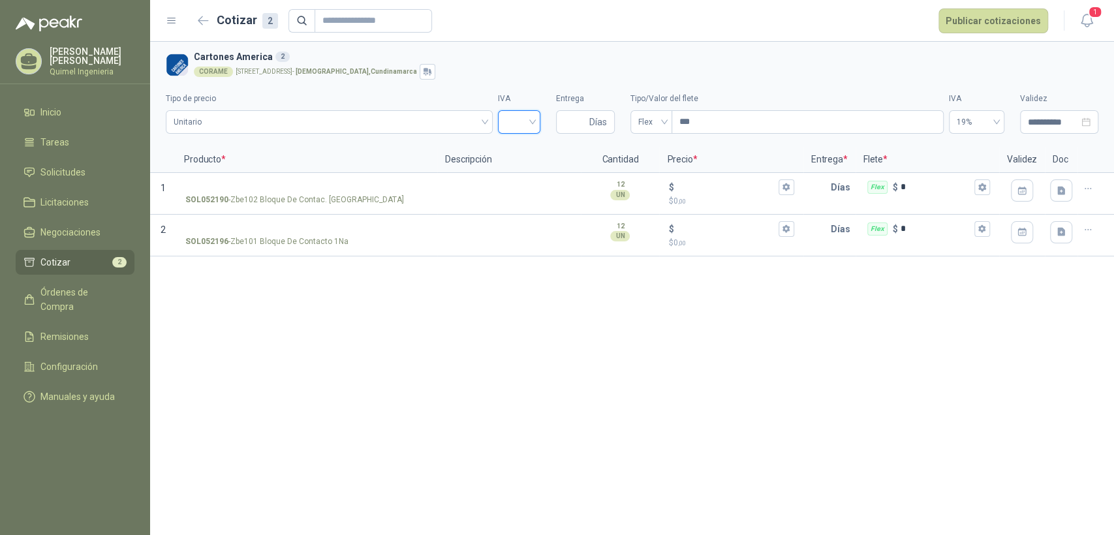
click at [526, 127] on input "search" at bounding box center [519, 121] width 27 height 20
click at [523, 149] on div "19%" at bounding box center [519, 149] width 22 height 14
click at [590, 134] on div "**********" at bounding box center [632, 109] width 932 height 59
click at [581, 123] on input "Entrega" at bounding box center [575, 122] width 23 height 22
type input "*"
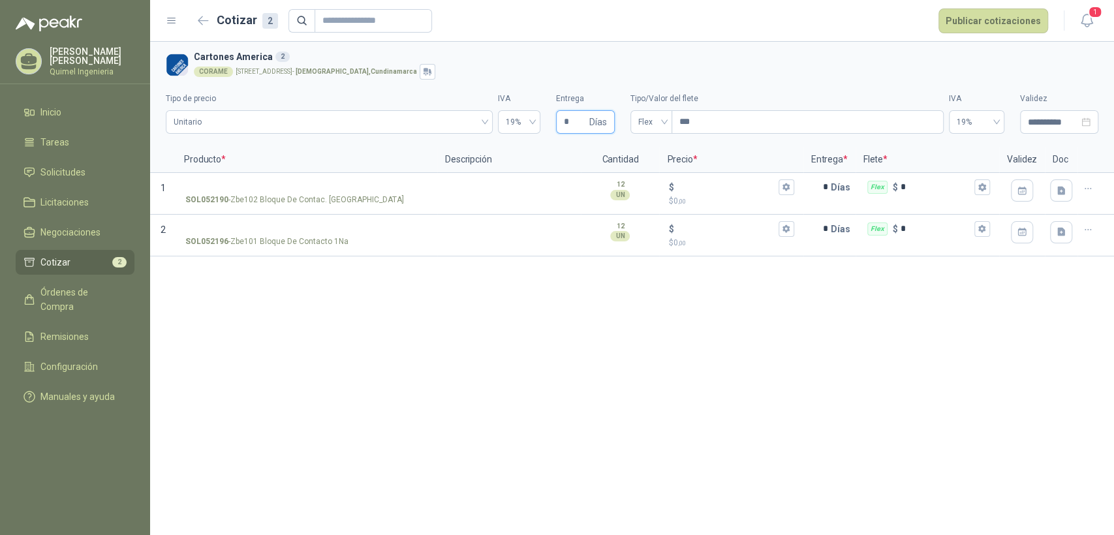
type input "**"
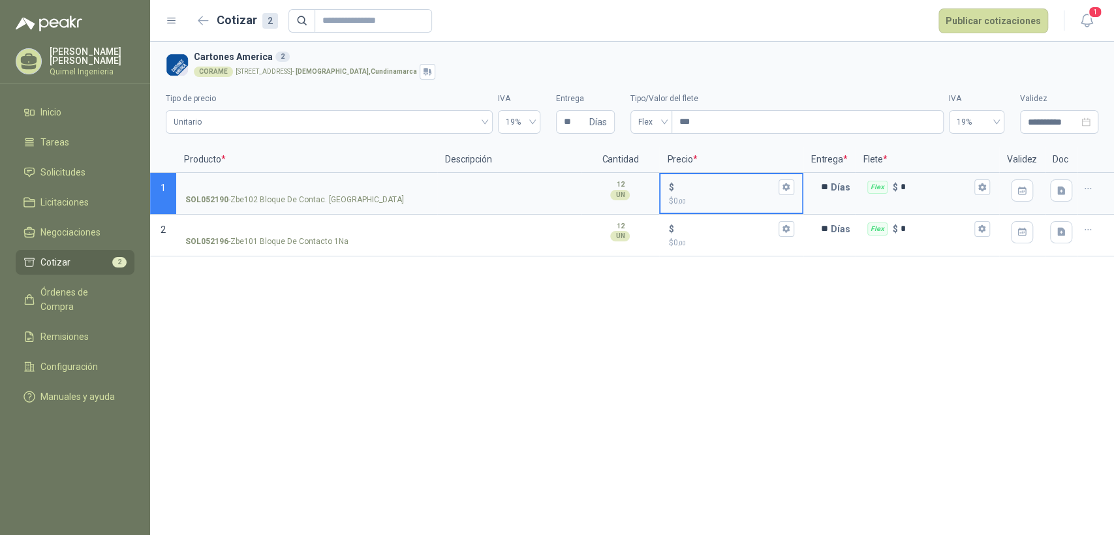
click at [697, 182] on input "$ $ 0 ,00" at bounding box center [725, 187] width 99 height 10
click at [714, 191] on input "$ $ 0 ,00" at bounding box center [725, 187] width 99 height 10
type input "******"
click at [704, 234] on input "$ $ 0 ,00" at bounding box center [725, 229] width 99 height 10
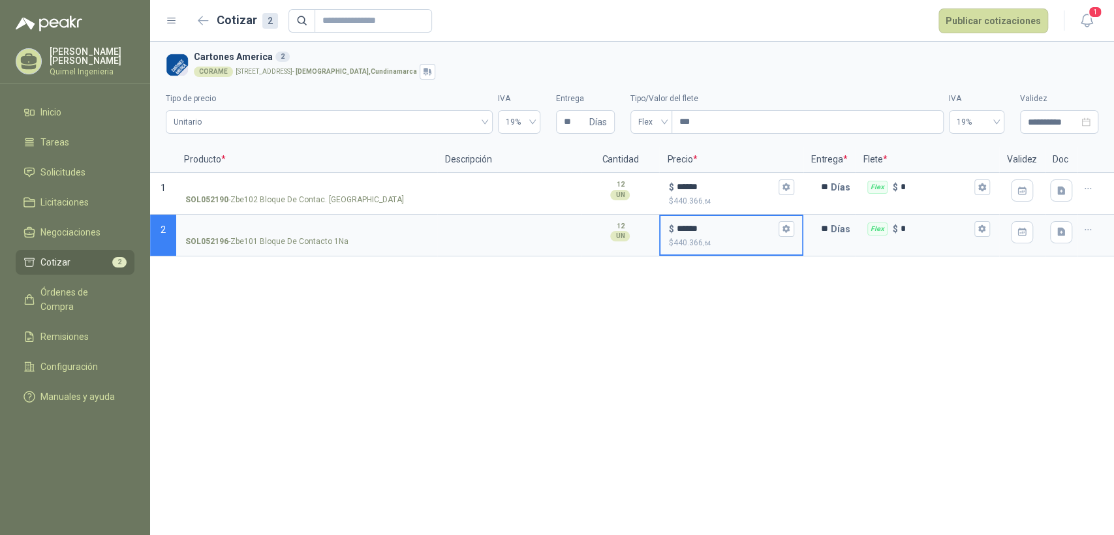
type input "******"
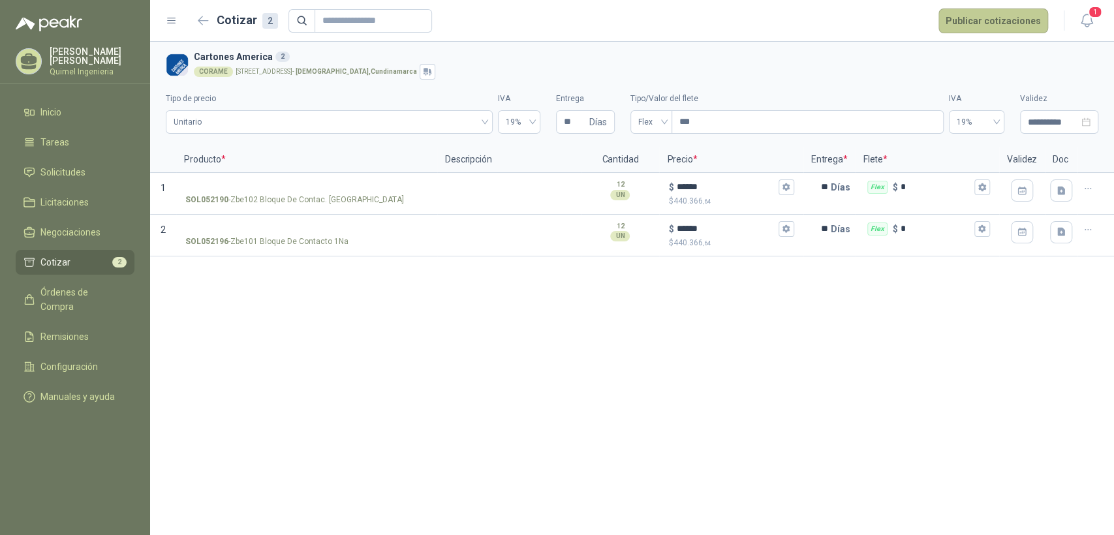
click at [994, 29] on button "Publicar cotizaciones" at bounding box center [993, 20] width 110 height 25
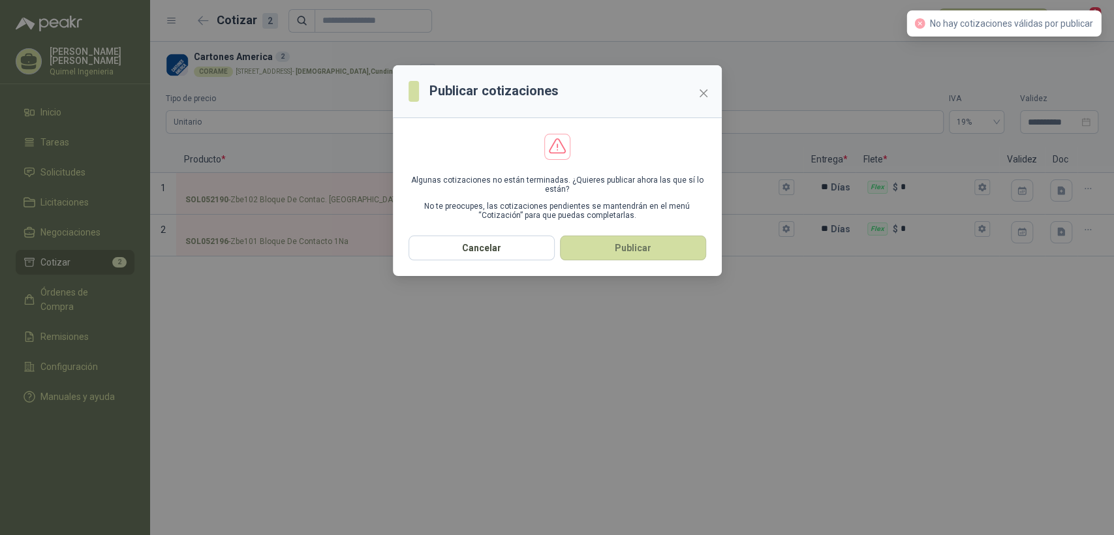
click at [542, 313] on div "Publicar cotizaciones Algunas cotizaciones no están terminadas. ¿Quieres public…" at bounding box center [557, 267] width 1114 height 535
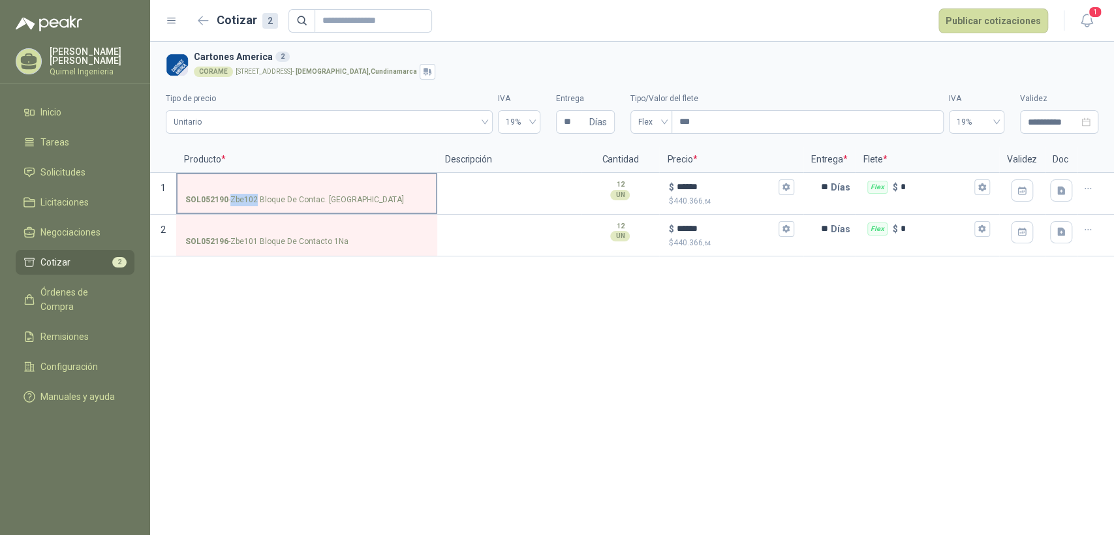
drag, startPoint x: 230, startPoint y: 194, endPoint x: 258, endPoint y: 202, distance: 29.1
click at [258, 202] on p "SOL052190 - Zbe102 Bloque De Contac. NC" at bounding box center [294, 200] width 219 height 12
copy p "Zbe102"
click at [216, 179] on label "SOL052190 - Zbe102 Bloque De Contac. NC" at bounding box center [306, 192] width 258 height 37
click at [216, 183] on input "SOL052190 - Zbe102 Bloque De Contac. NC" at bounding box center [306, 188] width 243 height 10
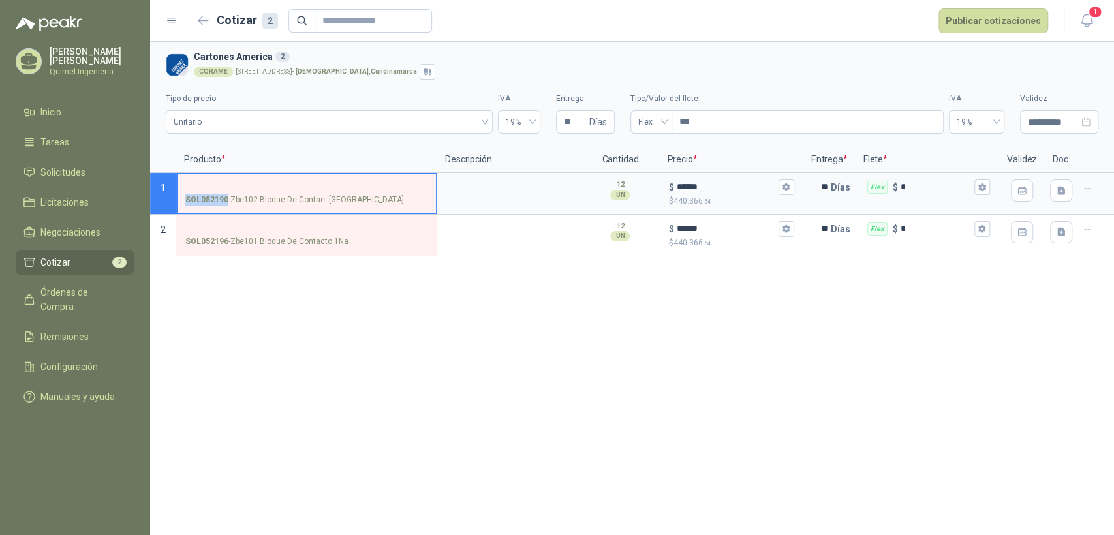
click at [216, 179] on label "SOL052190 - Zbe102 Bloque De Contac. NC" at bounding box center [306, 192] width 258 height 37
click at [216, 183] on input "SOL052190 - Zbe102 Bloque De Contac. NC" at bounding box center [306, 188] width 243 height 10
click at [217, 183] on input "SOL052190 - Zbe102 Bloque De Contac. NC" at bounding box center [306, 188] width 243 height 10
drag, startPoint x: 231, startPoint y: 238, endPoint x: 256, endPoint y: 245, distance: 26.4
click at [256, 245] on p "SOL052196 - Zbe101 Bloque De Contacto 1Na" at bounding box center [266, 242] width 163 height 12
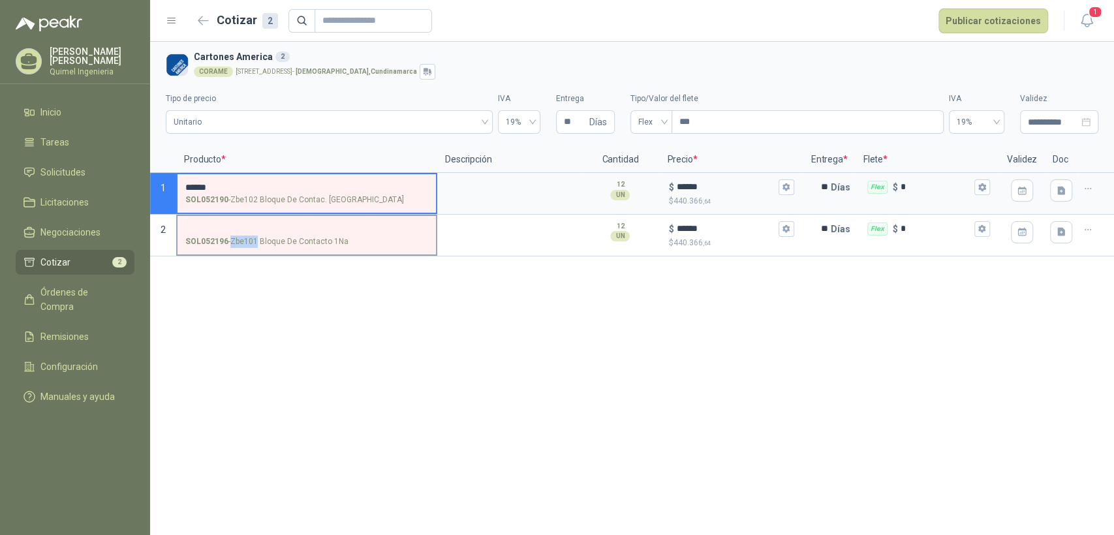
copy p "Zbe101"
click at [206, 239] on strong "SOL052196" at bounding box center [206, 242] width 43 height 12
click at [206, 234] on input "SOL052196 - Zbe101 Bloque De Contacto 1Na" at bounding box center [306, 229] width 243 height 10
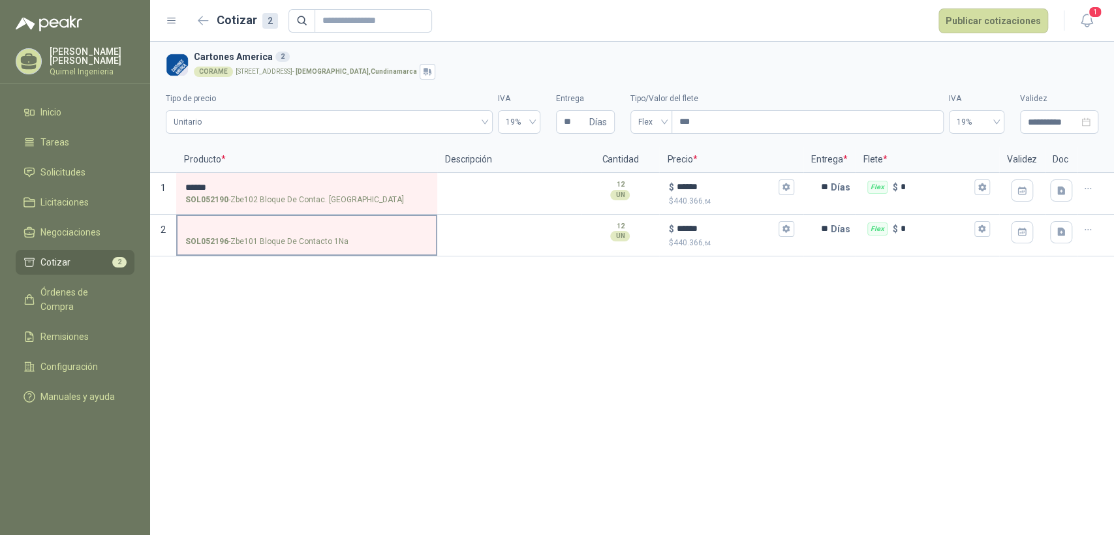
click at [206, 219] on label "SOL052196 - Zbe101 Bloque De Contacto 1Na" at bounding box center [306, 234] width 258 height 37
click at [206, 224] on input "SOL052196 - Zbe101 Bloque De Contacto 1Na" at bounding box center [306, 229] width 243 height 10
click at [980, 31] on button "Publicar cotizaciones" at bounding box center [993, 20] width 110 height 25
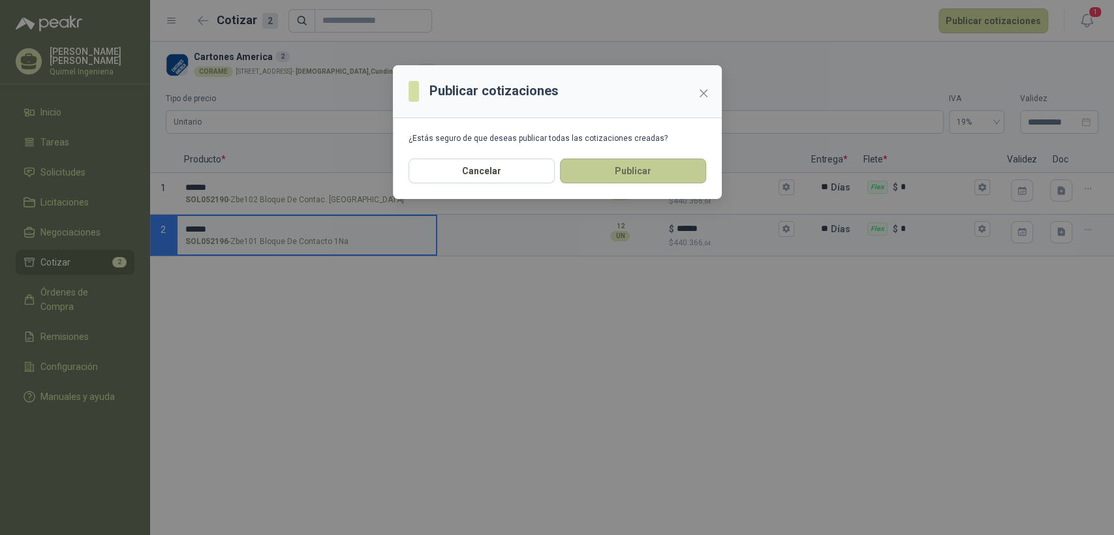
click at [635, 163] on button "Publicar" at bounding box center [633, 171] width 146 height 25
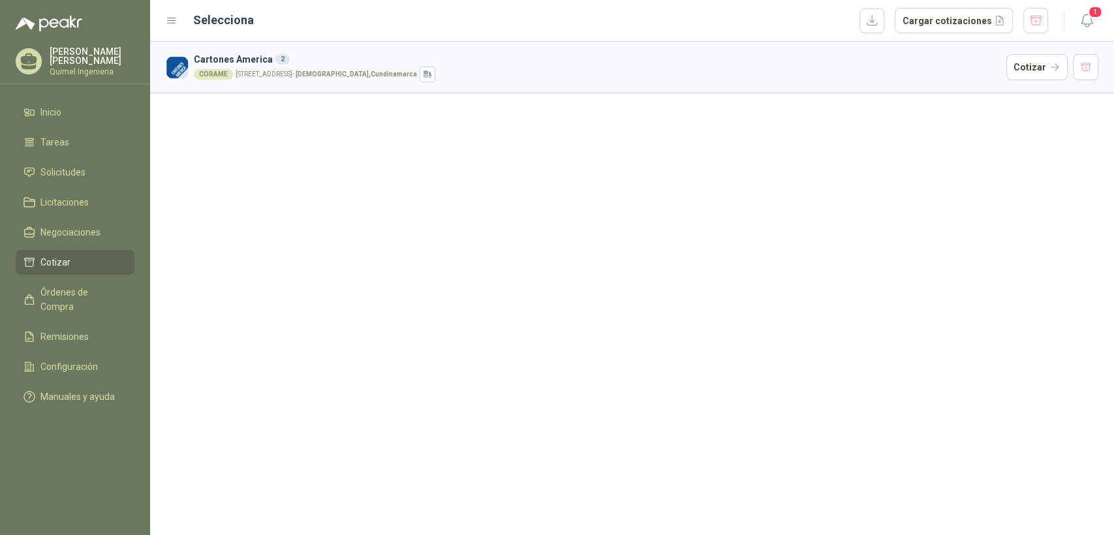
click at [676, 158] on div "Cartones America 2 CORAME CALLE 3 No. 7 - 86 (EL CIRUELO) - Mosquera , Cundinam…" at bounding box center [632, 288] width 964 height 493
click at [939, 22] on button "Cargar cotizaciones" at bounding box center [954, 21] width 118 height 26
click at [308, 63] on h3 "Cartones America 2" at bounding box center [597, 59] width 807 height 14
click at [258, 63] on h3 "Cartones America 2" at bounding box center [597, 59] width 807 height 14
click at [1039, 59] on button "Cotizar" at bounding box center [1036, 67] width 61 height 26
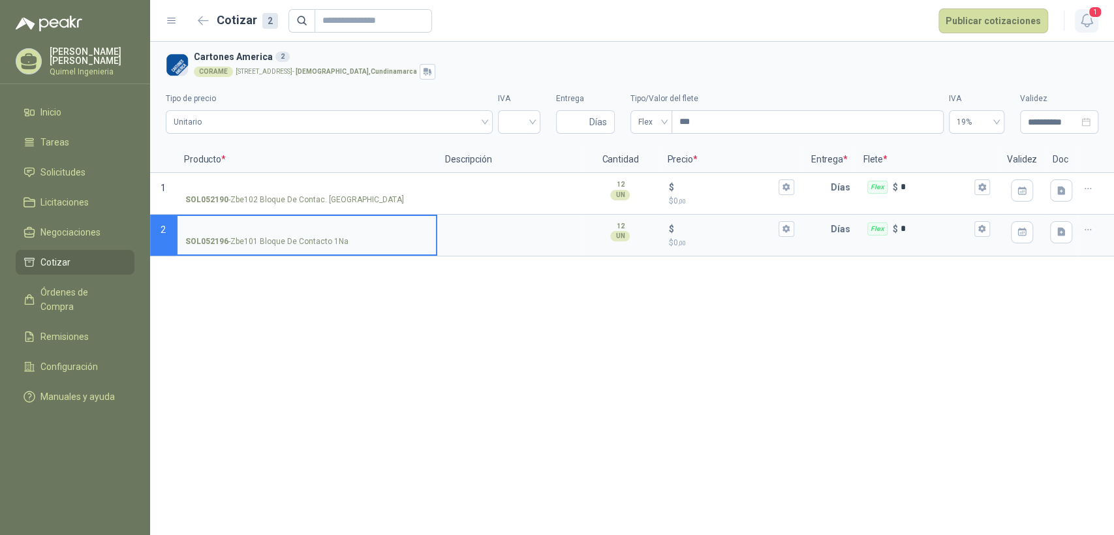
click at [1086, 20] on icon "button" at bounding box center [1087, 20] width 16 height 16
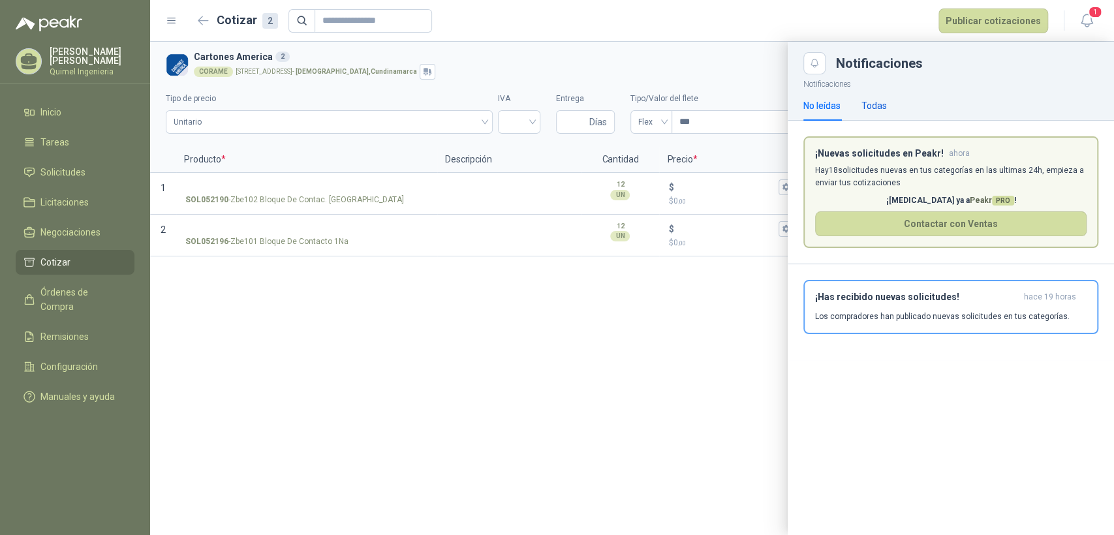
click at [872, 105] on div "Todas" at bounding box center [873, 106] width 25 height 14
click at [807, 67] on button "Close" at bounding box center [814, 63] width 22 height 22
